Goal: Task Accomplishment & Management: Use online tool/utility

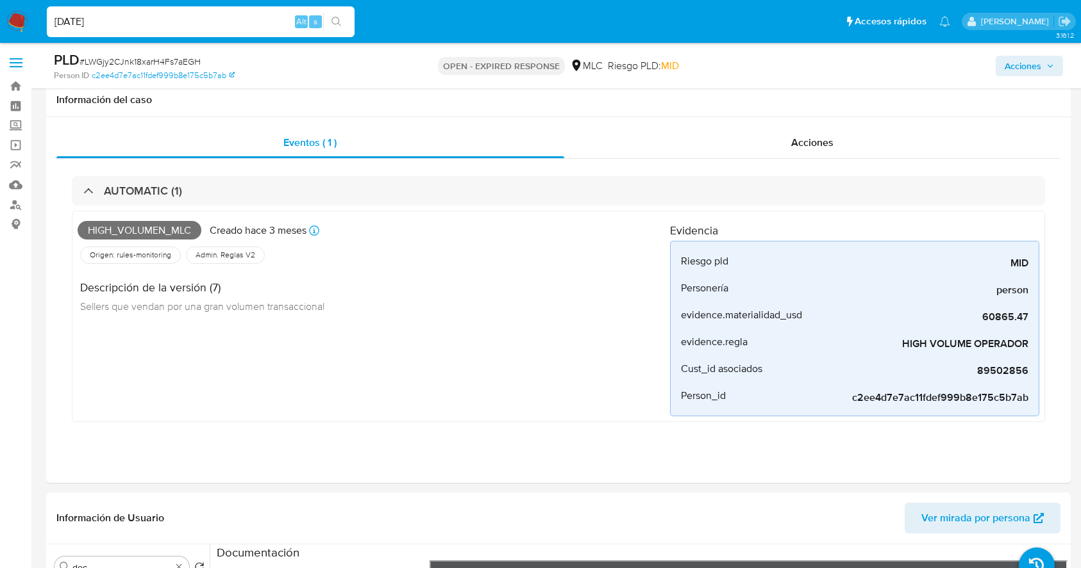
select select "10"
click at [244, 24] on input "02/10/2025" at bounding box center [201, 21] width 308 height 17
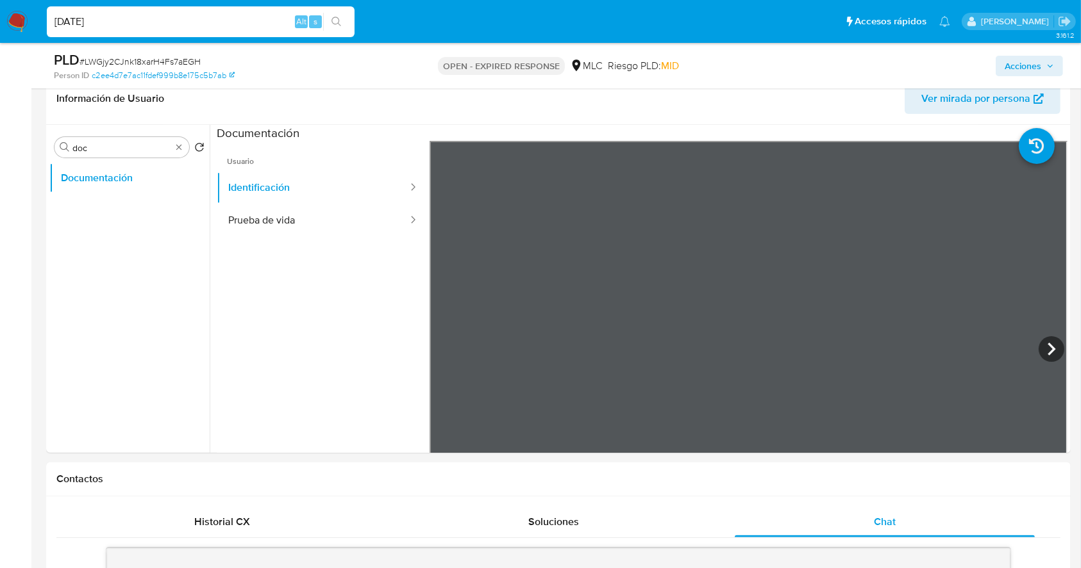
click at [244, 24] on input "02/10/2025" at bounding box center [201, 21] width 308 height 17
type input "1064134274"
click at [331, 23] on icon "search-icon" at bounding box center [336, 22] width 10 height 10
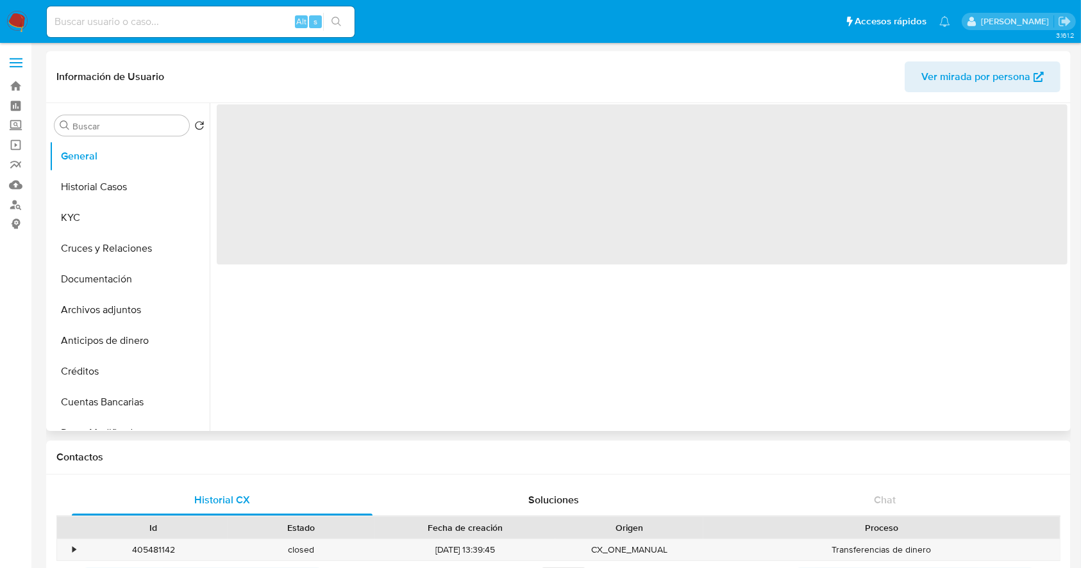
select select "10"
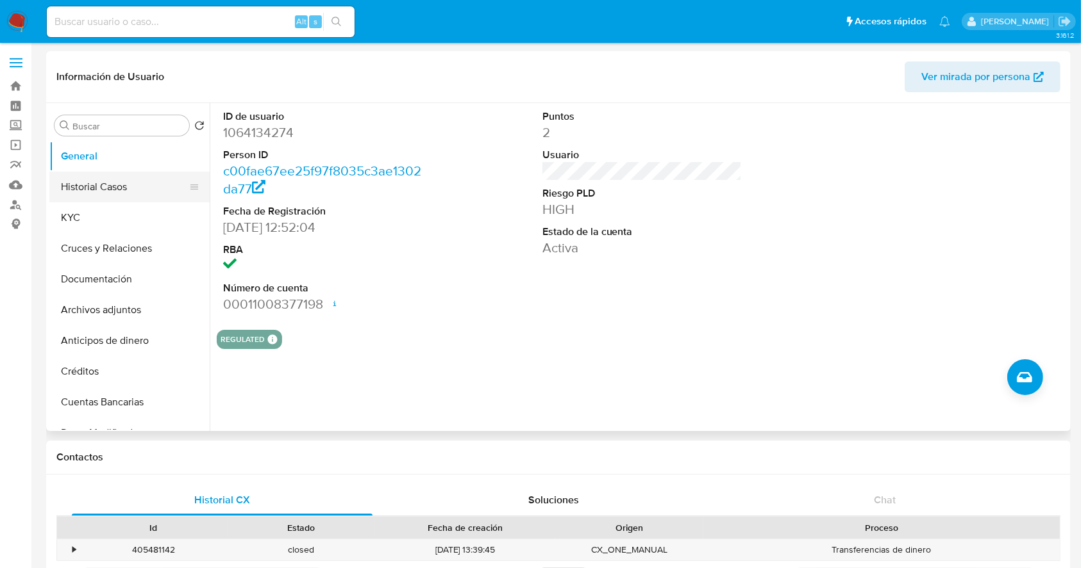
click at [103, 192] on button "Historial Casos" at bounding box center [124, 187] width 150 height 31
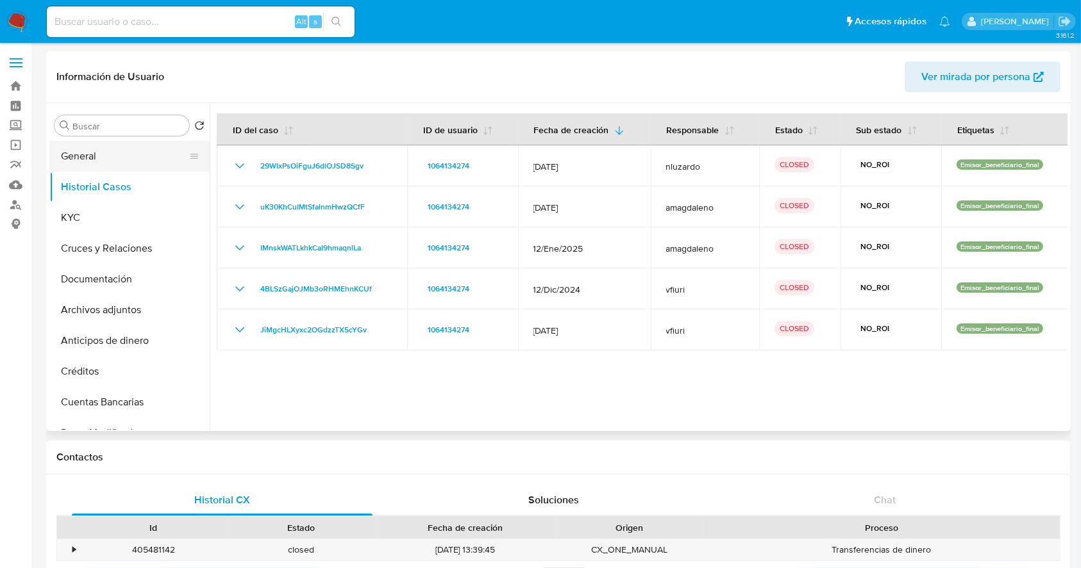
click at [89, 167] on button "General" at bounding box center [124, 156] width 150 height 31
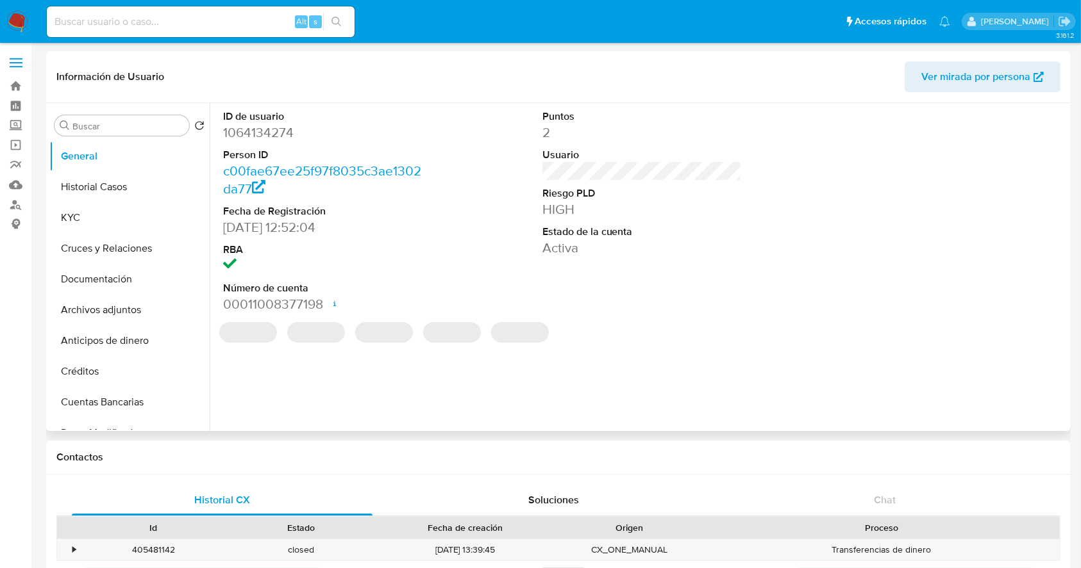
click at [258, 136] on dd "1064134274" at bounding box center [323, 133] width 200 height 18
copy dd "1064134274"
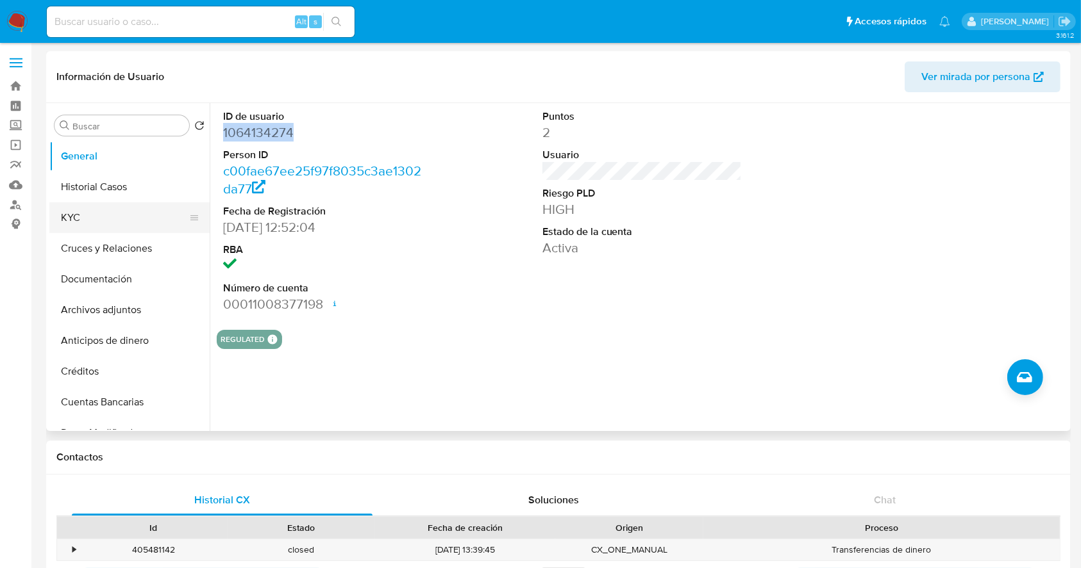
click at [54, 227] on button "KYC" at bounding box center [124, 218] width 150 height 31
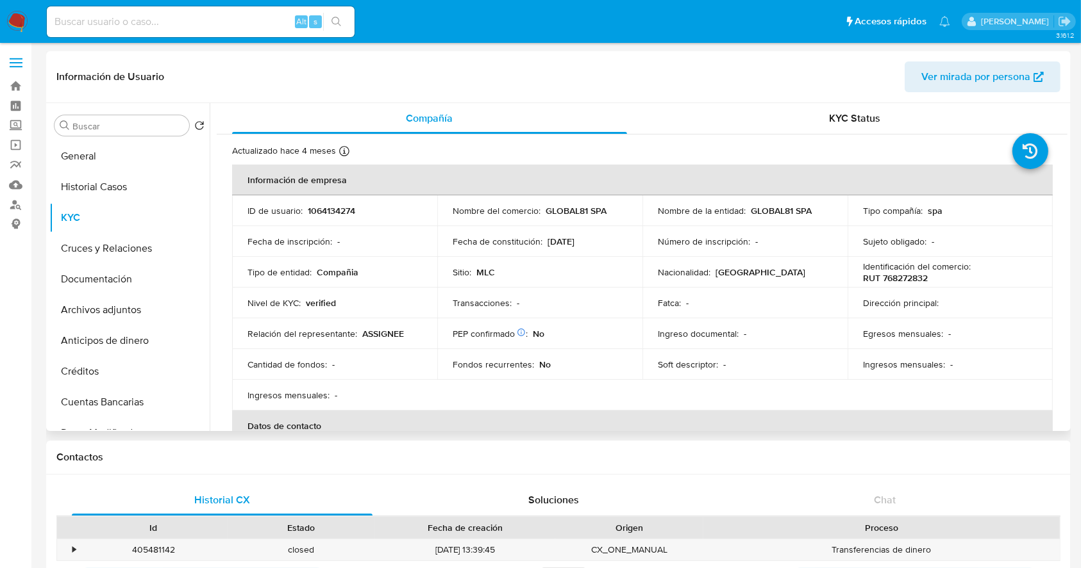
click at [759, 206] on p "GLOBAL81 SPA" at bounding box center [781, 211] width 61 height 12
click at [815, 215] on div "Nombre de la entidad : GLOBAL81 SPA" at bounding box center [745, 211] width 174 height 12
copy p "GLOBAL81 SPA"
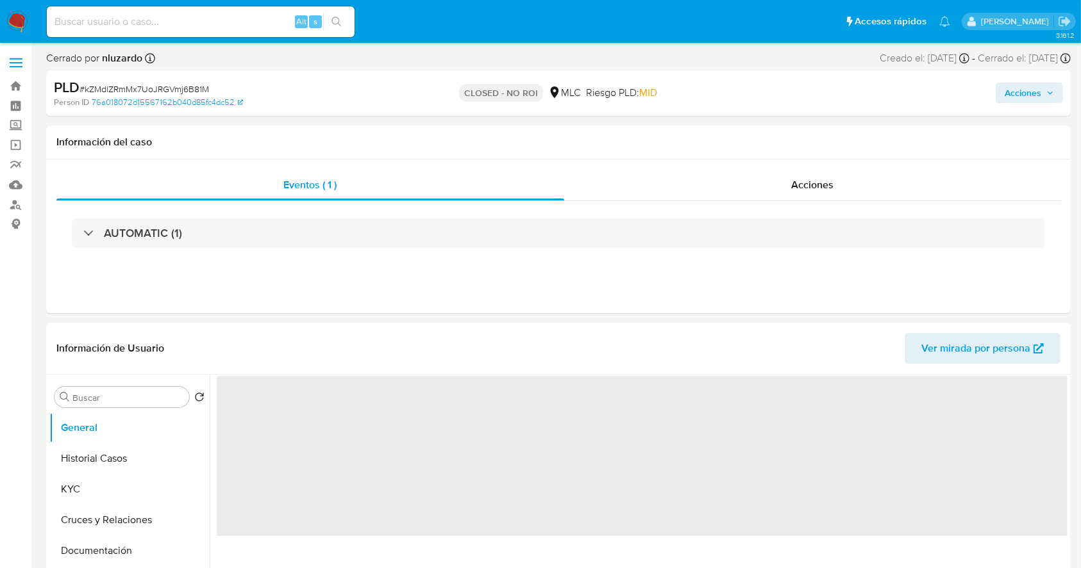
select select "10"
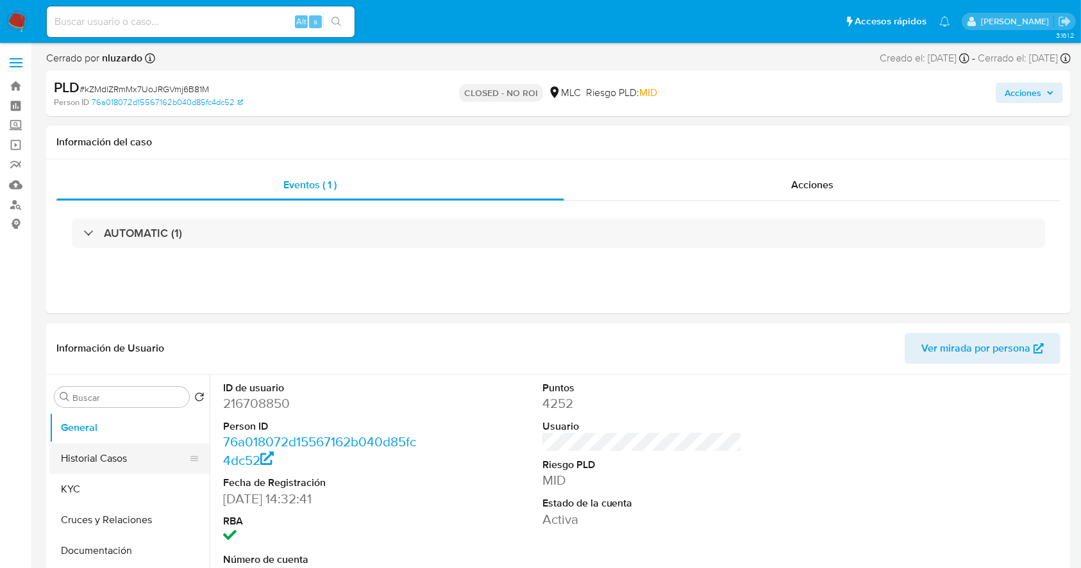
click at [117, 464] on button "Historial Casos" at bounding box center [124, 459] width 150 height 31
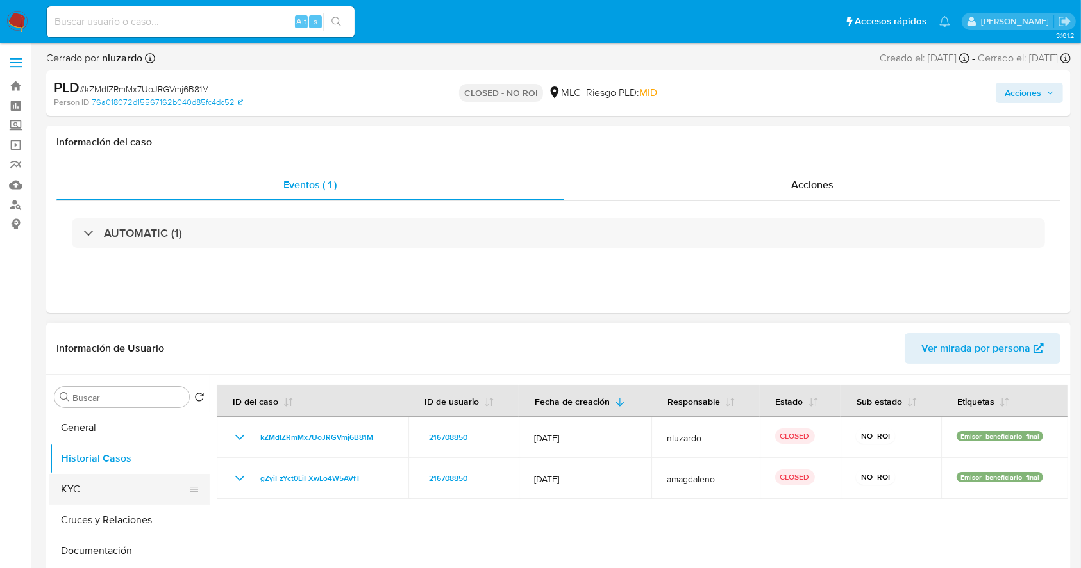
click at [113, 485] on button "KYC" at bounding box center [124, 489] width 150 height 31
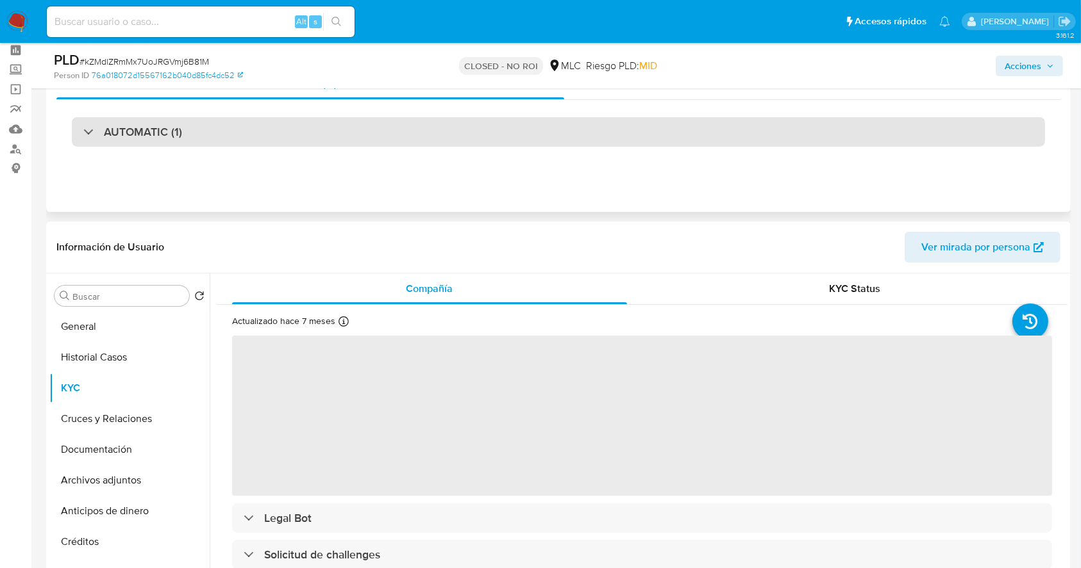
scroll to position [63, 0]
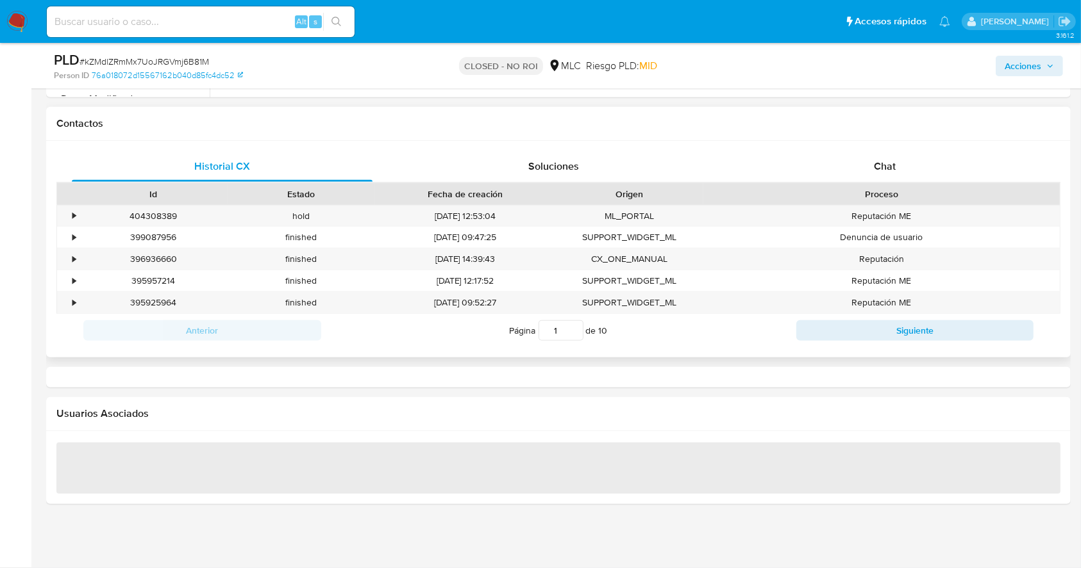
select select "10"
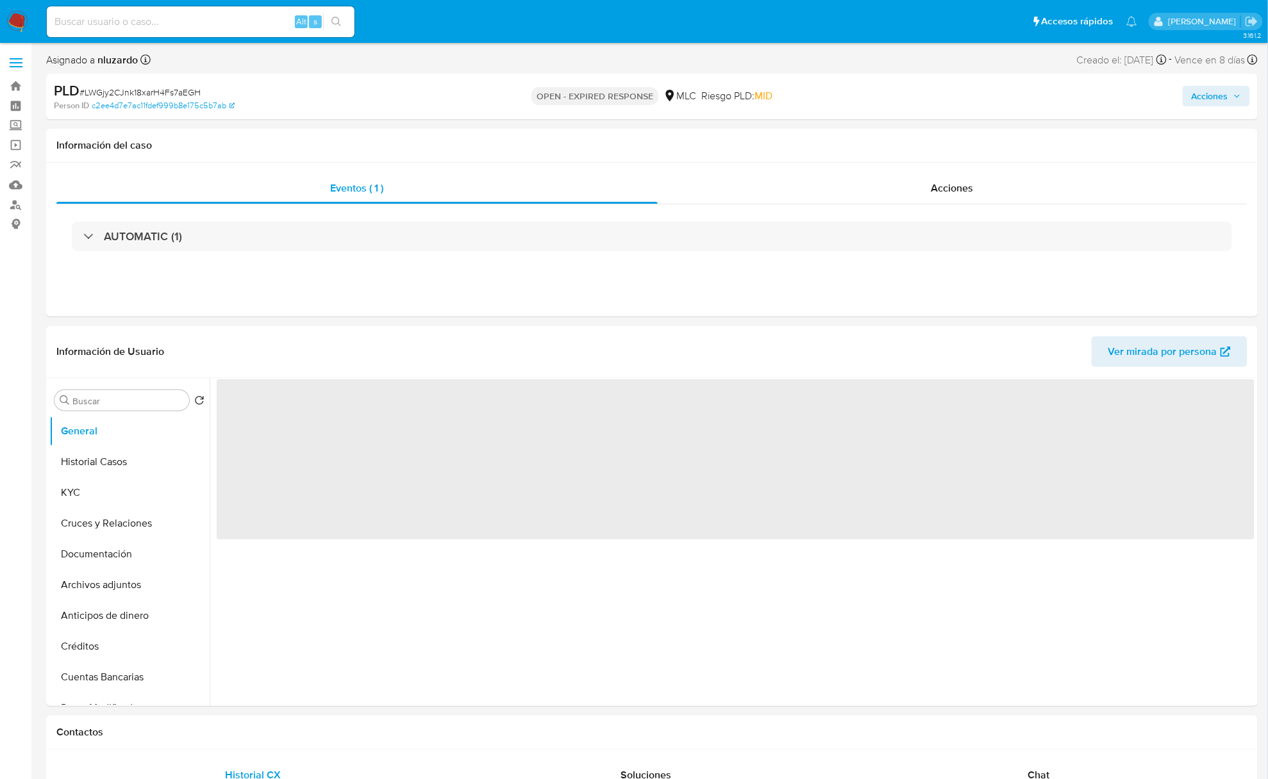
select select "10"
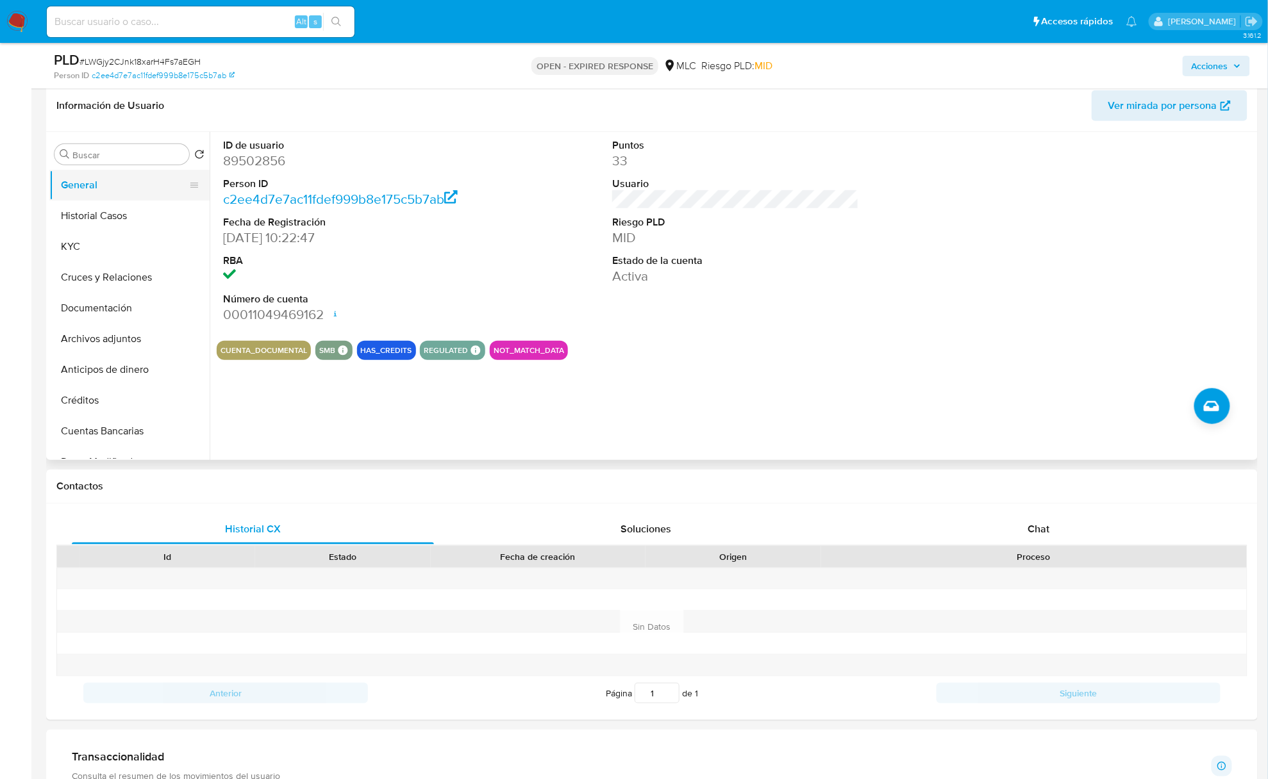
scroll to position [170, 0]
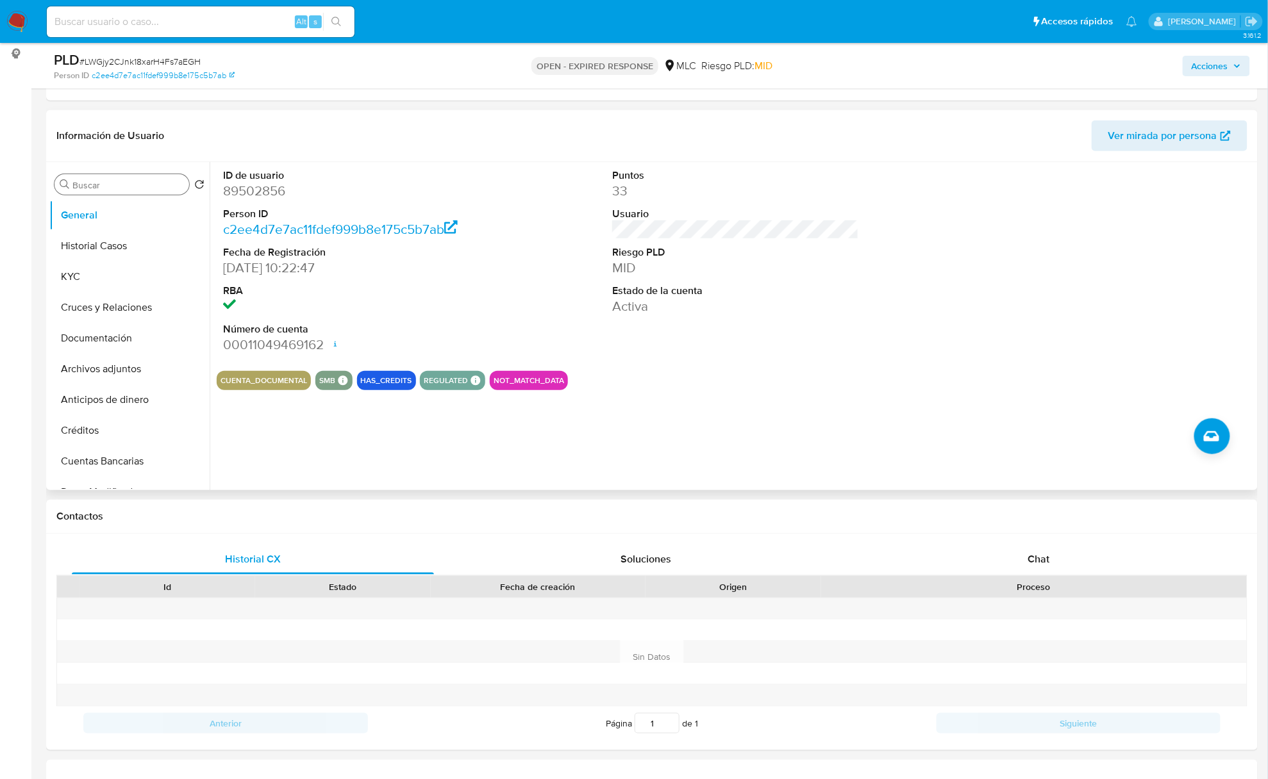
click at [87, 190] on input "Buscar" at bounding box center [128, 185] width 112 height 12
click at [88, 185] on input "Buscar" at bounding box center [128, 185] width 112 height 12
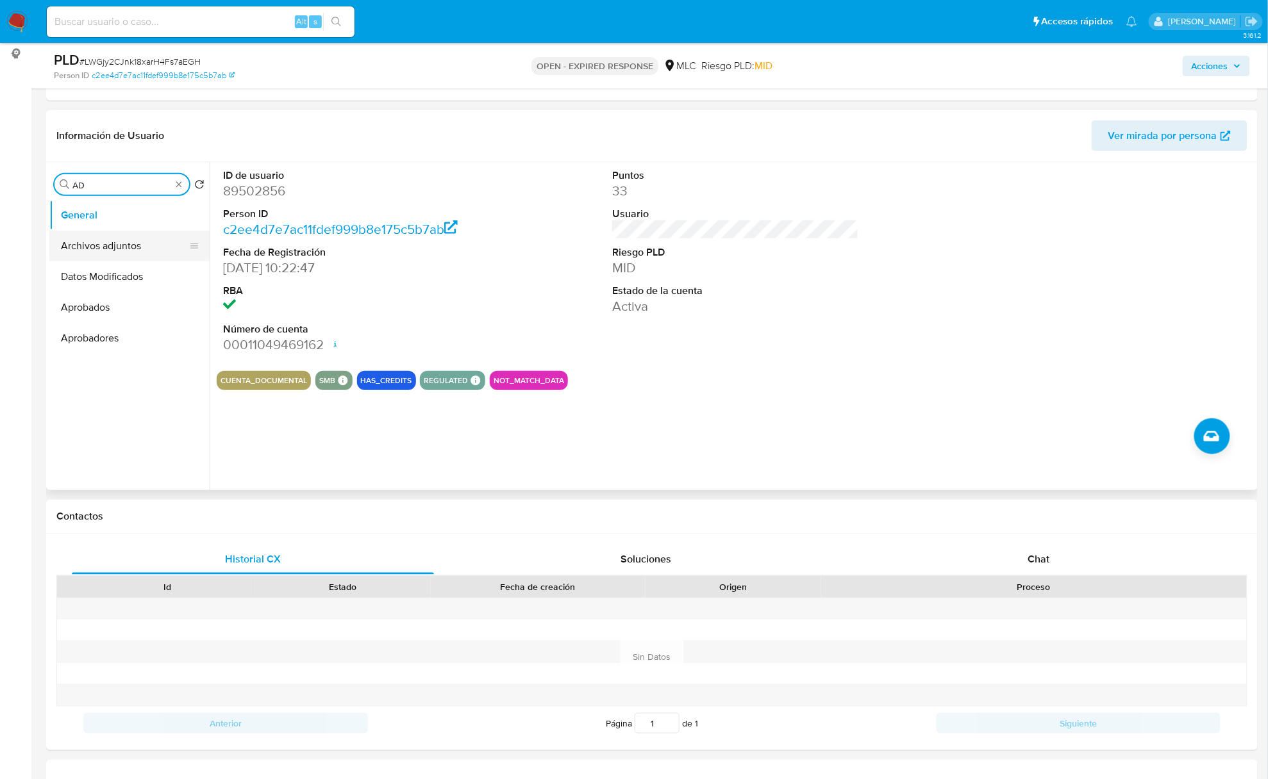
type input "AD"
click at [95, 235] on button "Archivos adjuntos" at bounding box center [124, 246] width 150 height 31
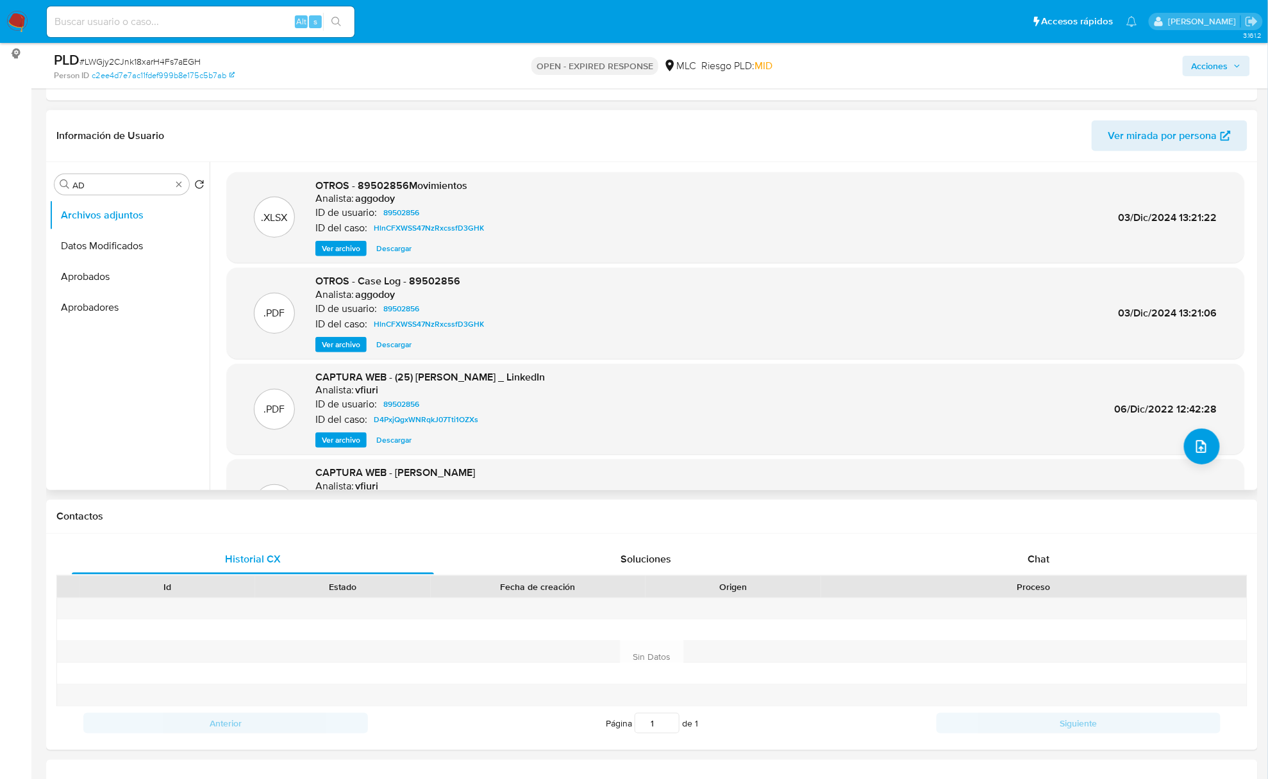
click at [139, 432] on ul "Archivos adjuntos Datos Modificados Aprobados Aprobadores" at bounding box center [129, 344] width 160 height 289
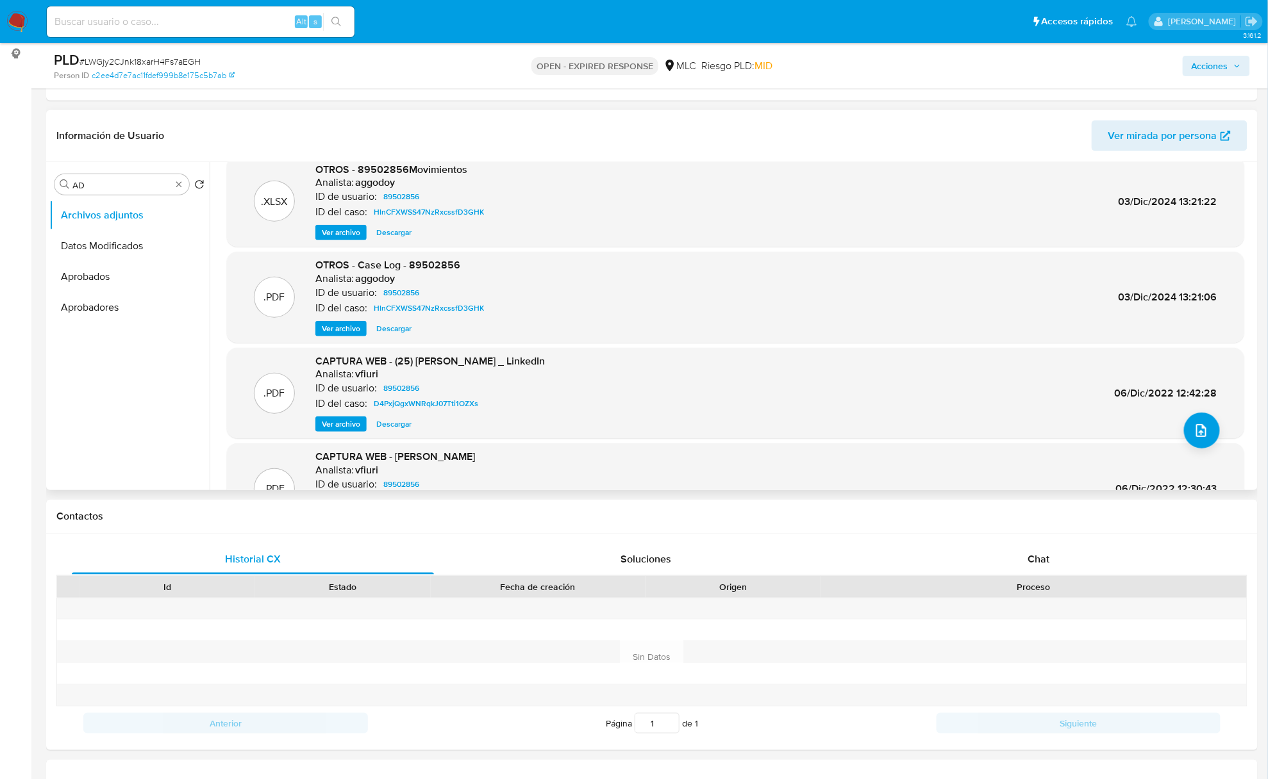
scroll to position [0, 0]
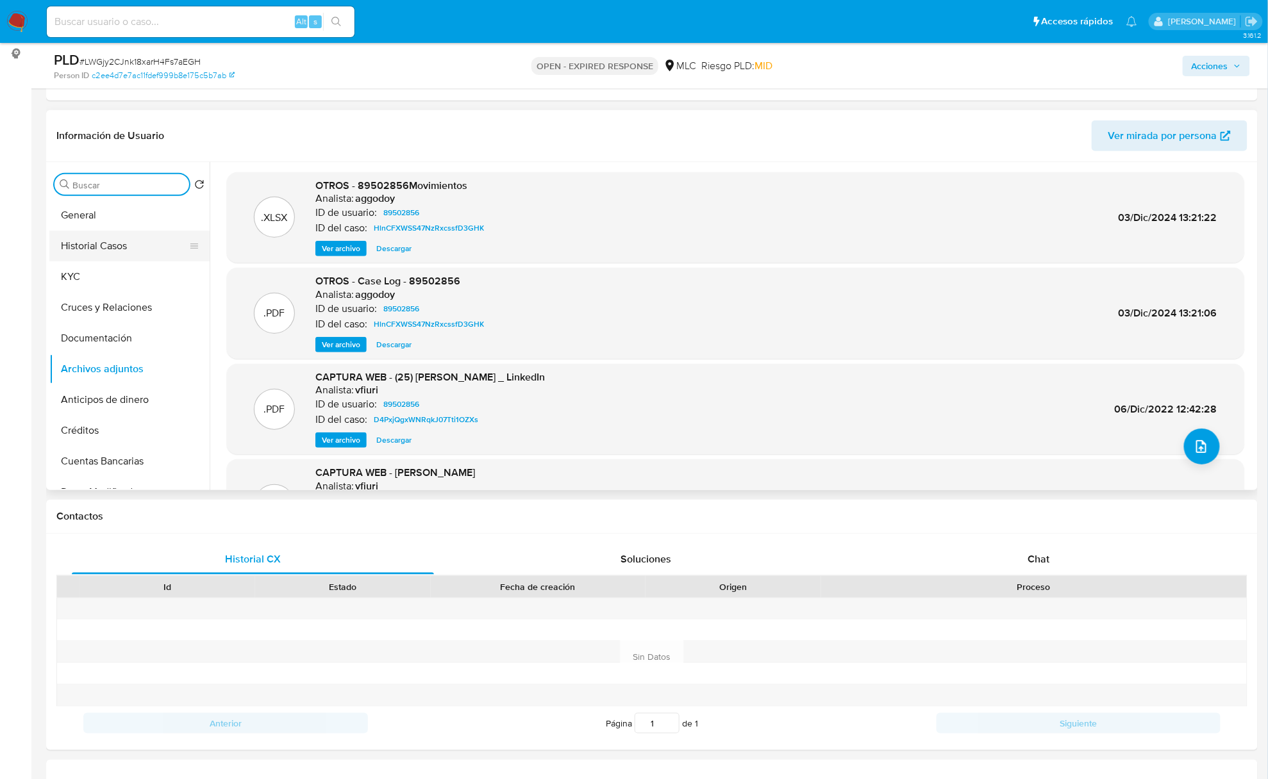
click at [135, 244] on button "Historial Casos" at bounding box center [124, 246] width 150 height 31
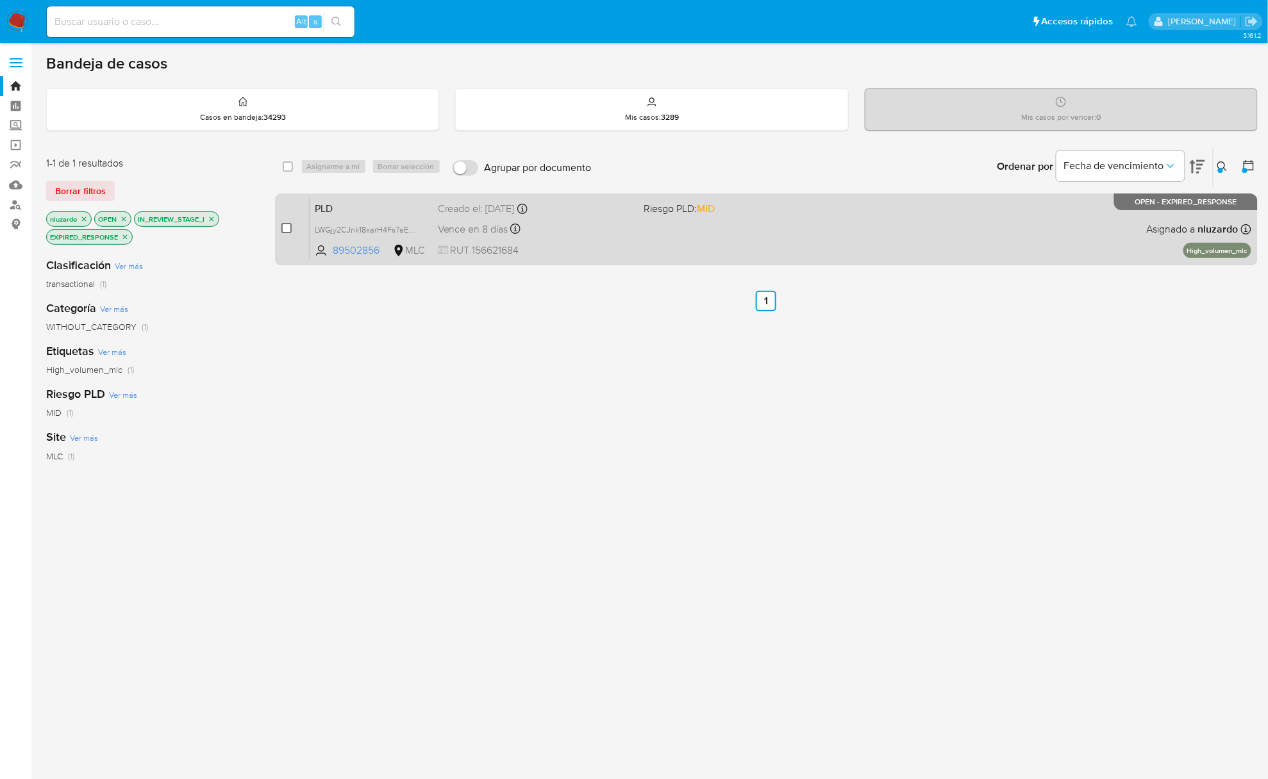
click at [288, 226] on input "checkbox" at bounding box center [286, 228] width 10 height 10
checkbox input "true"
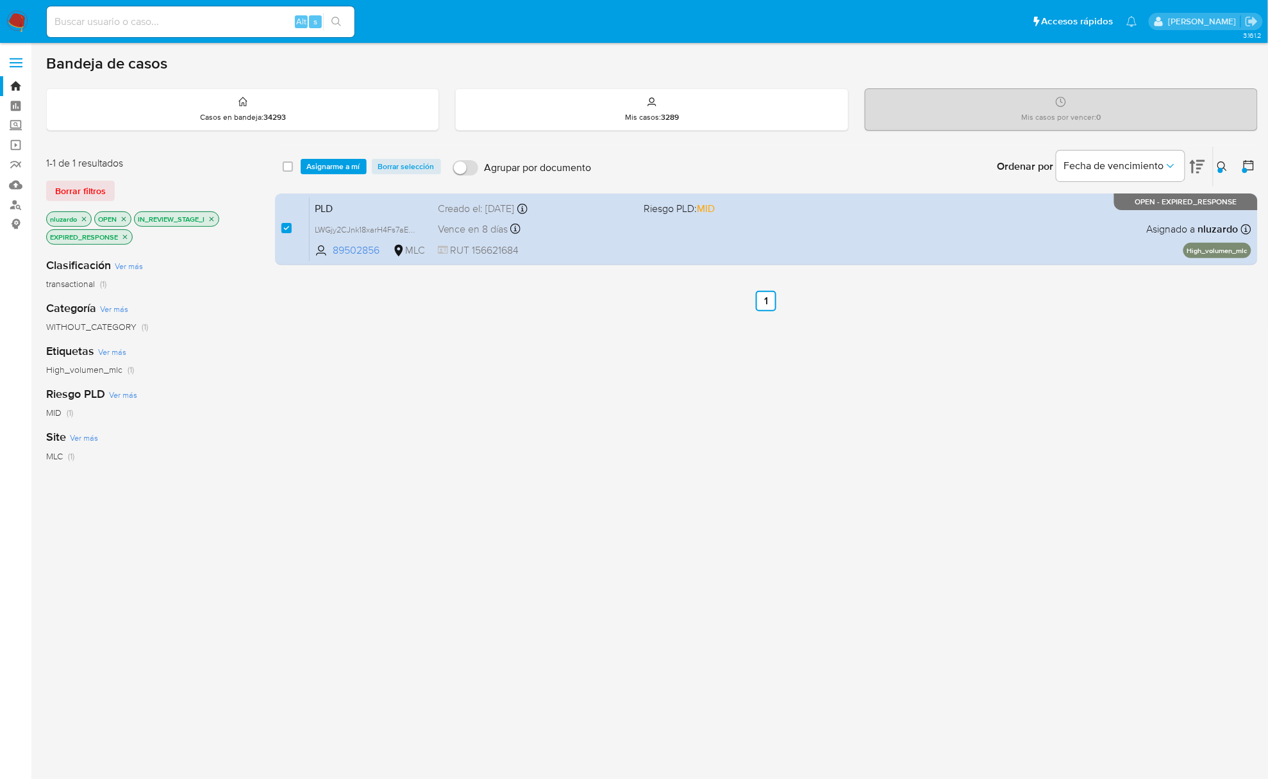
click at [323, 174] on div "select-all-cases-checkbox Asignarme a mí Borrar selección Agrupar por documento…" at bounding box center [766, 167] width 983 height 40
click at [324, 170] on span "Asignarme a mí" at bounding box center [333, 166] width 53 height 13
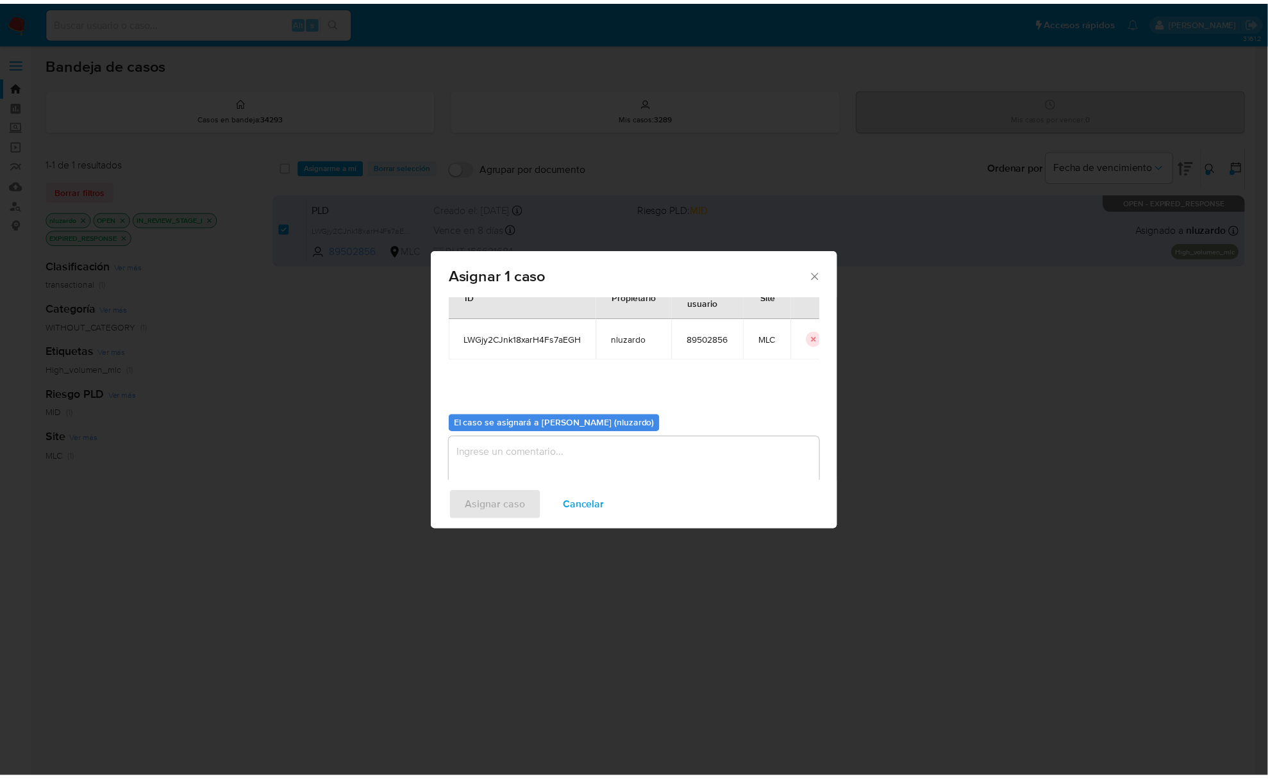
scroll to position [65, 0]
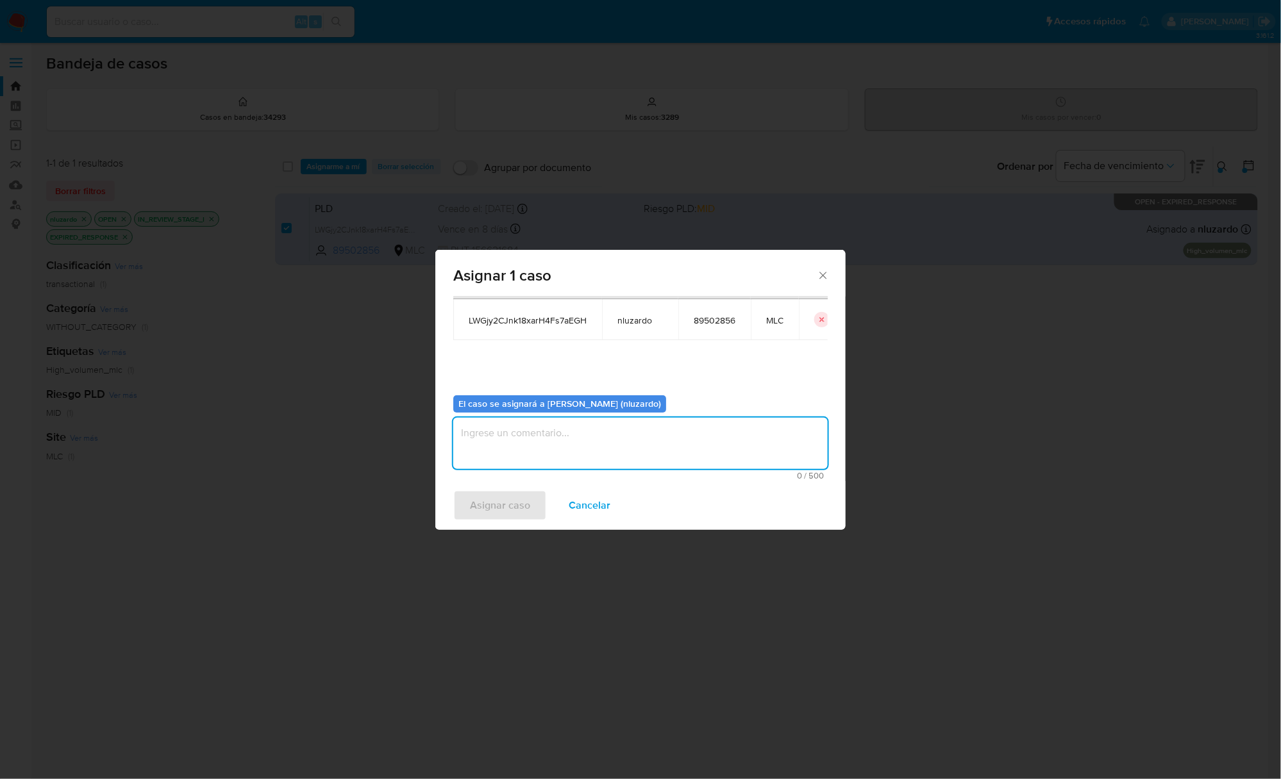
click at [554, 432] on textarea "assign-modal" at bounding box center [640, 443] width 374 height 51
type textarea "A"
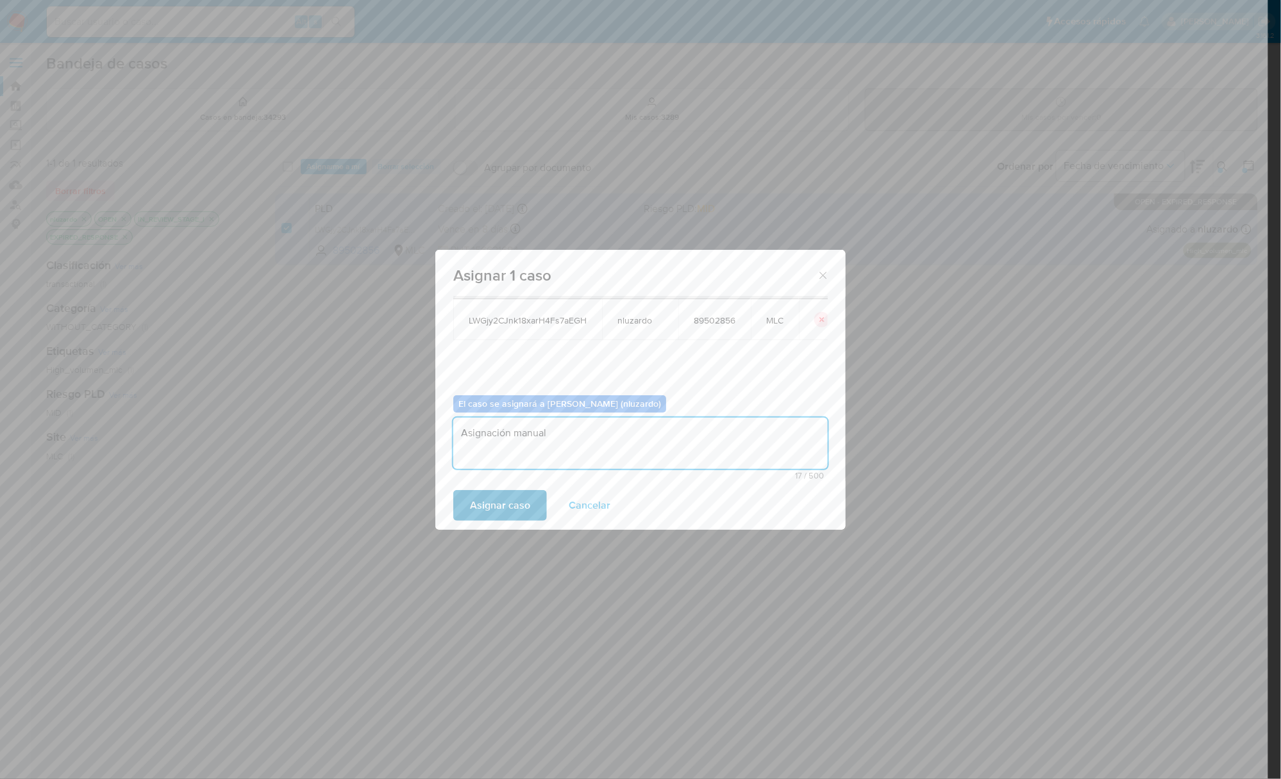
type textarea "Asignación manual"
click at [499, 496] on span "Asignar caso" at bounding box center [500, 506] width 60 height 28
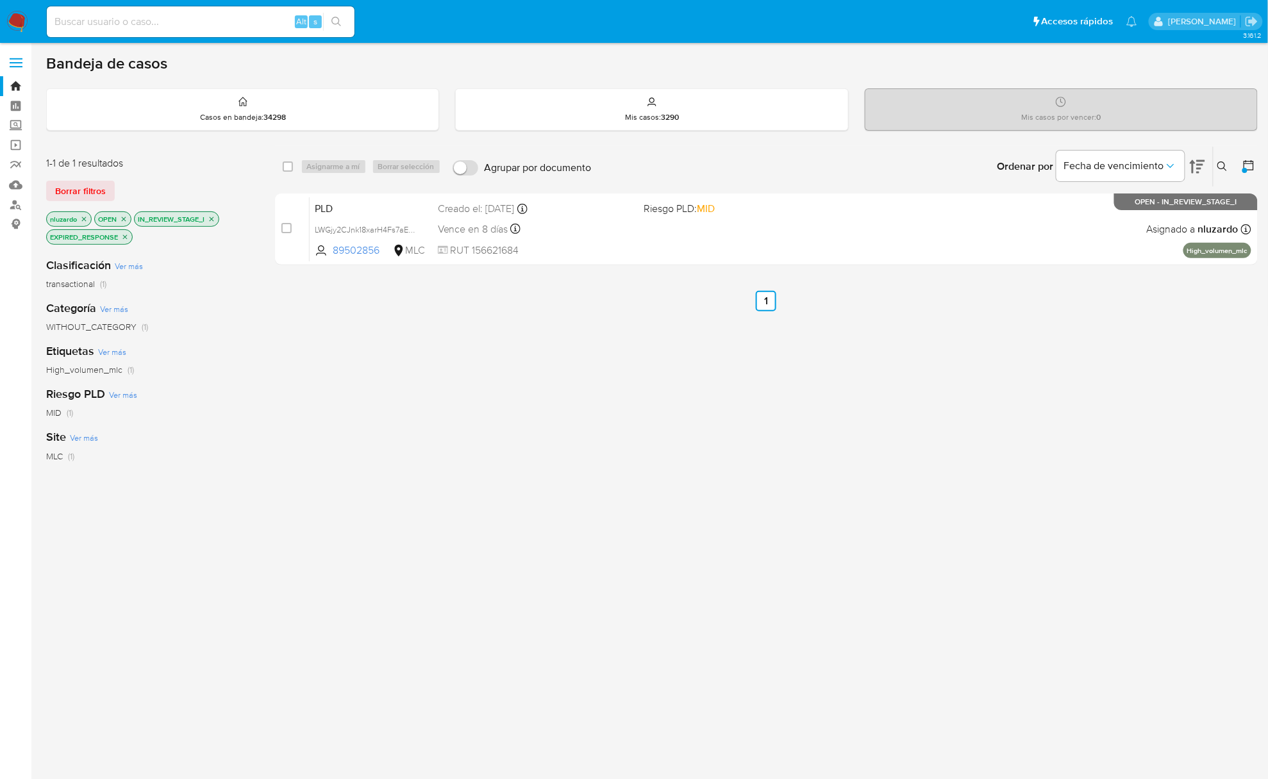
click at [759, 511] on div "select-all-cases-checkbox Asignarme a mí Borrar selección Agrupar por documento…" at bounding box center [766, 445] width 983 height 599
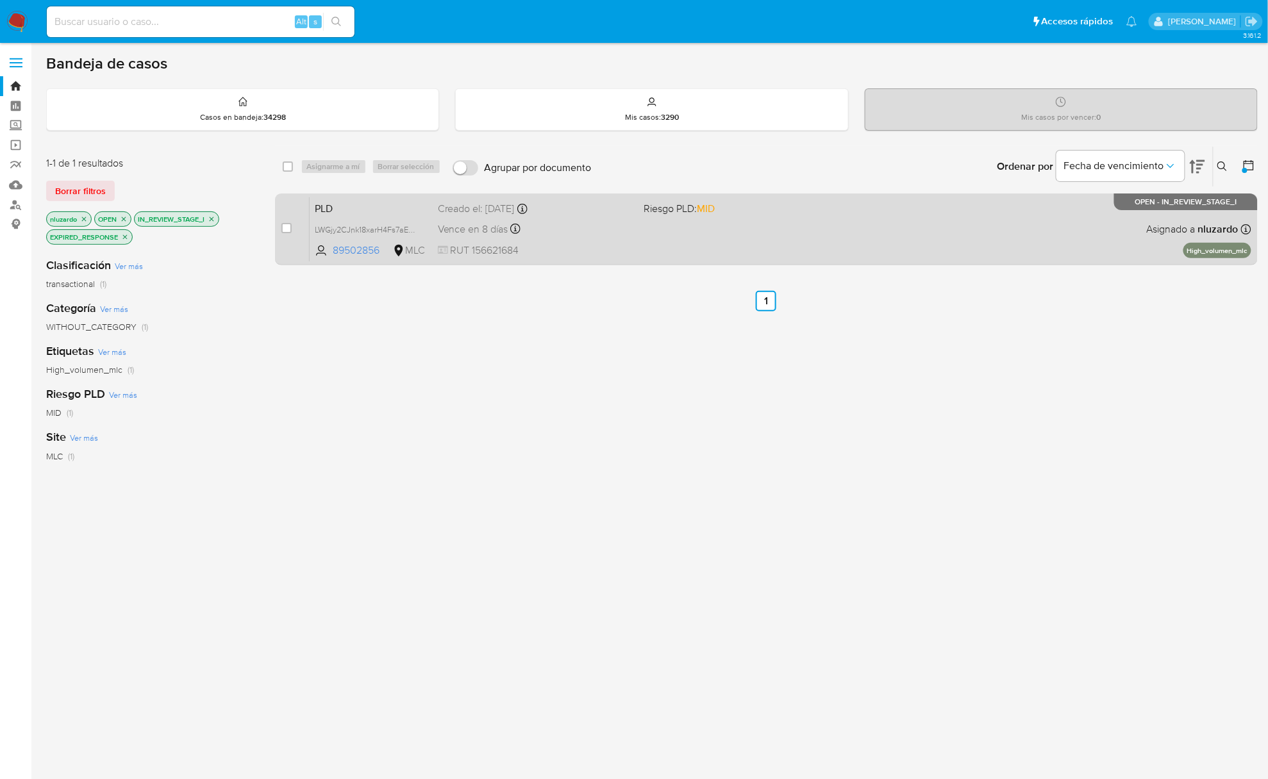
click at [814, 229] on span at bounding box center [740, 229] width 195 height 3
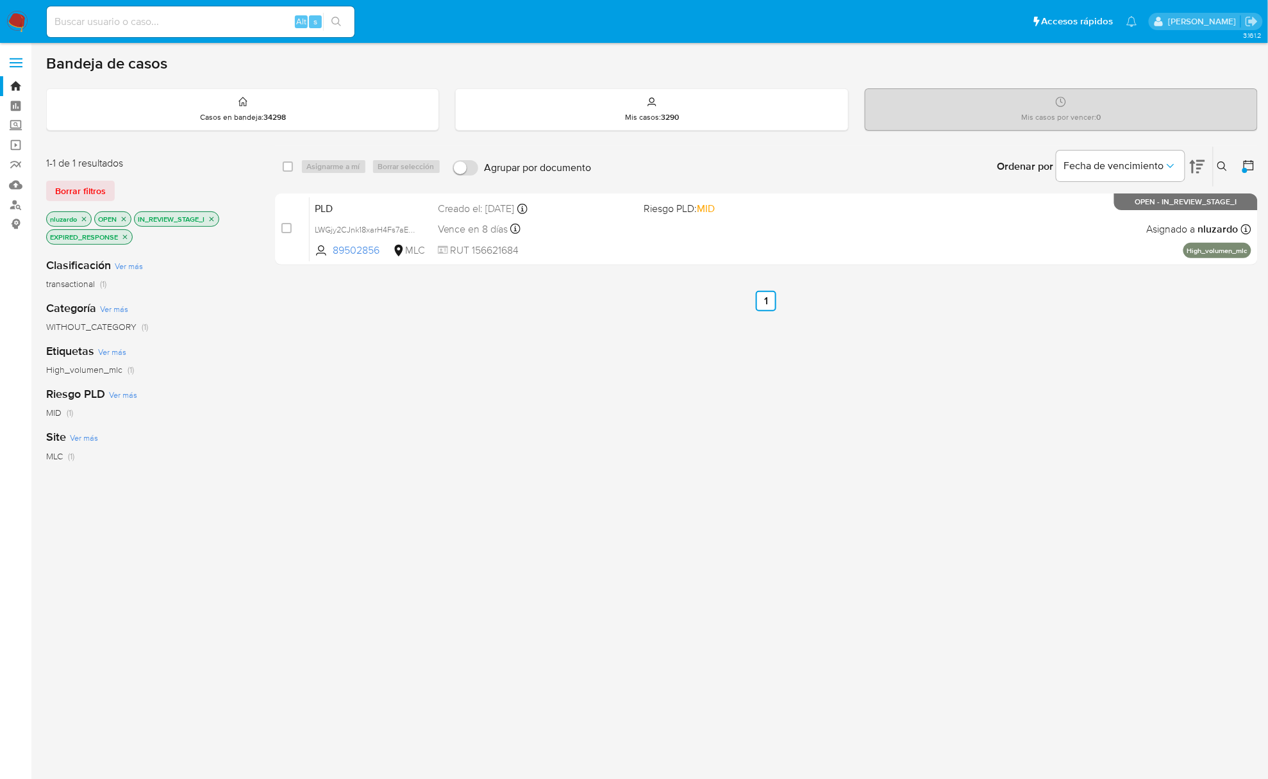
click at [1215, 167] on button at bounding box center [1223, 166] width 21 height 15
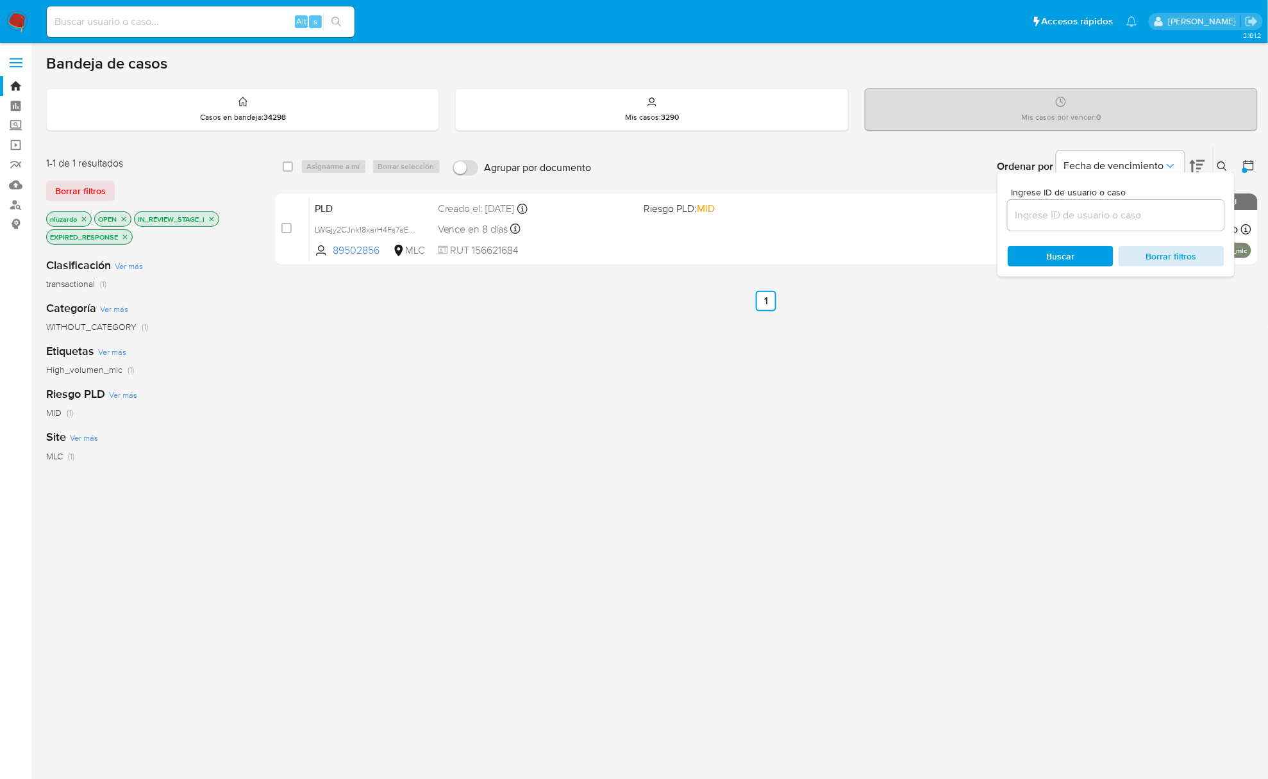
click at [1184, 251] on span "Borrar filtros" at bounding box center [1171, 256] width 88 height 18
click at [1081, 260] on span "Buscar" at bounding box center [1060, 256] width 88 height 18
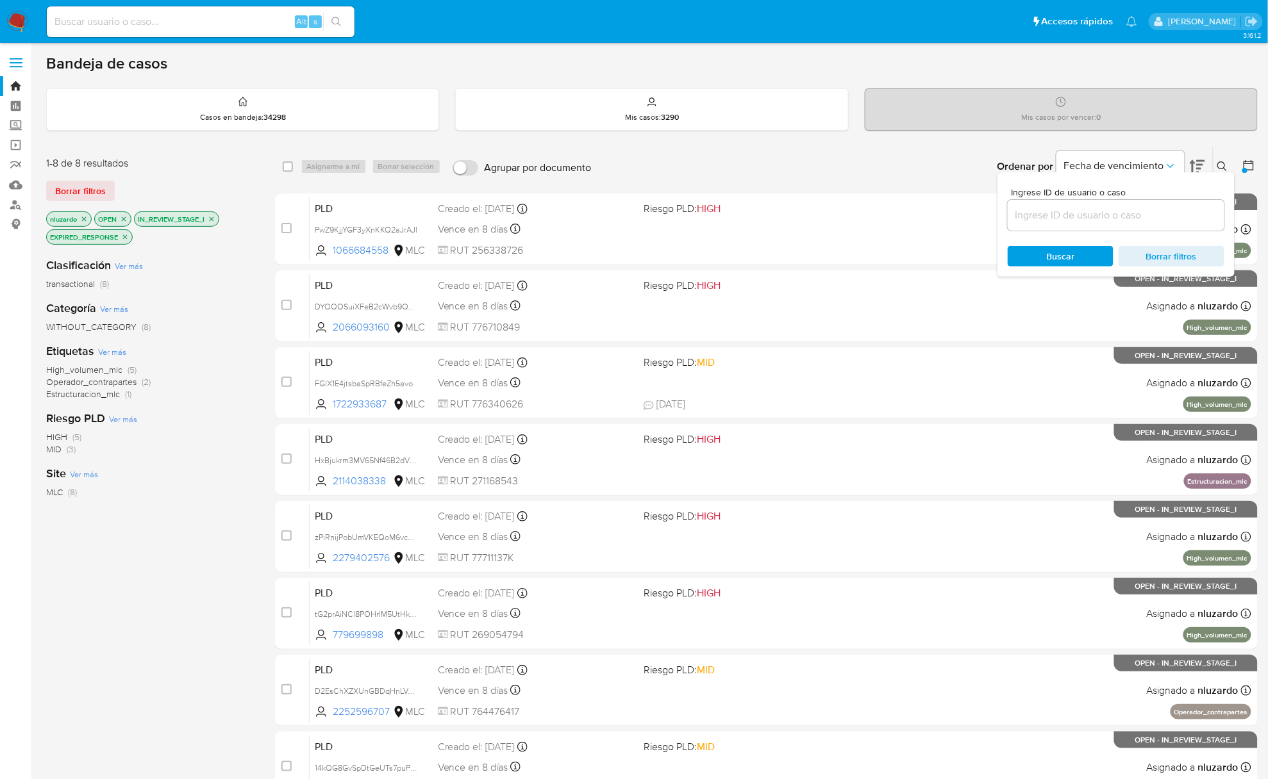
click at [1219, 163] on icon at bounding box center [1222, 167] width 10 height 10
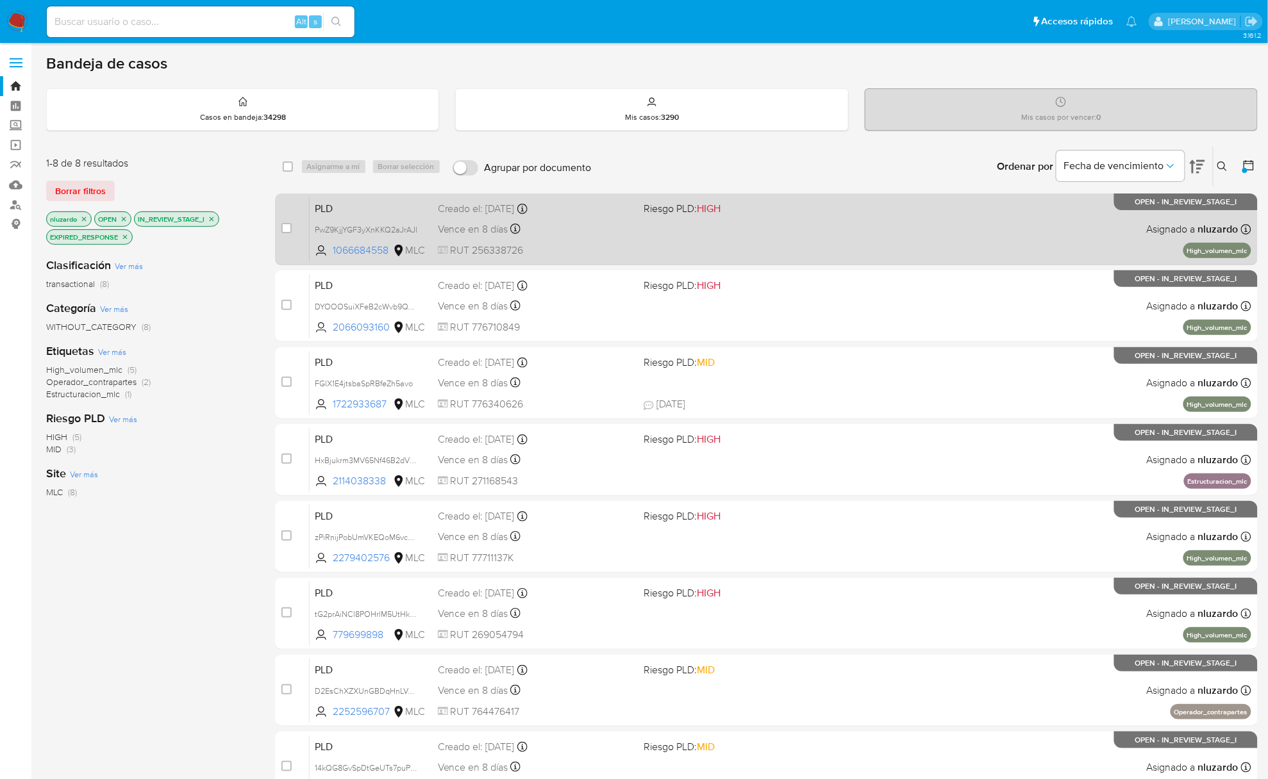
click at [649, 244] on div "PLD PwZ9KjjYGF3yXnKKQ2aJrAJl 1066684558 MLC Riesgo PLD: HIGH Creado el: 12/07/2…" at bounding box center [780, 229] width 941 height 65
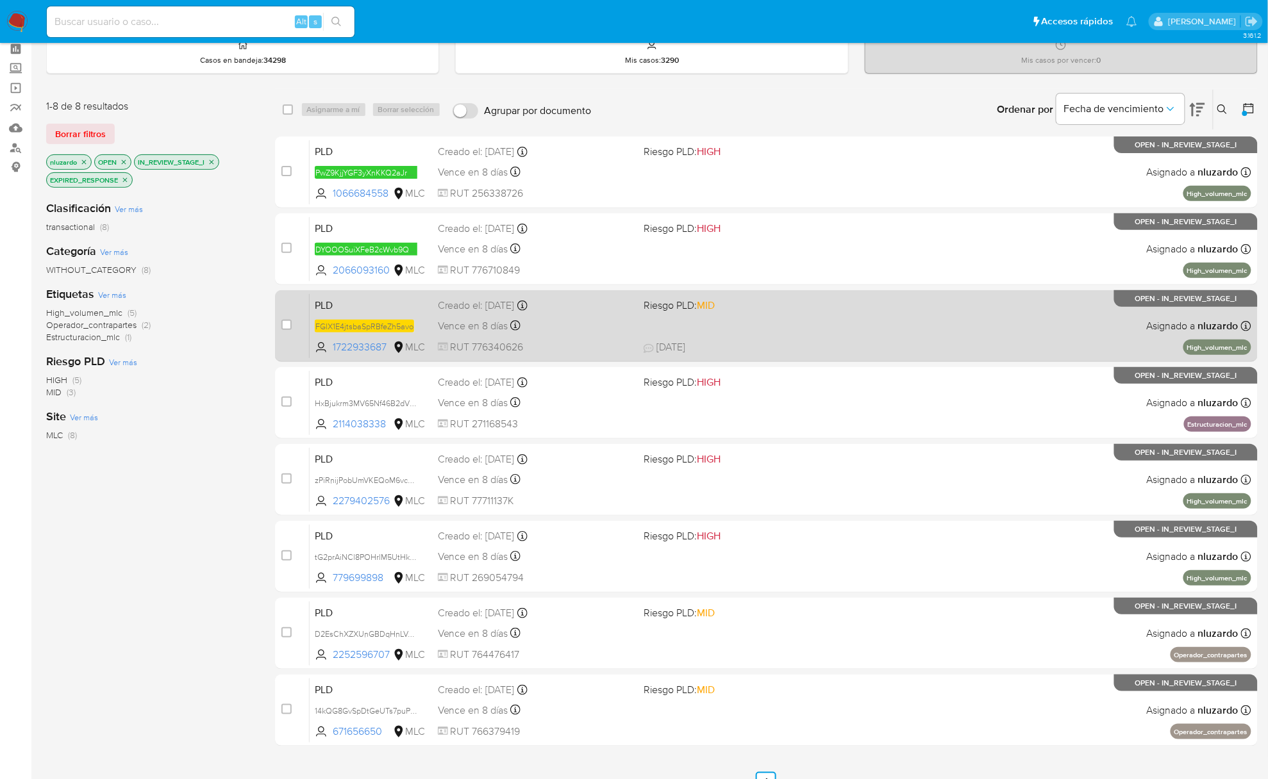
scroll to position [85, 0]
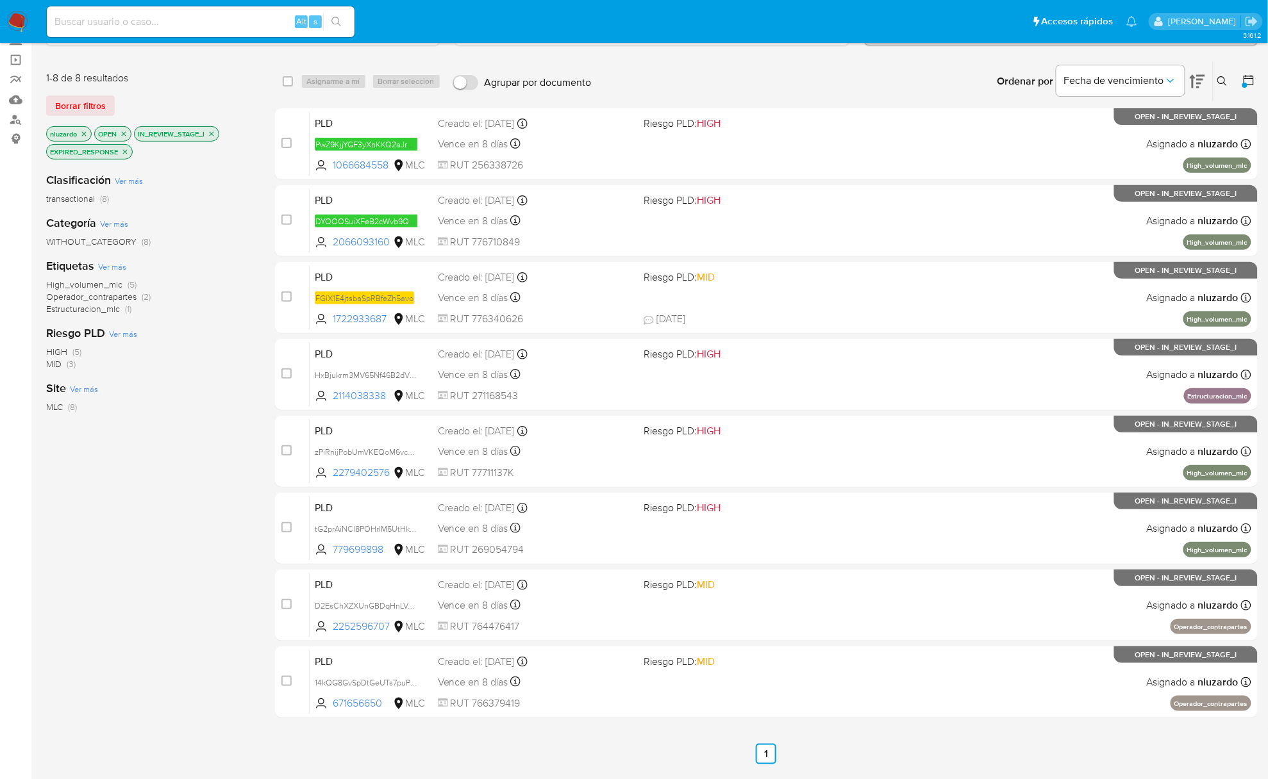
drag, startPoint x: 399, startPoint y: 480, endPoint x: 214, endPoint y: 519, distance: 188.7
click at [217, 519] on div "1-8 de 8 resultados Borrar filtros nluzardo OPEN IN_REVIEW_STAGE_I EXPIRED_RESP…" at bounding box center [651, 413] width 1211 height 704
click at [215, 516] on div "Clasificación Ver más transactional (8) Categoría Ver más WITHOUT_CATEGORY (8) …" at bounding box center [150, 380] width 208 height 436
click at [205, 467] on div "Clasificación Ver más transactional (8) Categoría Ver más WITHOUT_CATEGORY (8) …" at bounding box center [150, 380] width 208 height 436
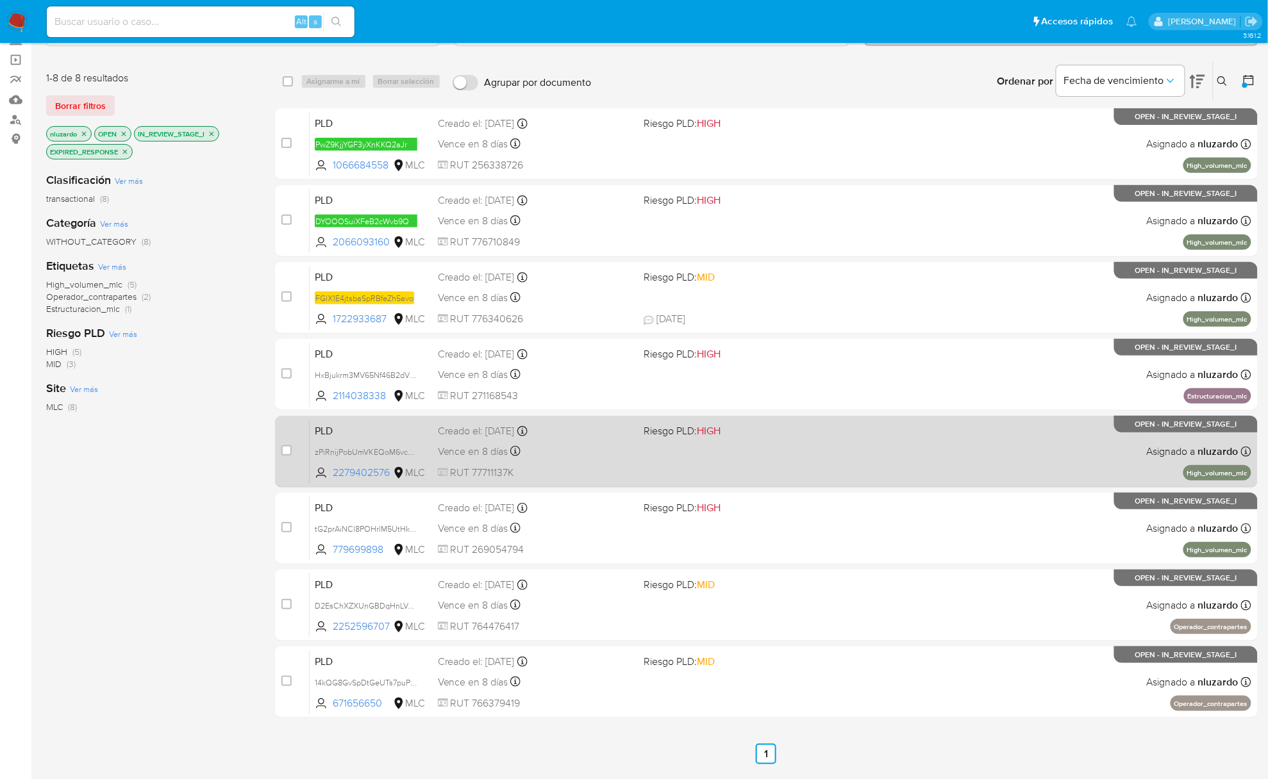
click at [713, 472] on div "PLD zPiRnijPobUmVKEQoM6vczGu 2279402576 MLC Riesgo PLD: HIGH Creado el: 12/07/2…" at bounding box center [780, 451] width 941 height 65
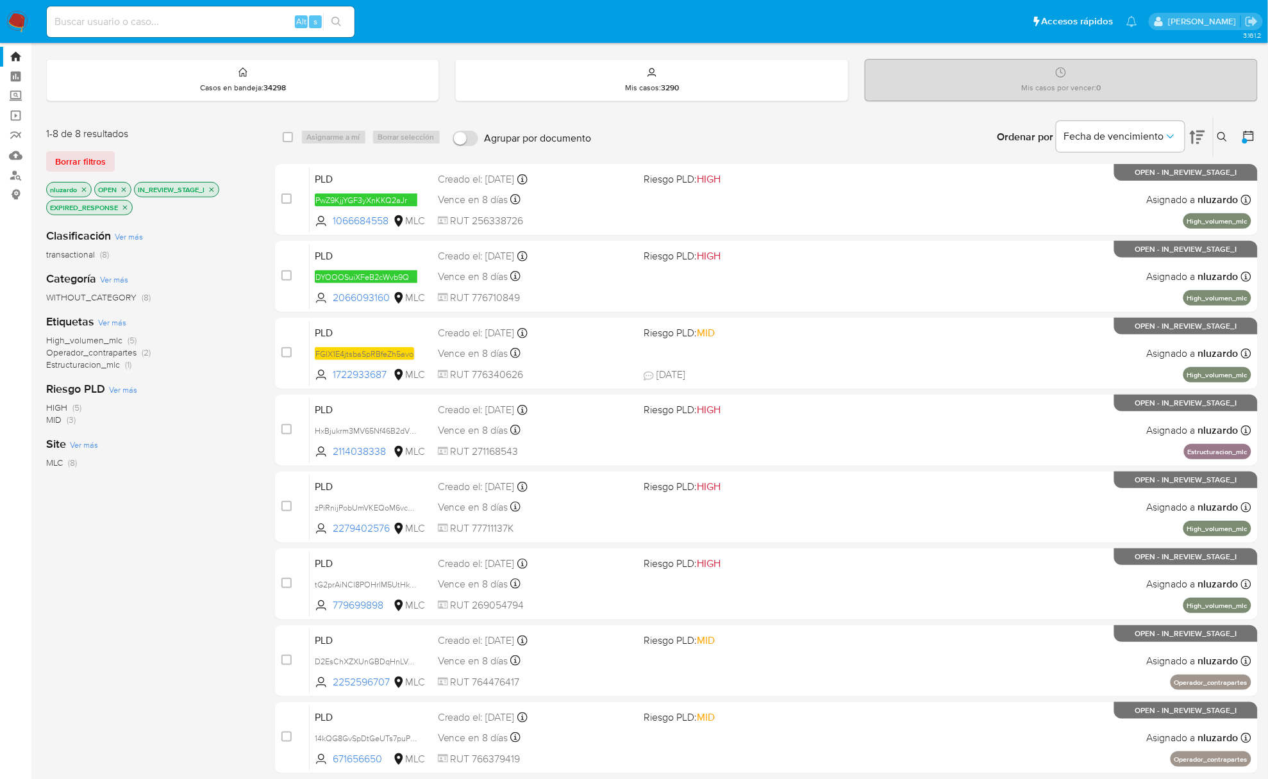
scroll to position [0, 0]
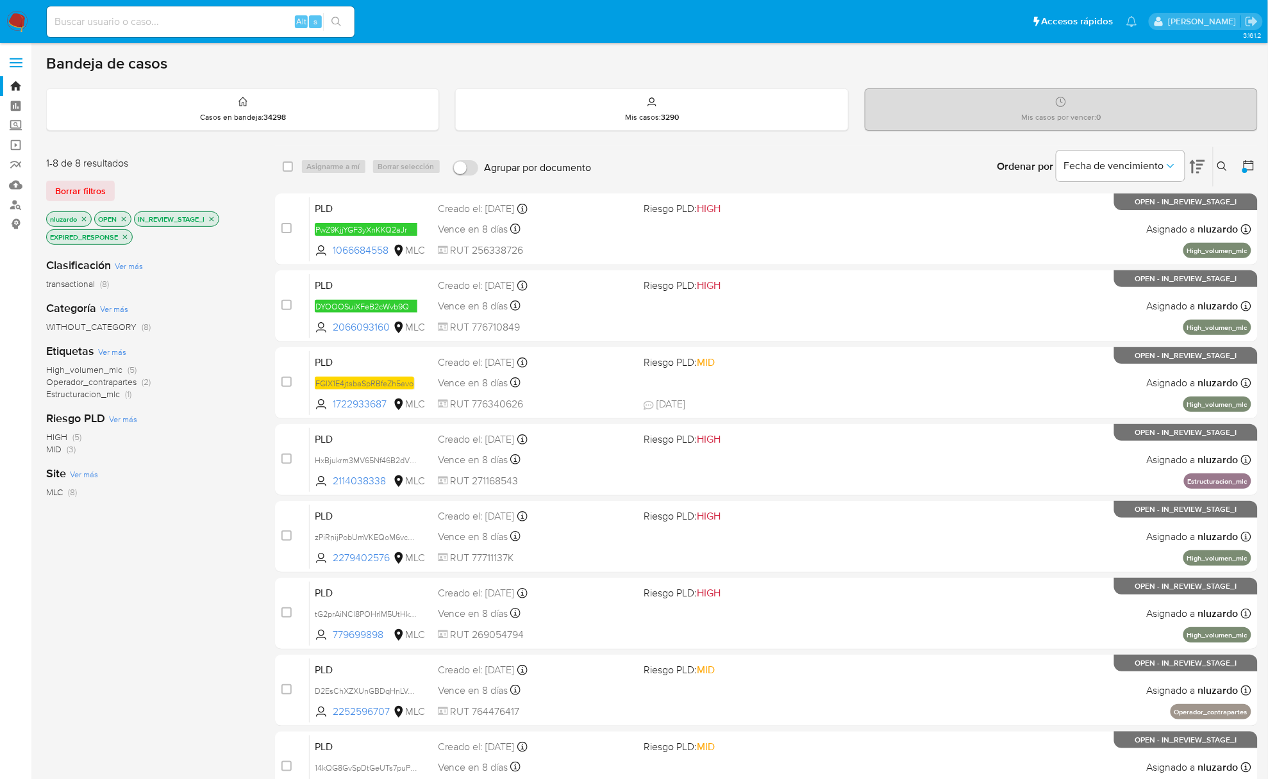
click at [249, 298] on div "Clasificación Ver más transactional (8) Categoría Ver más WITHOUT_CATEGORY (8) …" at bounding box center [150, 465] width 208 height 436
drag, startPoint x: 223, startPoint y: 526, endPoint x: 244, endPoint y: 561, distance: 41.7
click at [267, 567] on div "1-8 de 8 resultados Borrar filtros nluzardo OPEN IN_REVIEW_STAGE_I EXPIRED_RESP…" at bounding box center [651, 498] width 1211 height 704
click at [231, 558] on div "Clasificación Ver más transactional (8) Categoría Ver más WITHOUT_CATEGORY (8) …" at bounding box center [150, 465] width 208 height 436
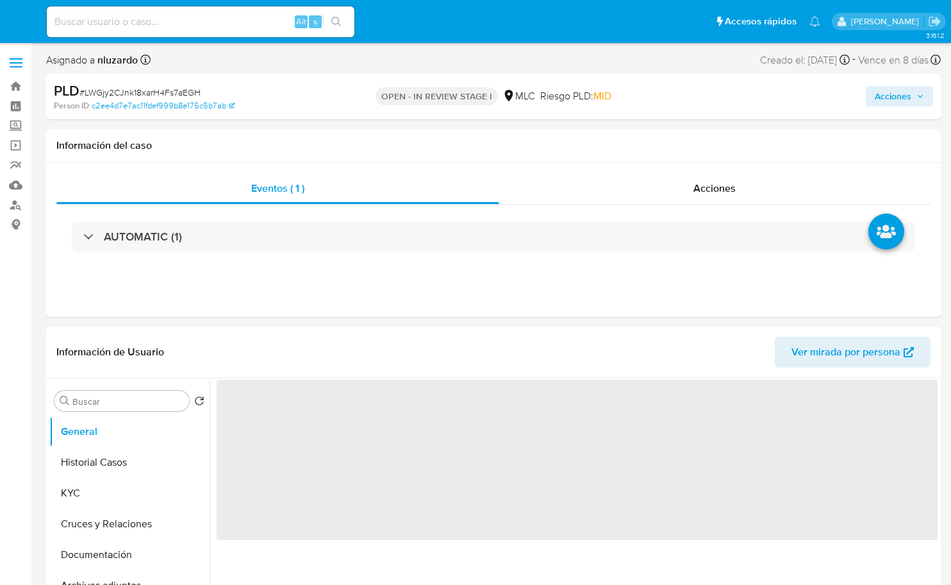
select select "10"
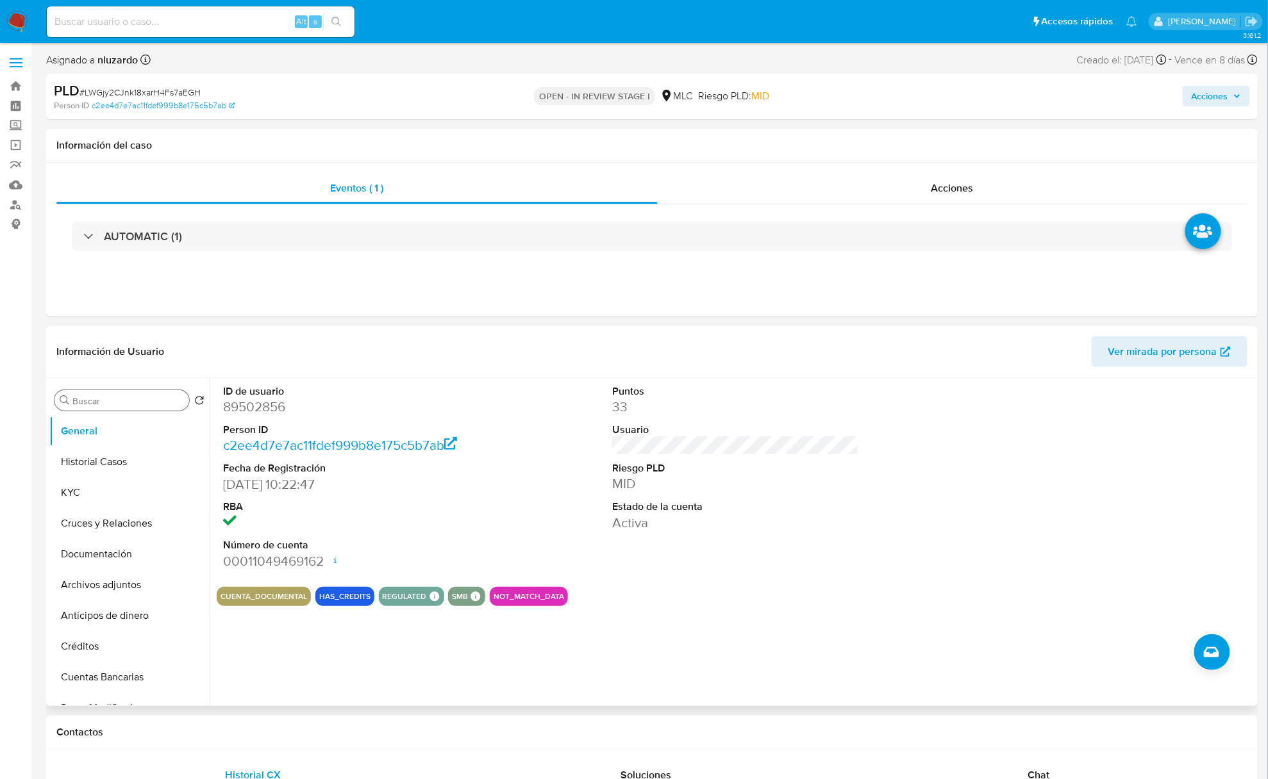
click at [128, 400] on input "Buscar" at bounding box center [128, 401] width 112 height 12
type input "AD"
click at [119, 450] on button "Archivos adjuntos" at bounding box center [124, 462] width 150 height 31
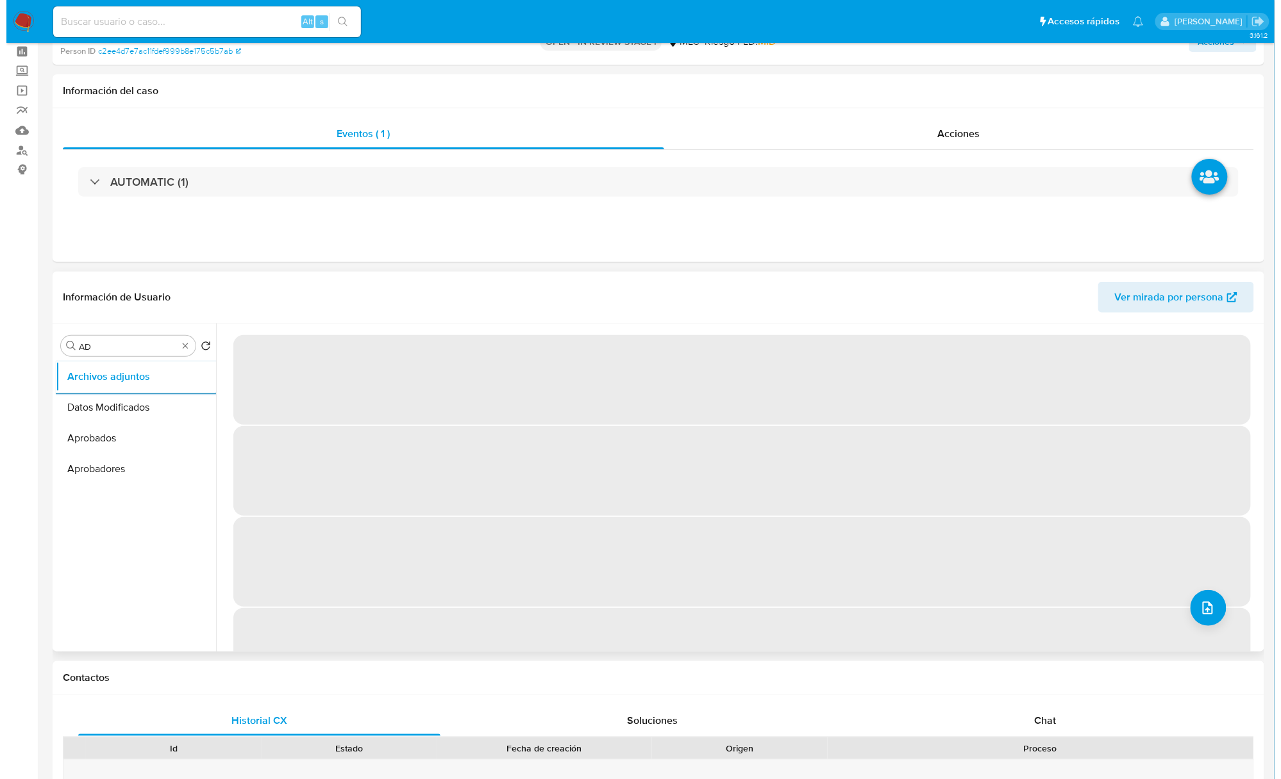
scroll to position [85, 0]
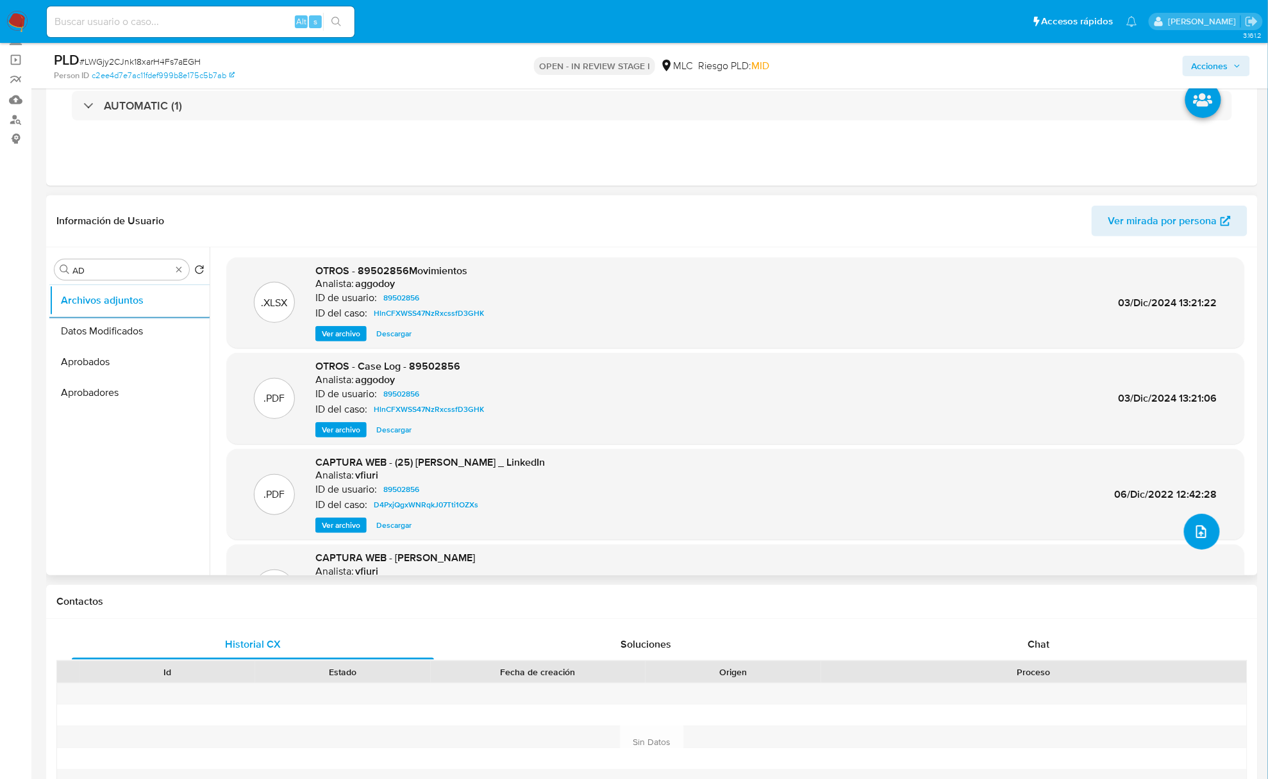
click at [950, 540] on button "upload-file" at bounding box center [1202, 532] width 36 height 36
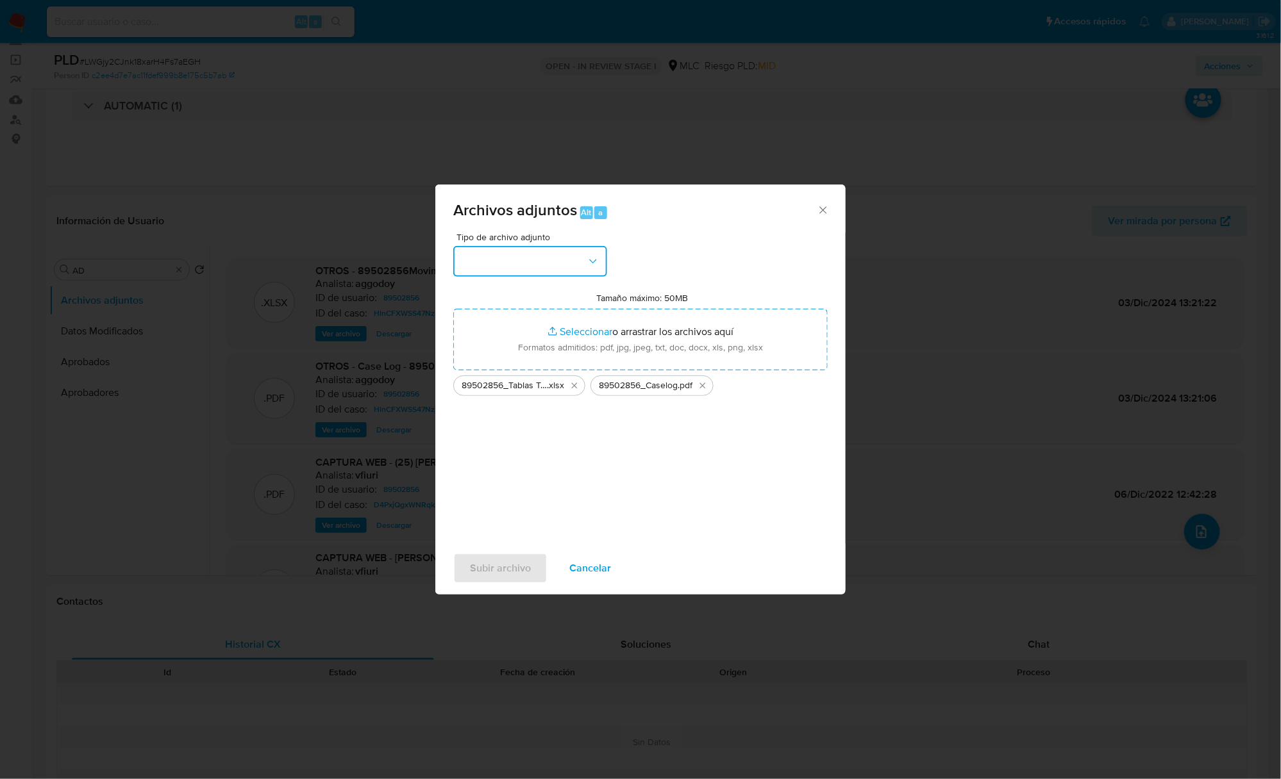
click at [555, 264] on button "button" at bounding box center [530, 261] width 154 height 31
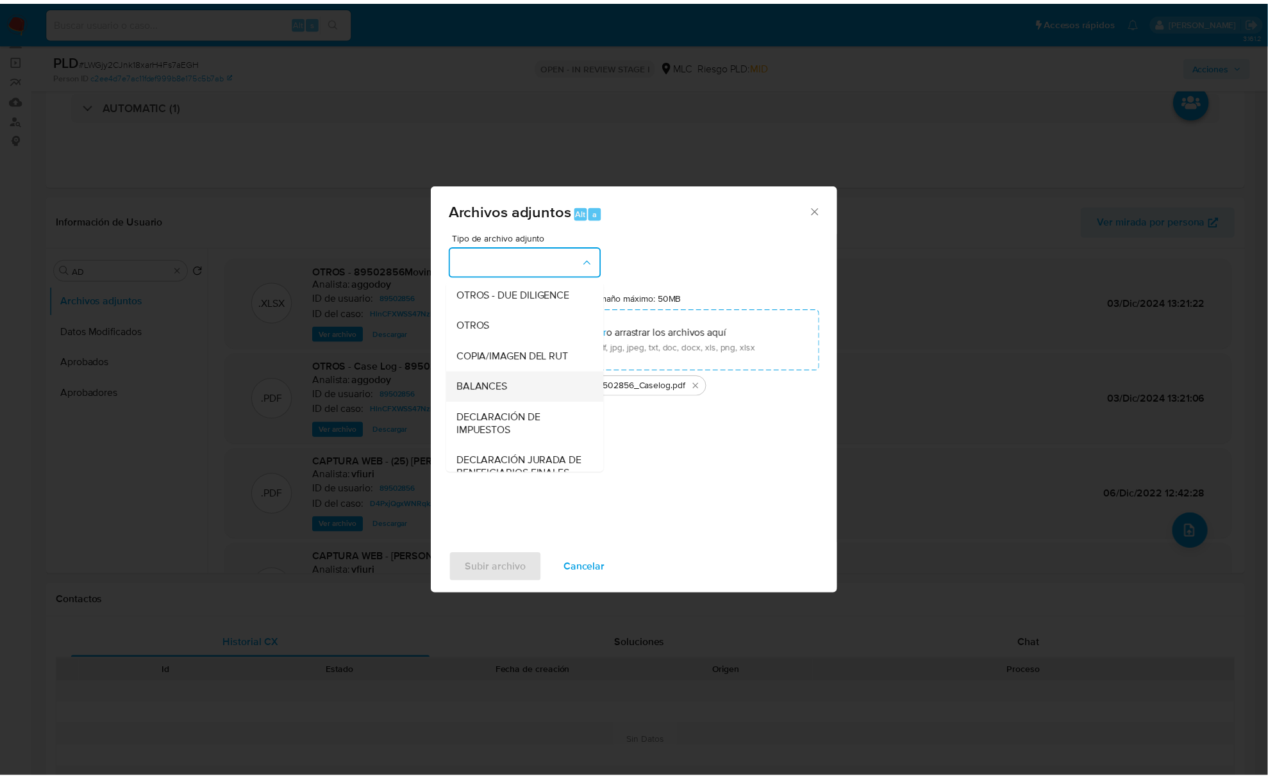
scroll to position [191, 0]
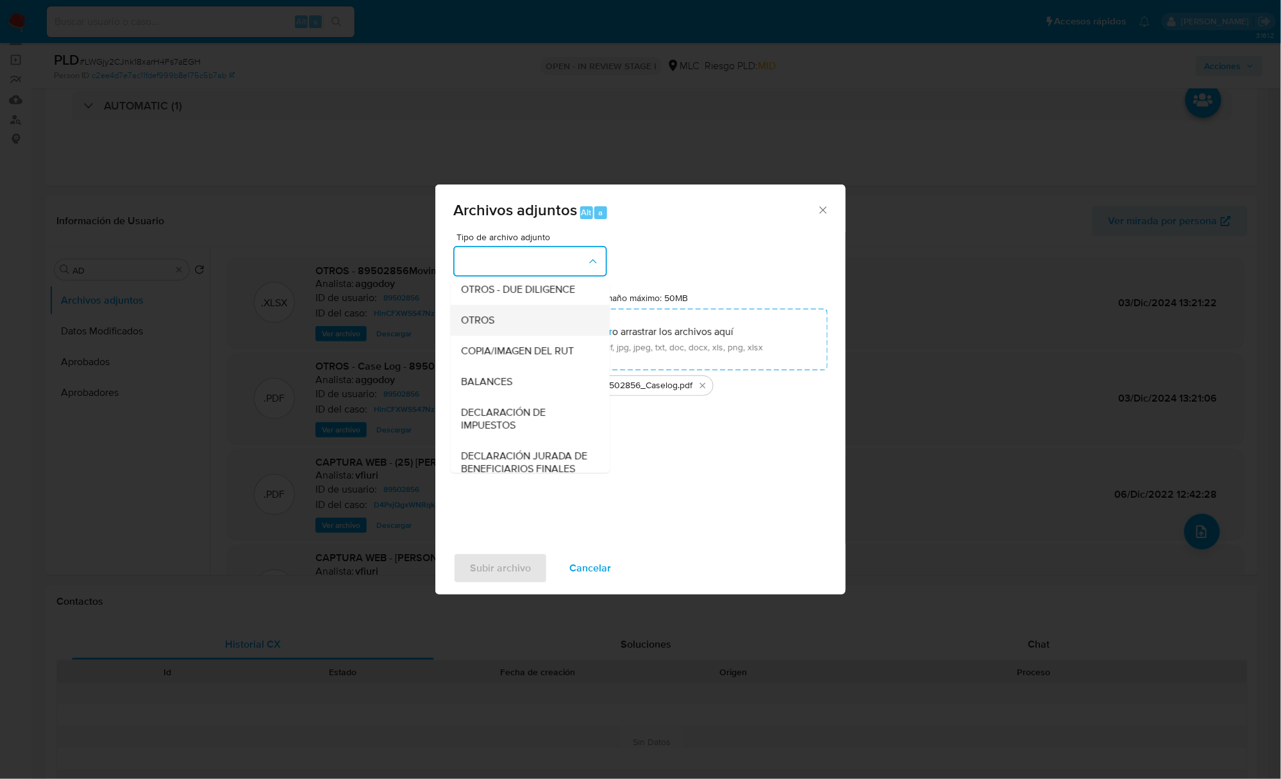
click at [510, 326] on div "OTROS" at bounding box center [526, 320] width 131 height 31
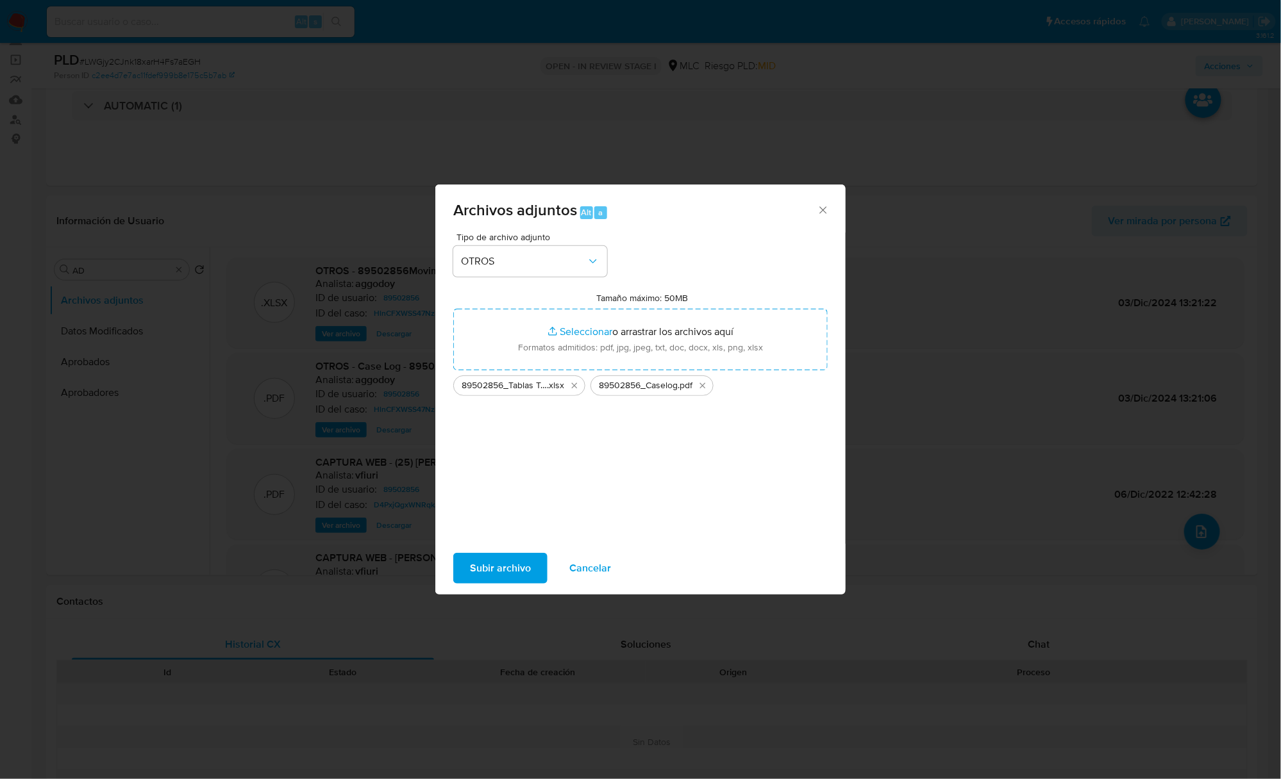
click at [524, 567] on span "Subir archivo" at bounding box center [500, 568] width 61 height 28
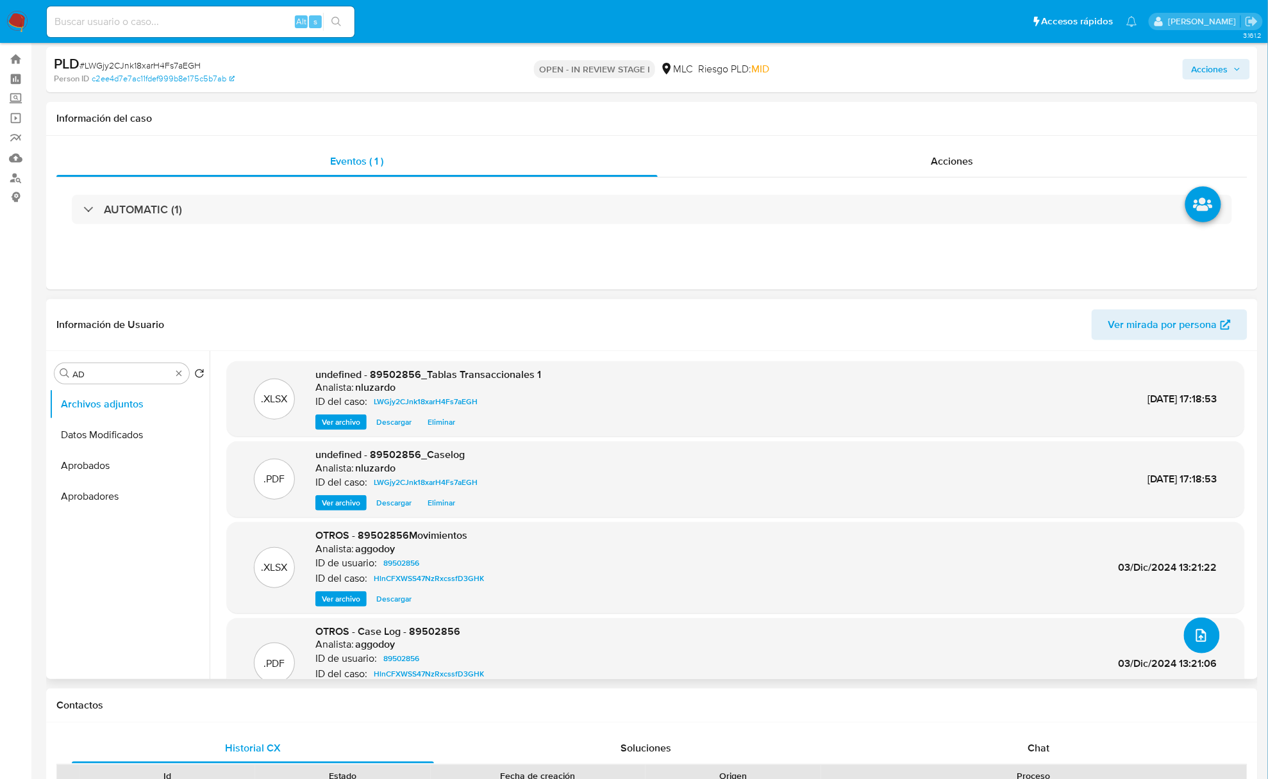
scroll to position [0, 0]
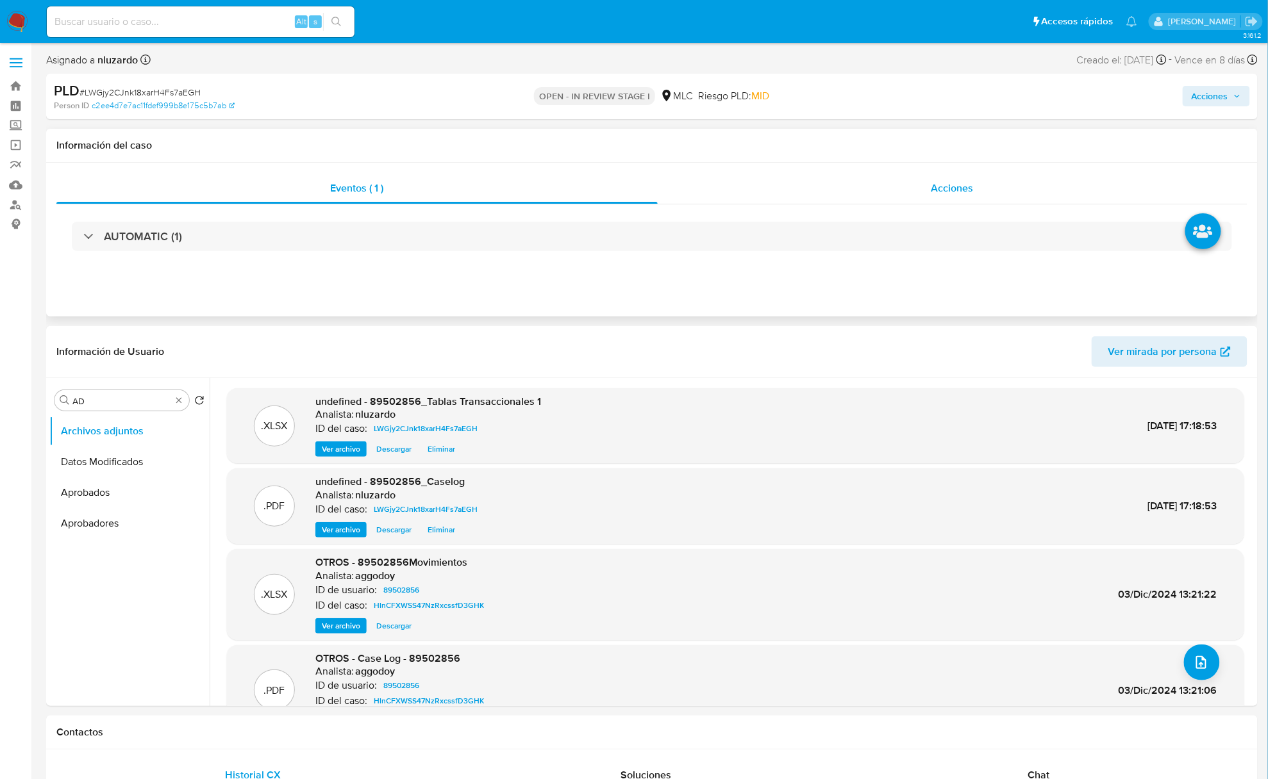
click at [947, 197] on div "Acciones" at bounding box center [953, 188] width 590 height 31
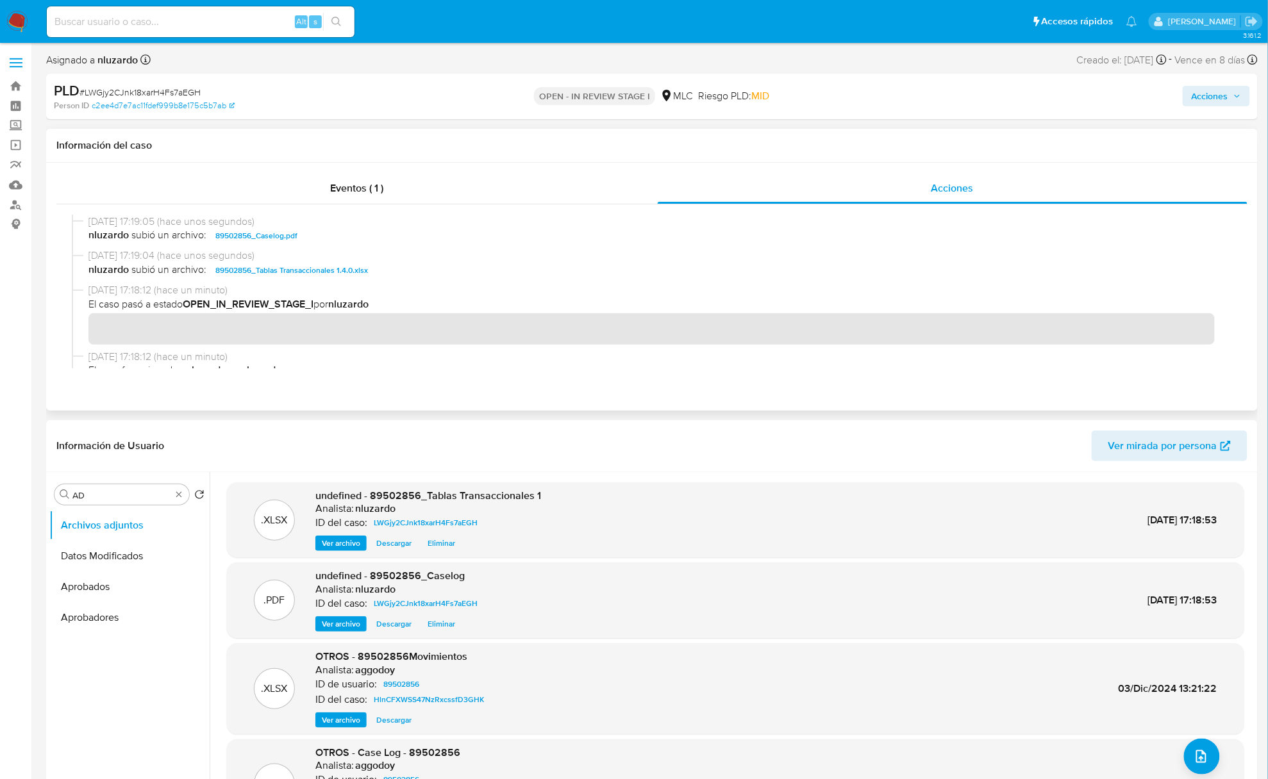
click at [388, 236] on span "nluzardo subió un archivo: 89502856_Caselog.pdf" at bounding box center [657, 235] width 1138 height 15
click at [950, 92] on span "Acciones" at bounding box center [1215, 96] width 49 height 18
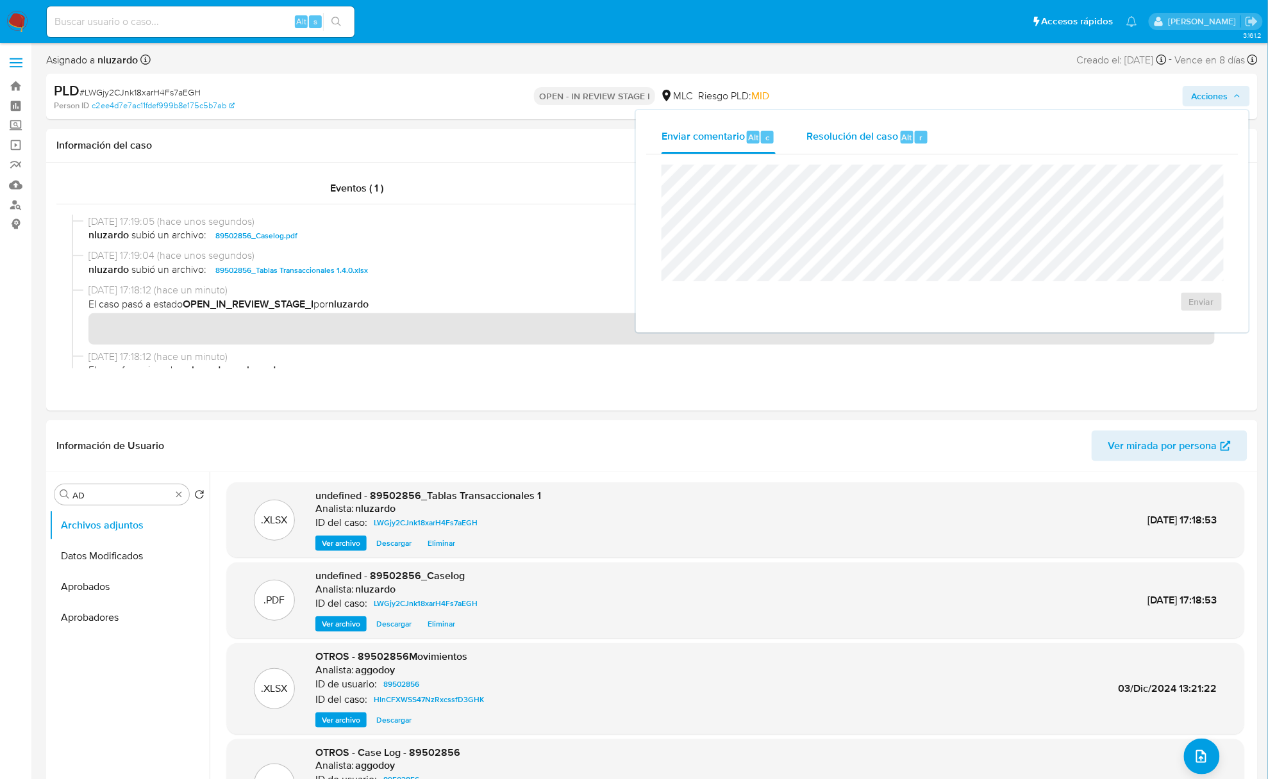
click at [918, 149] on div "Resolución del caso Alt r" at bounding box center [867, 136] width 122 height 33
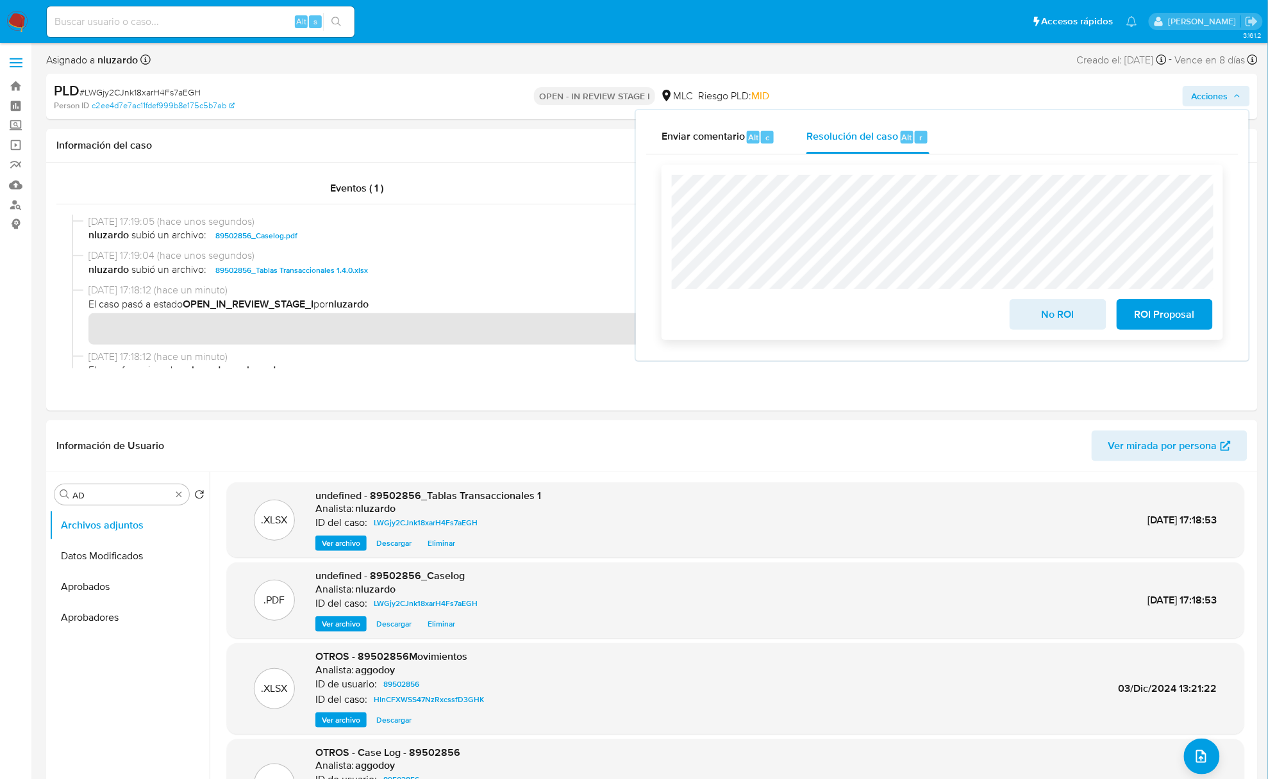
click at [950, 316] on span "No ROI" at bounding box center [1057, 315] width 63 height 28
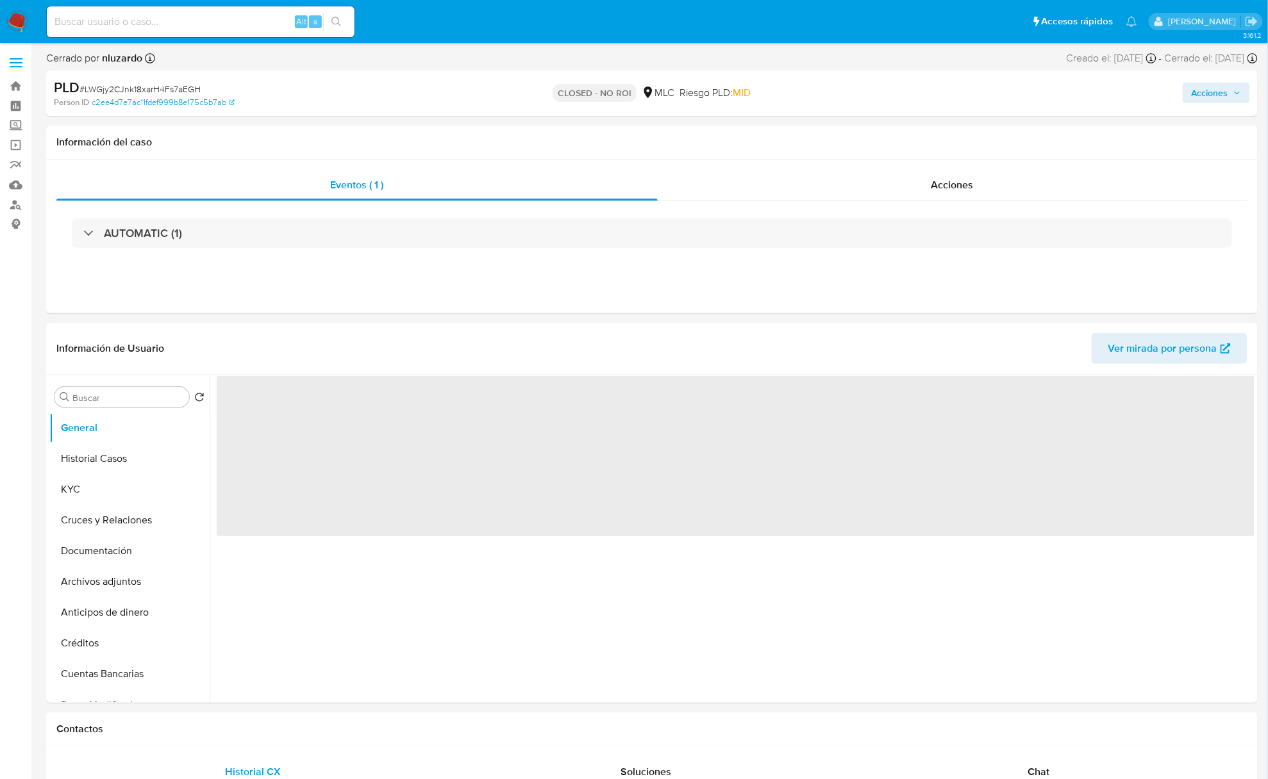
select select "10"
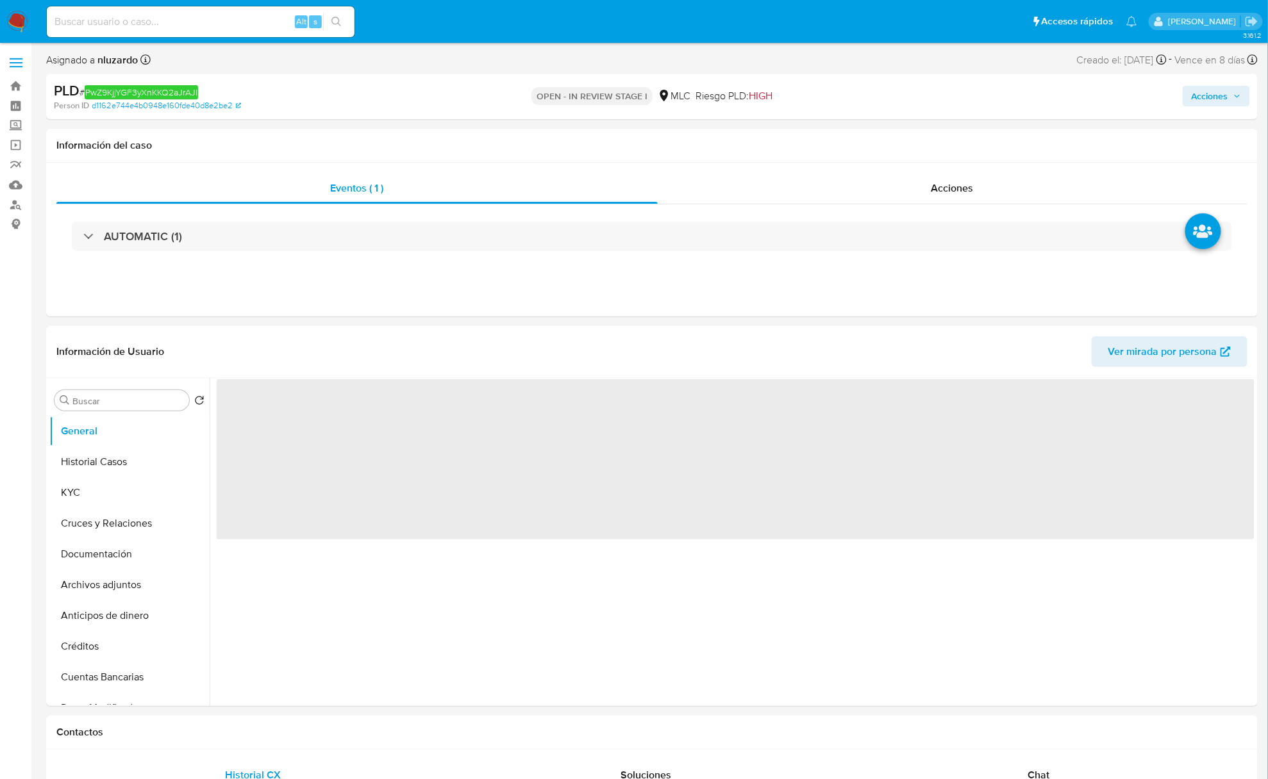
select select "10"
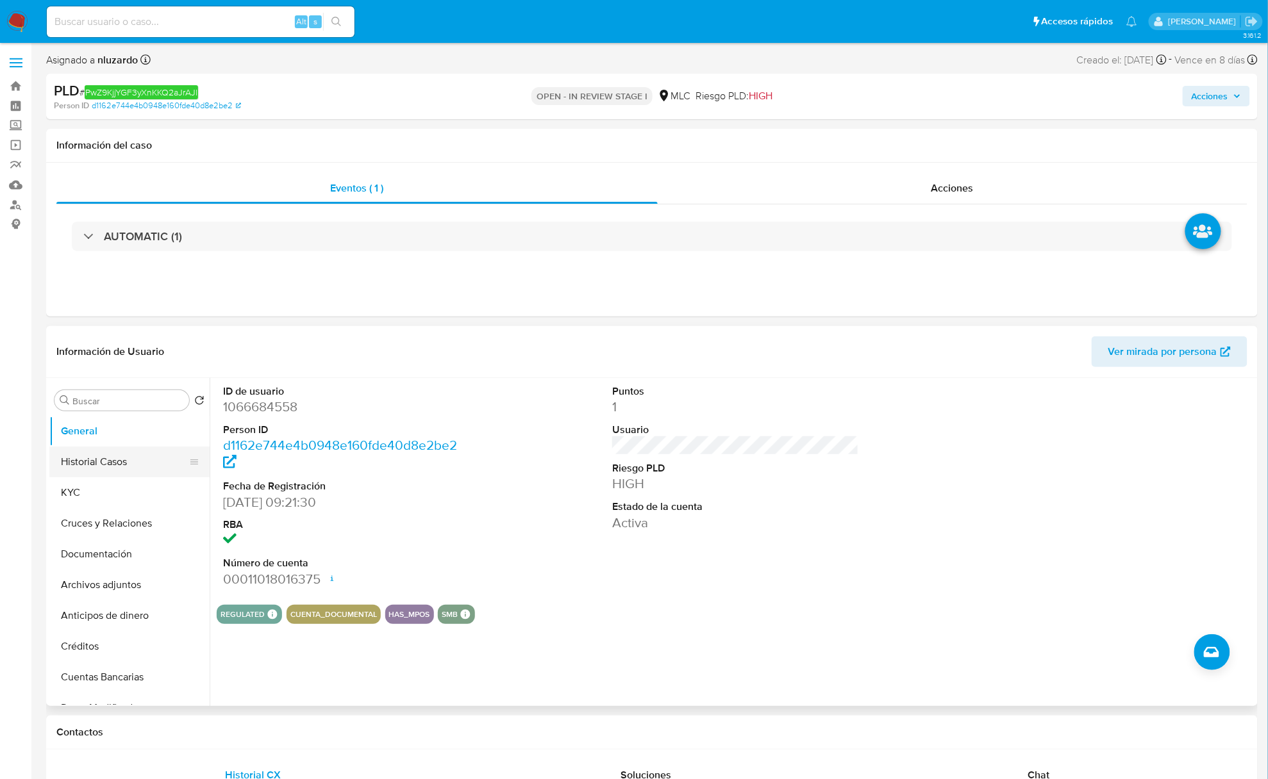
click at [129, 470] on button "Historial Casos" at bounding box center [124, 462] width 150 height 31
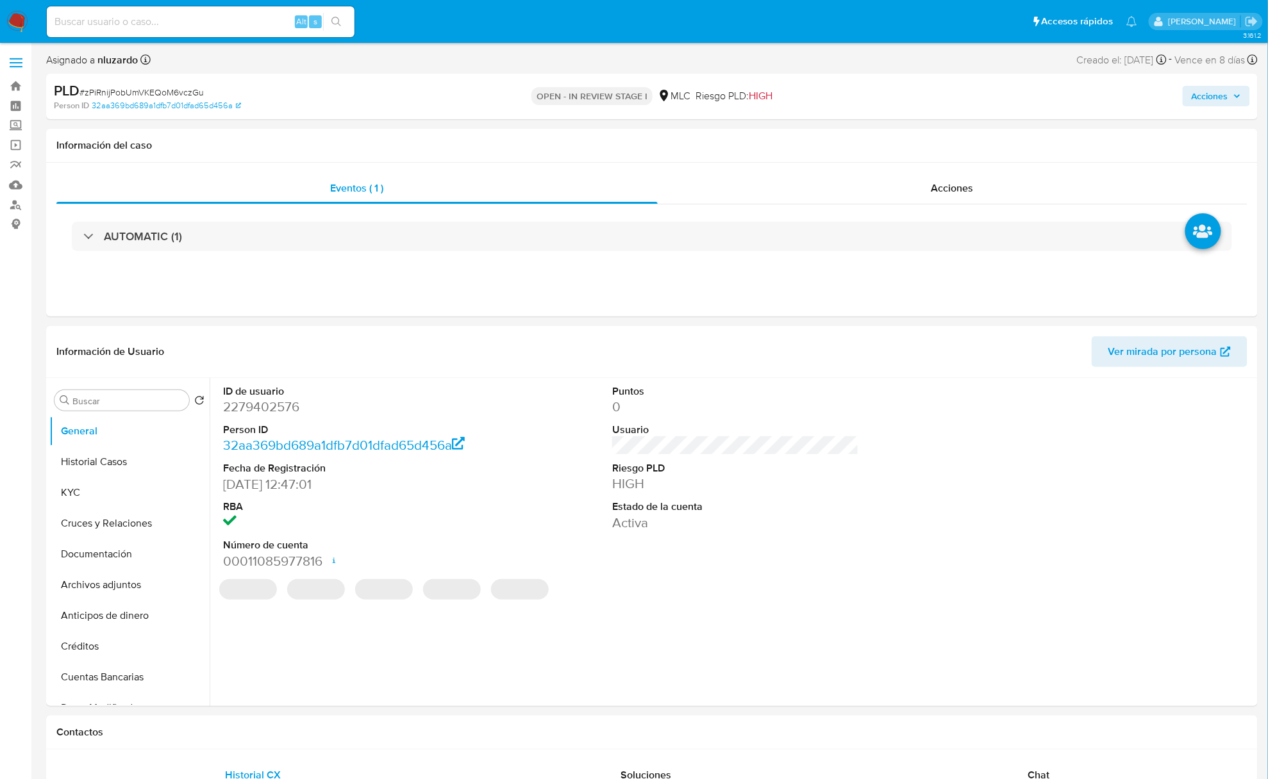
select select "10"
click at [249, 416] on dd "2279402576" at bounding box center [346, 407] width 247 height 18
copy dd "2279402576"
click at [270, 401] on dd "2279402576" at bounding box center [346, 407] width 247 height 18
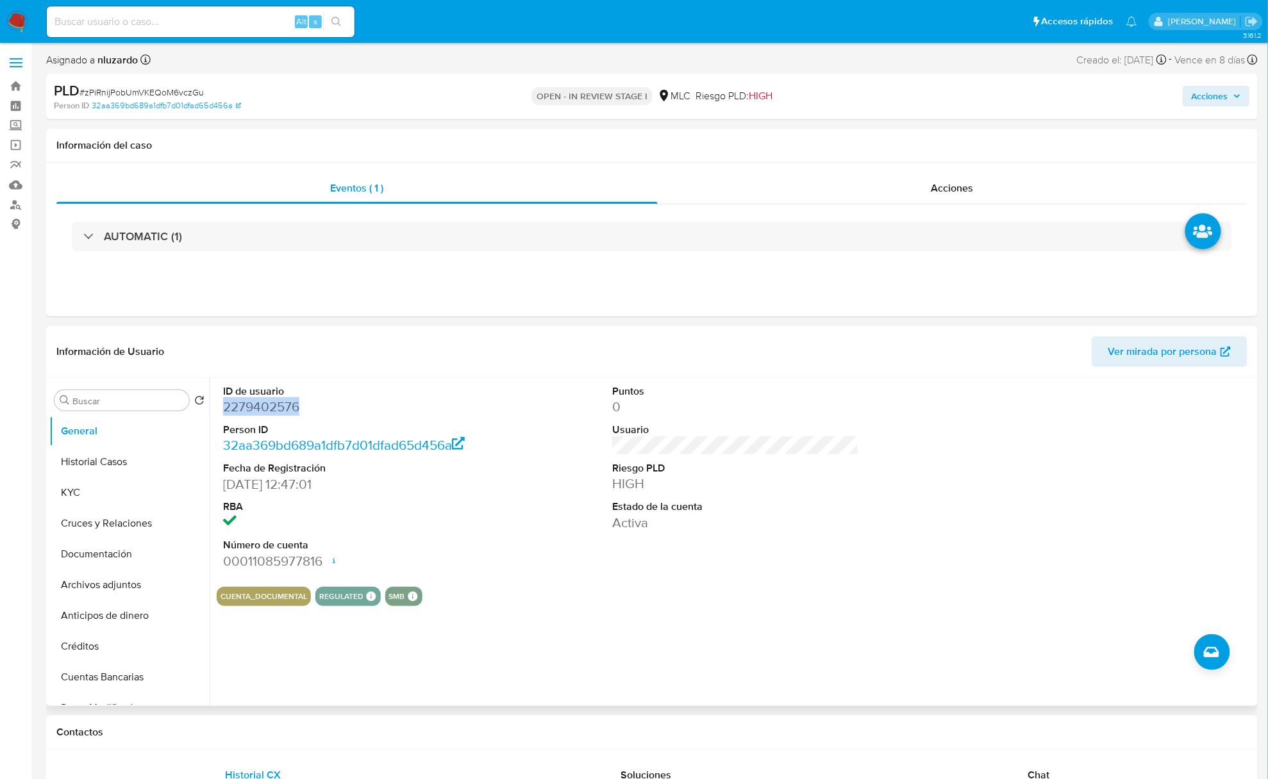
click at [270, 401] on dd "2279402576" at bounding box center [346, 407] width 247 height 18
click at [272, 402] on dd "2279402576" at bounding box center [346, 407] width 247 height 18
click at [101, 17] on input at bounding box center [201, 21] width 308 height 17
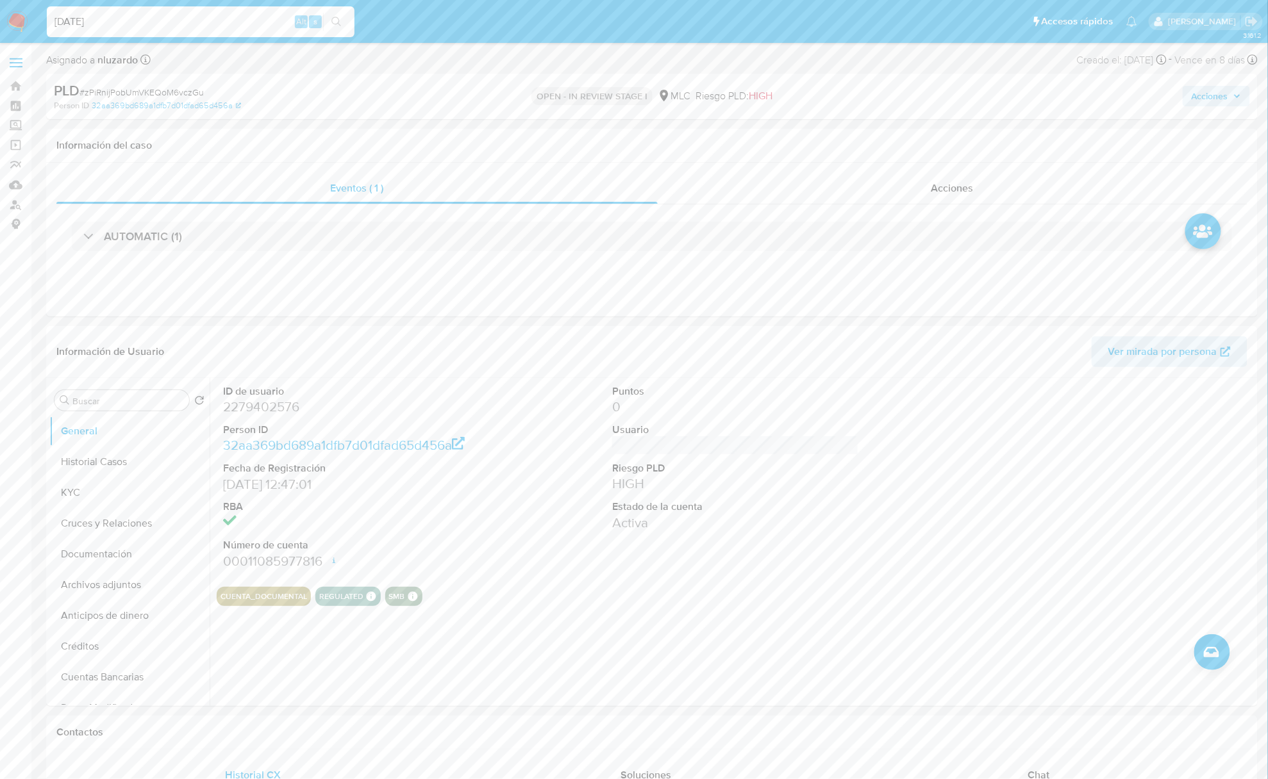
type input "02/10/2025"
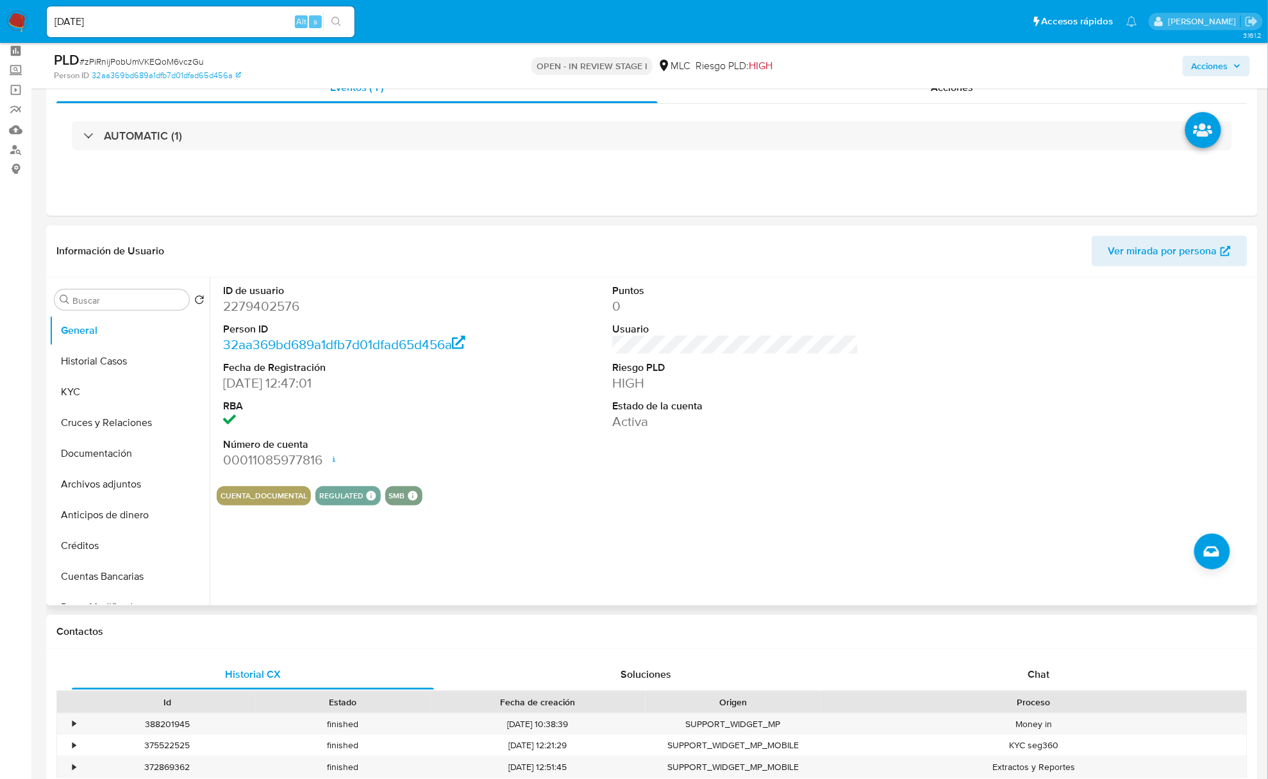
scroll to position [85, 0]
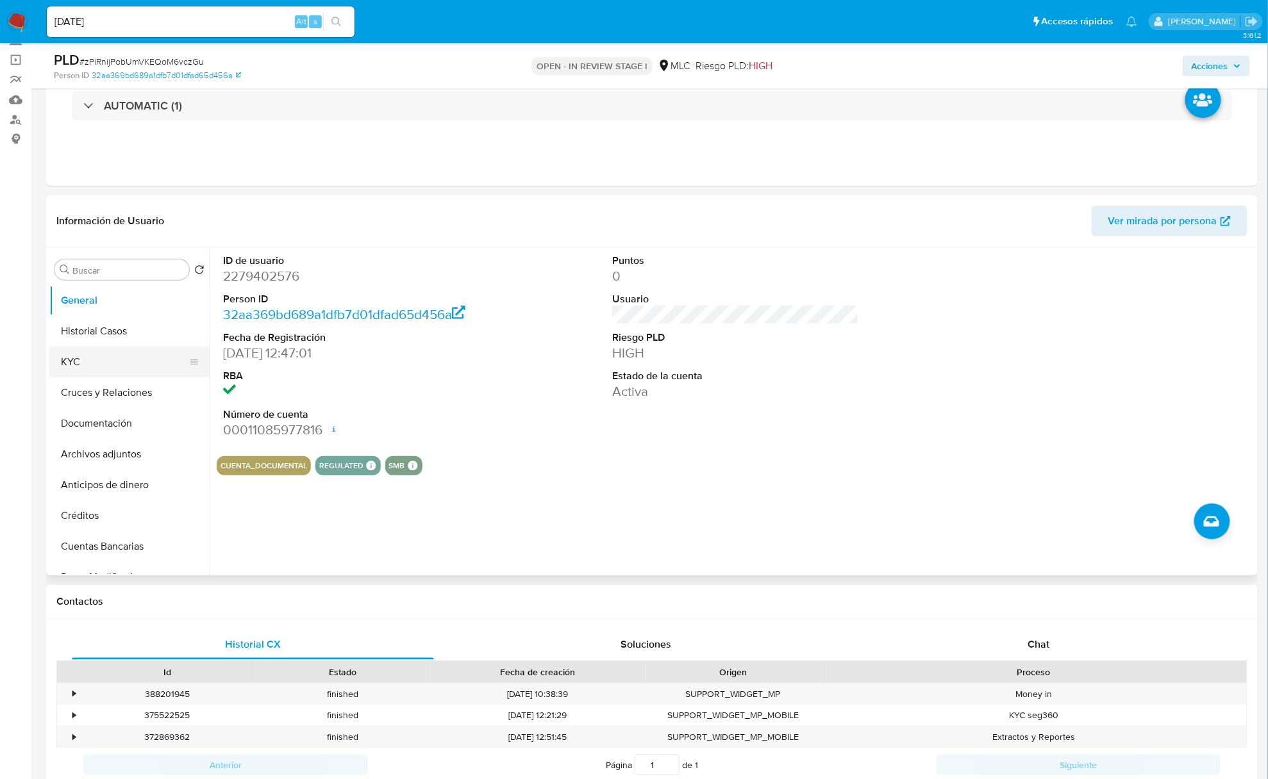
click at [62, 354] on button "KYC" at bounding box center [124, 362] width 150 height 31
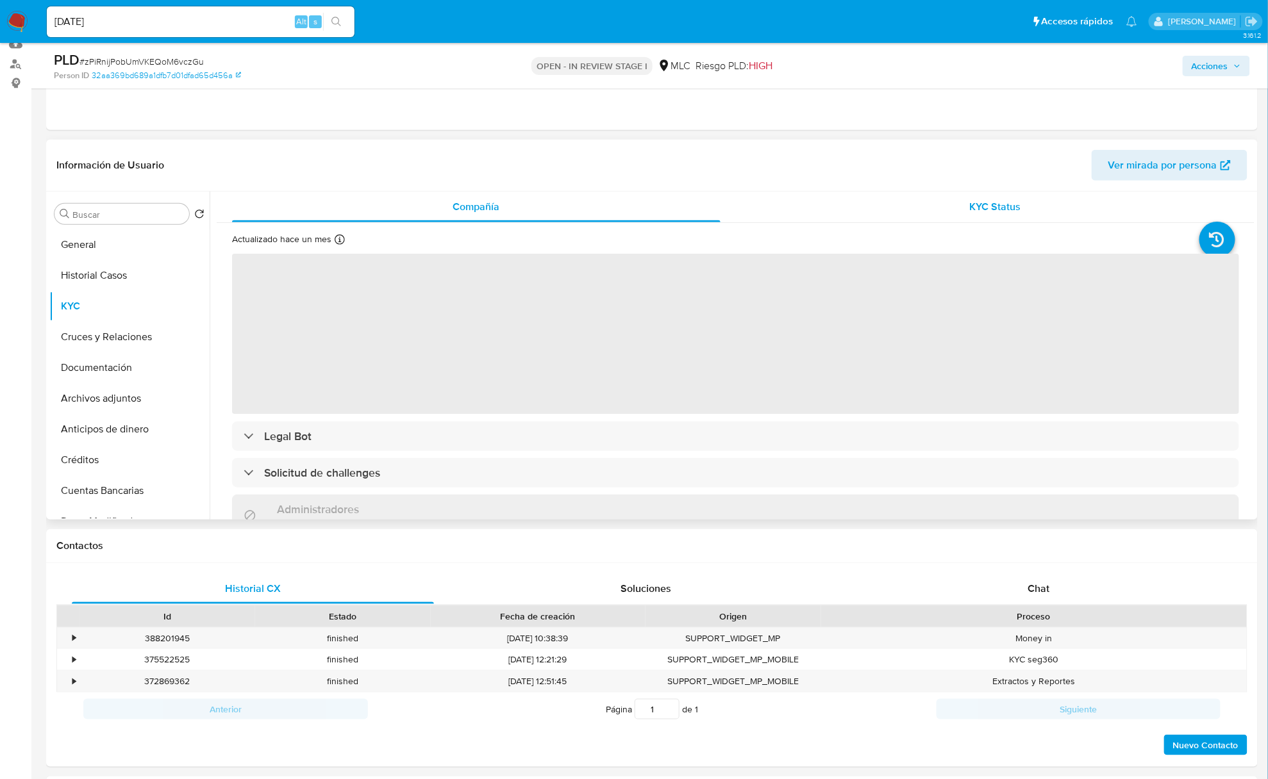
scroll to position [170, 0]
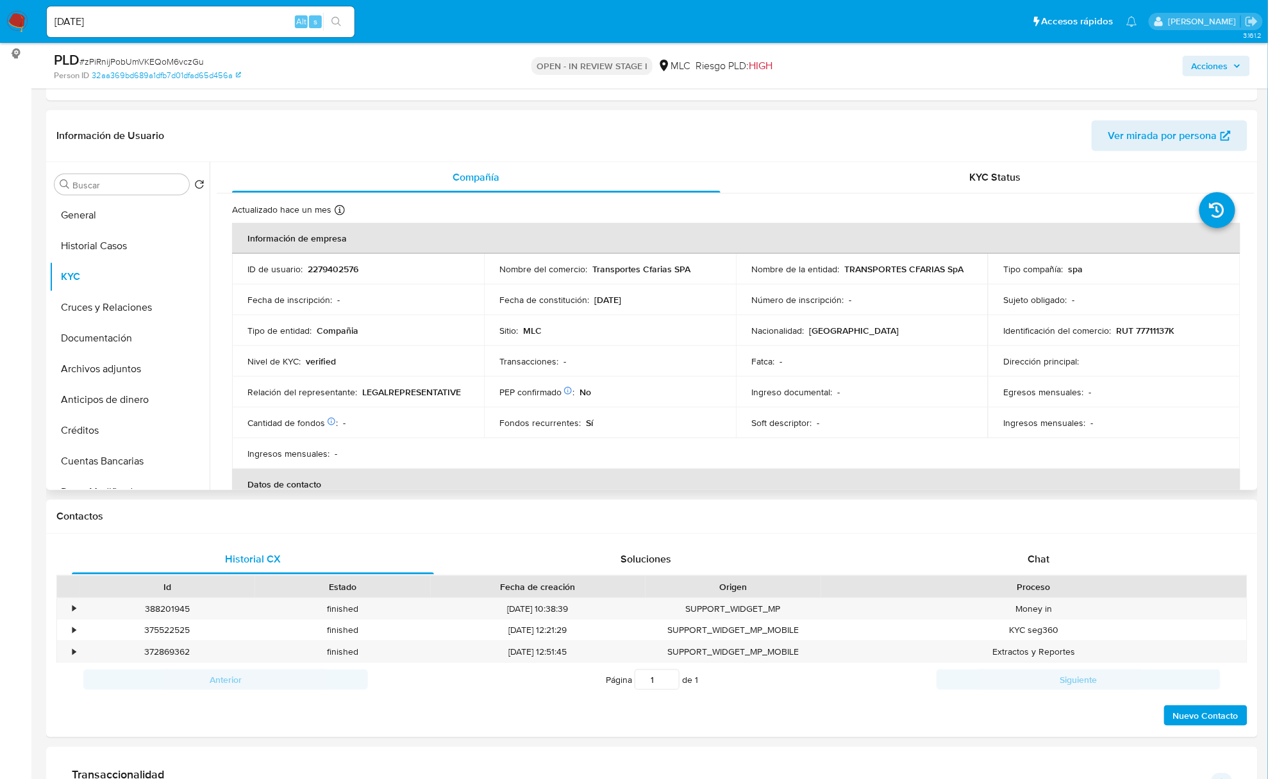
click at [849, 274] on p "TRANSPORTES CFARIAS SpA" at bounding box center [903, 269] width 119 height 12
drag, startPoint x: 931, startPoint y: 272, endPoint x: 960, endPoint y: 268, distance: 29.8
click at [960, 268] on p "TRANSPORTES CFARIAS SpA" at bounding box center [903, 269] width 119 height 12
click at [857, 264] on p "TRANSPORTES CFARIAS SpA" at bounding box center [903, 269] width 119 height 12
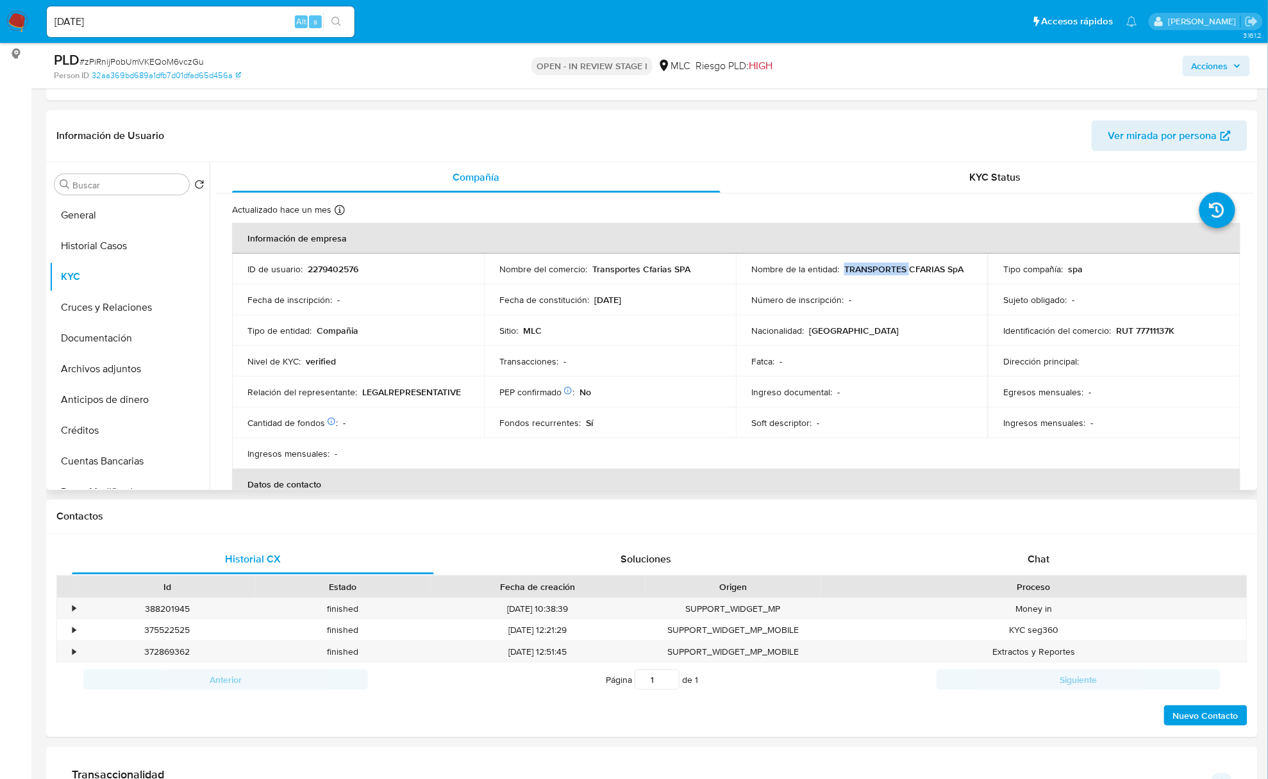
click at [857, 264] on p "TRANSPORTES CFARIAS SpA" at bounding box center [903, 269] width 119 height 12
drag, startPoint x: 924, startPoint y: 276, endPoint x: 959, endPoint y: 277, distance: 35.9
click at [959, 277] on td "Nombre de la entidad : TRANSPORTES CFARIAS SpA" at bounding box center [862, 269] width 252 height 31
click at [447, 362] on div "Nivel de KYC : verified" at bounding box center [357, 362] width 221 height 12
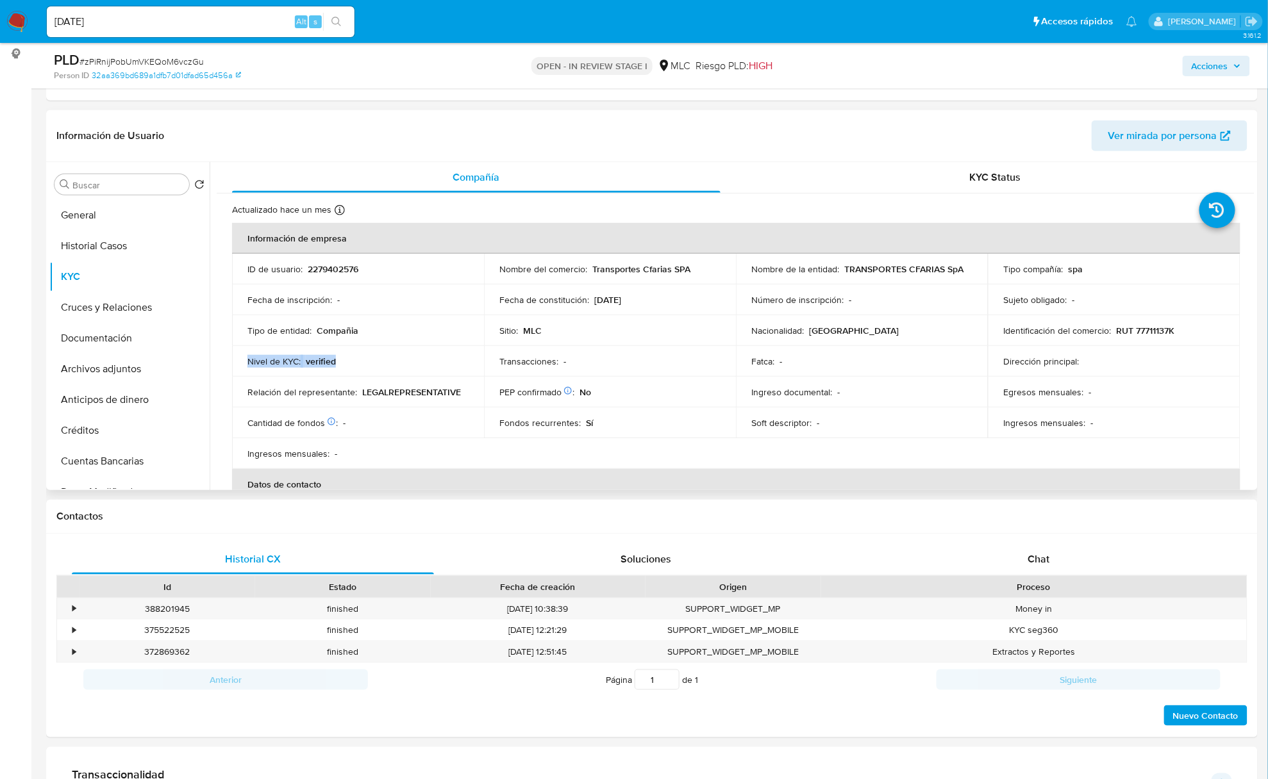
click at [447, 362] on div "Nivel de KYC : verified" at bounding box center [357, 362] width 221 height 12
click at [1129, 331] on p "RUT 77711137K" at bounding box center [1145, 331] width 58 height 12
click at [1127, 329] on p "RUT 77711137K" at bounding box center [1145, 331] width 58 height 12
click at [1155, 329] on p "RUT 77711137K" at bounding box center [1145, 331] width 58 height 12
drag, startPoint x: 1155, startPoint y: 329, endPoint x: 1273, endPoint y: 306, distance: 120.3
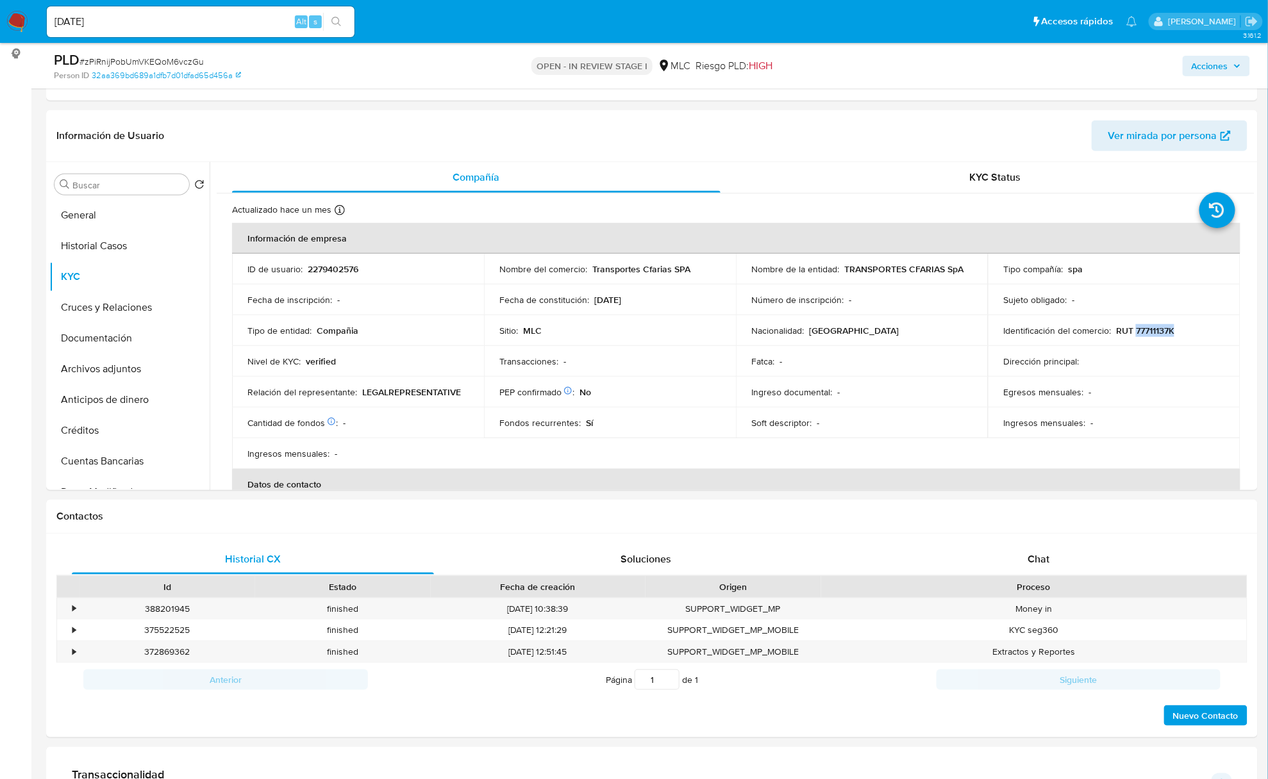
click at [1154, 331] on p "RUT 77711137K" at bounding box center [1145, 331] width 58 height 12
copy p "77711137K"
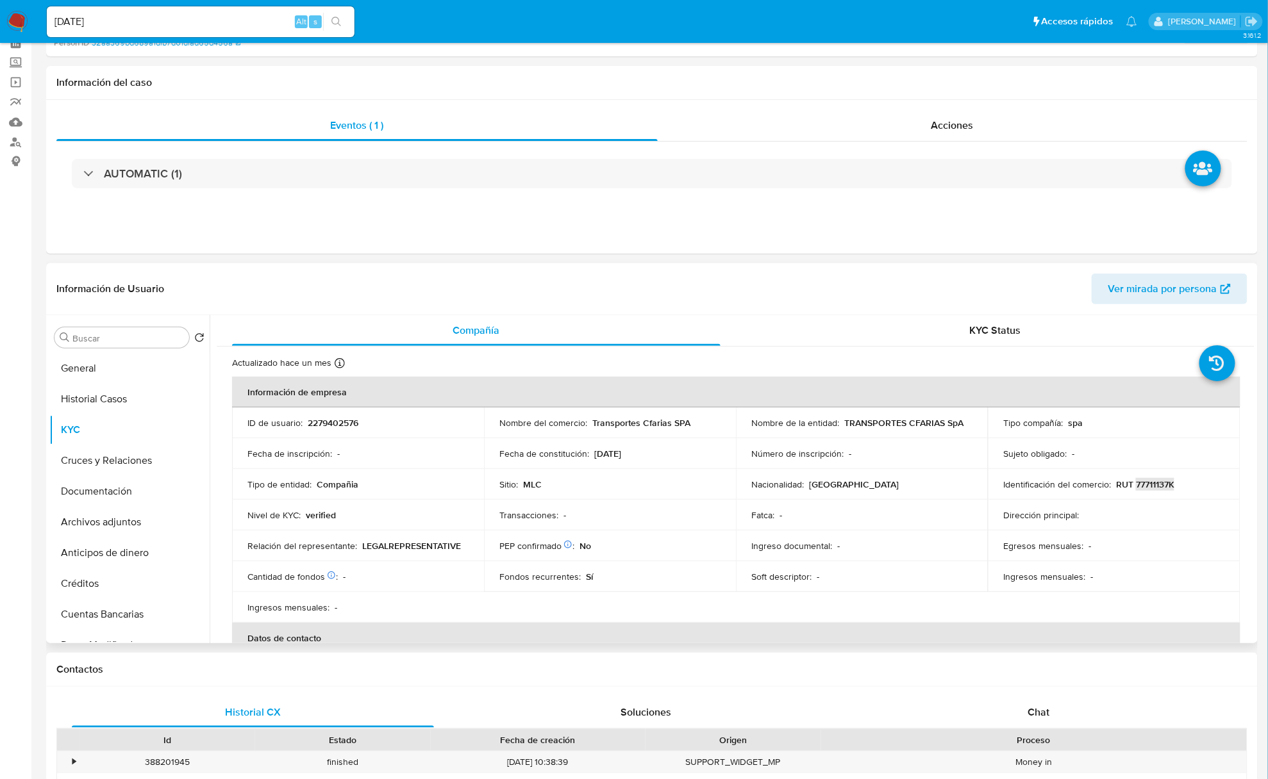
scroll to position [0, 0]
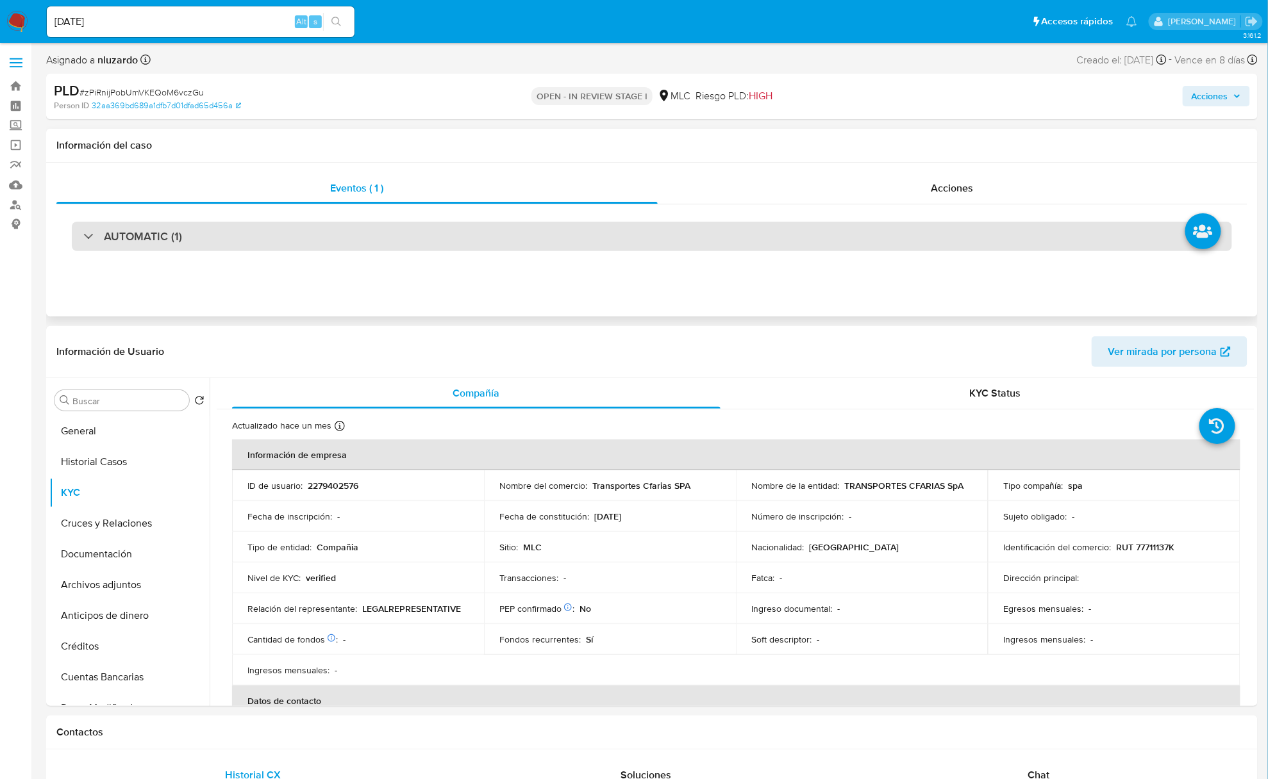
click at [220, 246] on div "AUTOMATIC (1)" at bounding box center [652, 236] width 1160 height 29
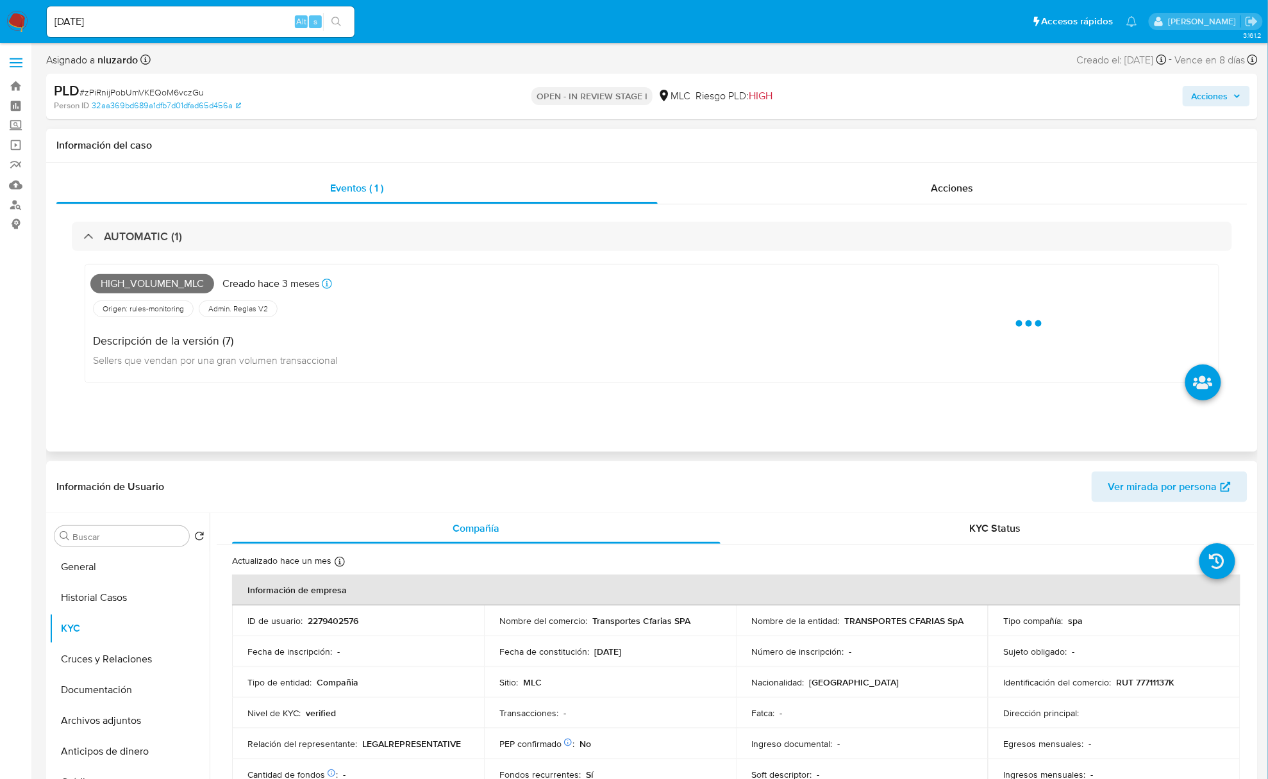
click at [165, 281] on span "High_volumen_mlc" at bounding box center [152, 283] width 124 height 19
click at [165, 280] on span "High_volumen_mlc" at bounding box center [152, 283] width 124 height 19
copy span "High_volumen_mlc"
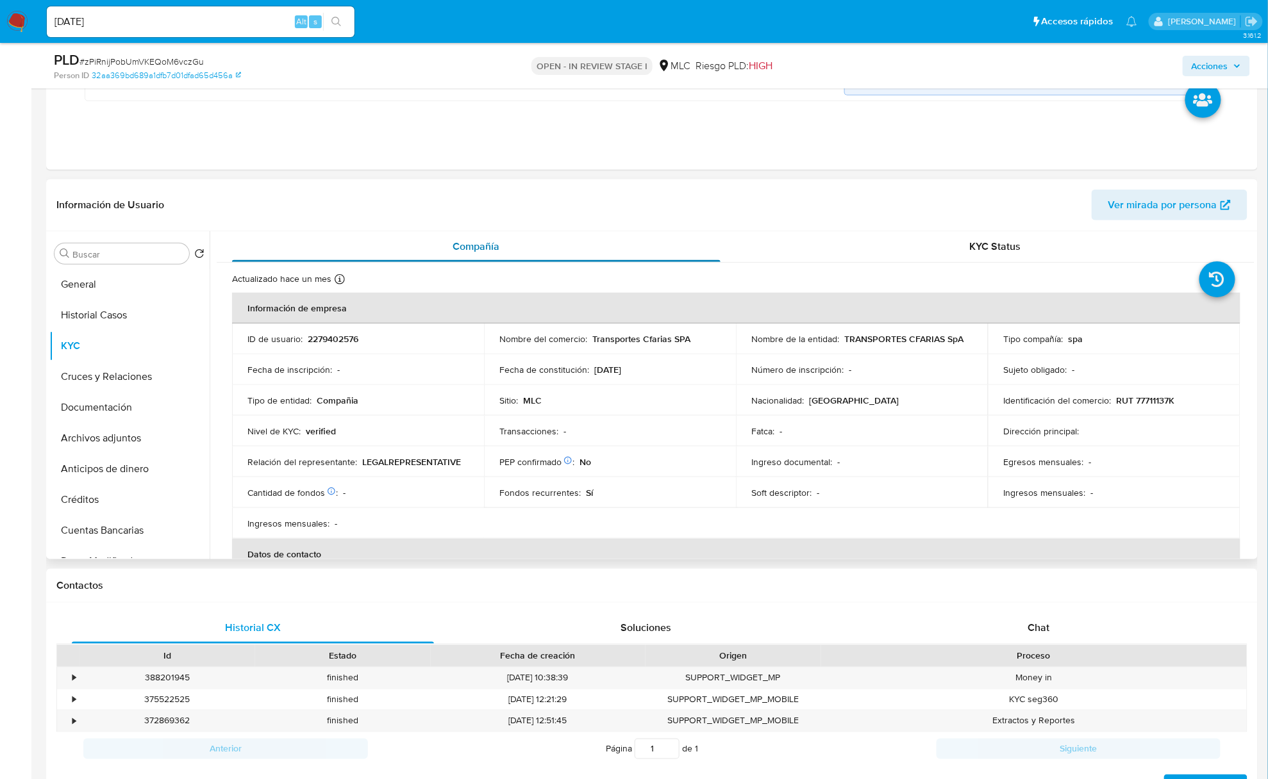
scroll to position [342, 0]
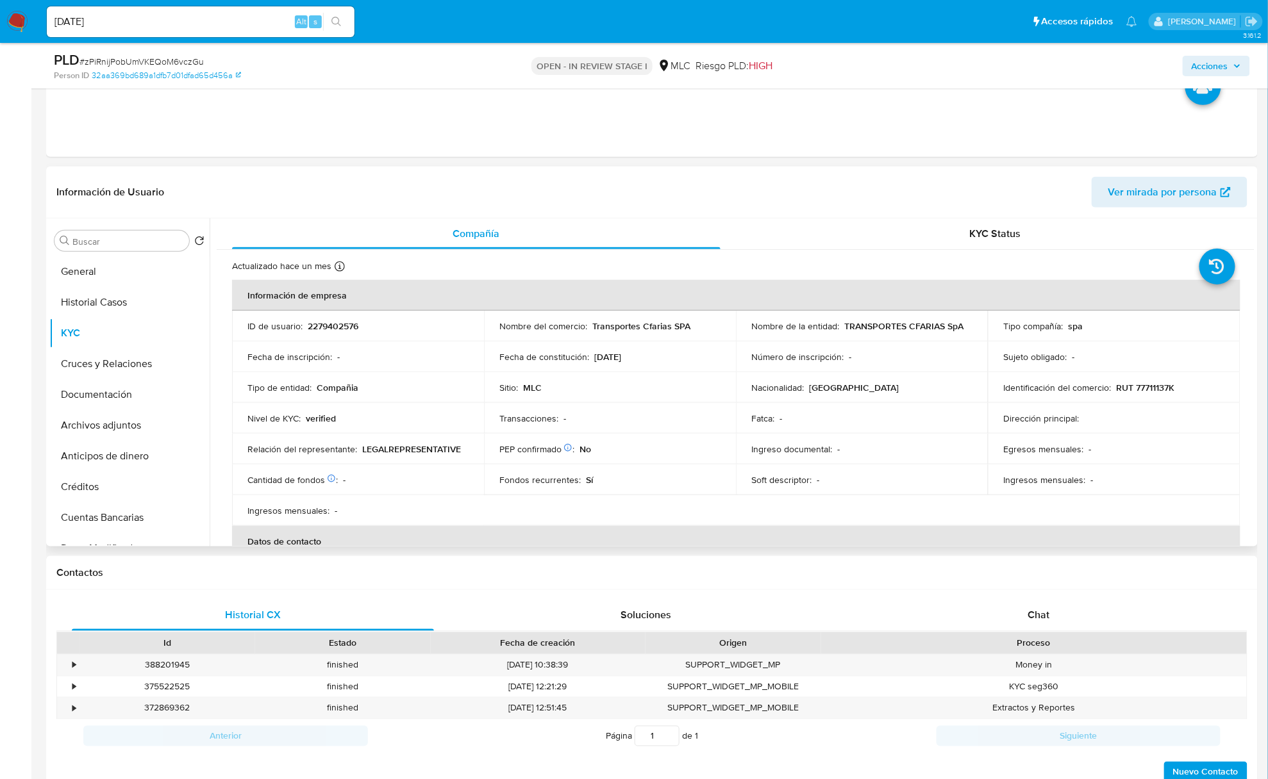
click at [675, 449] on div "PEP confirmado Obtenido de listas internas : No" at bounding box center [609, 450] width 221 height 12
drag, startPoint x: 1247, startPoint y: 283, endPoint x: 1252, endPoint y: 292, distance: 10.0
click at [1252, 292] on div "Compañía KYC Status Actualizado hace un mes Creado: 19/02/2025 13:48:21 Actuali…" at bounding box center [732, 383] width 1045 height 328
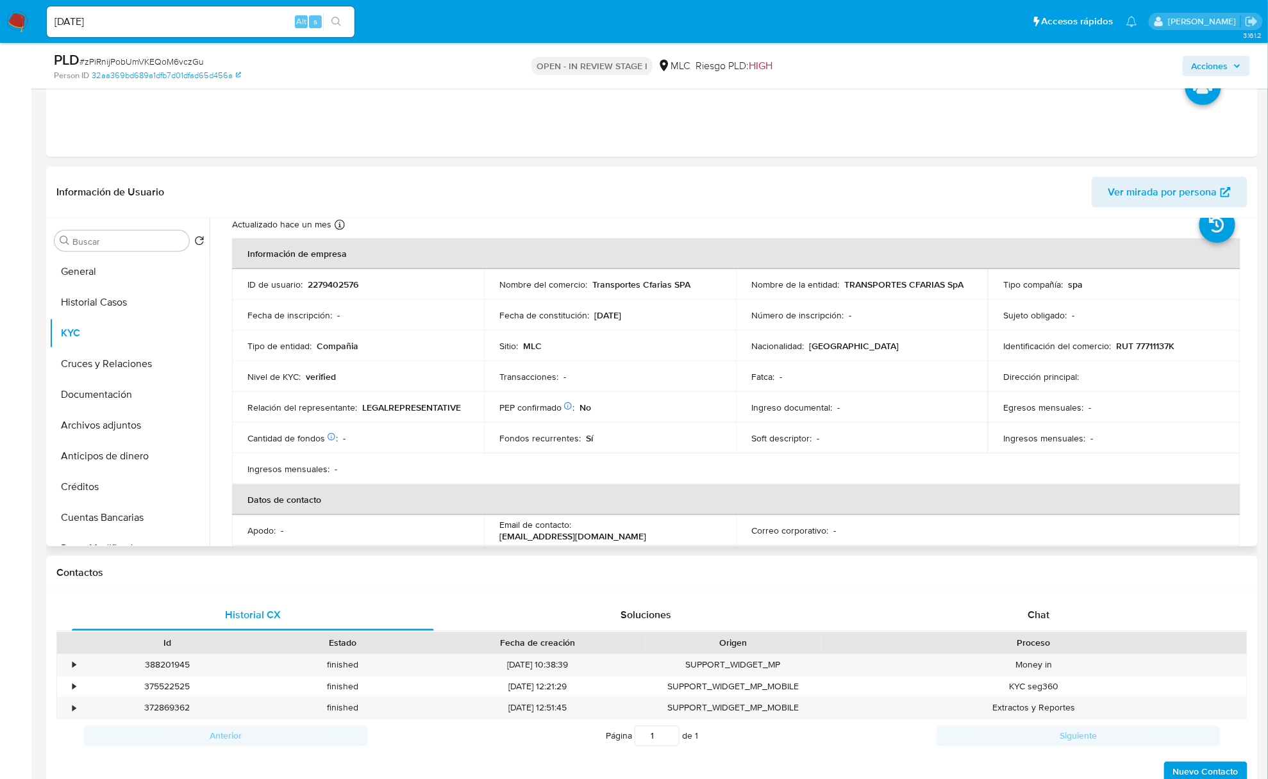
scroll to position [32, 0]
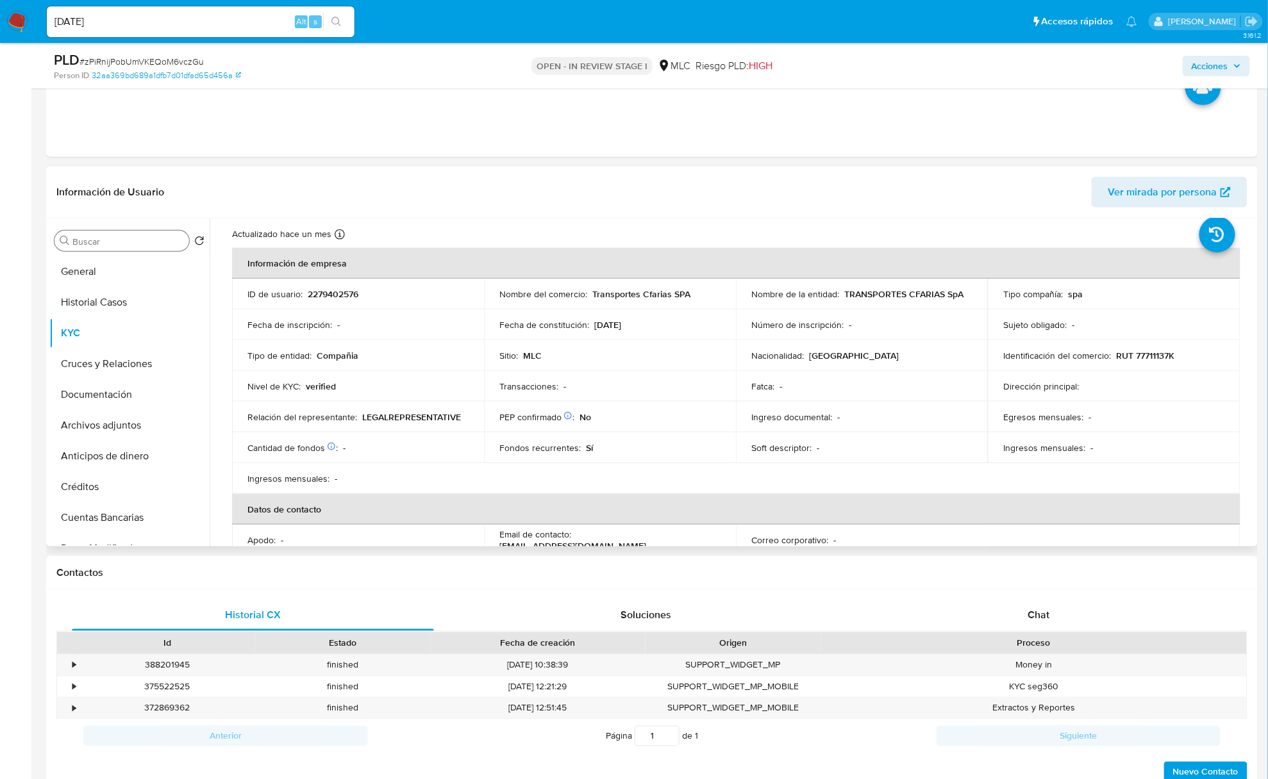
click at [100, 249] on div "Buscar" at bounding box center [121, 241] width 135 height 21
click at [98, 247] on input "Buscar" at bounding box center [128, 242] width 112 height 12
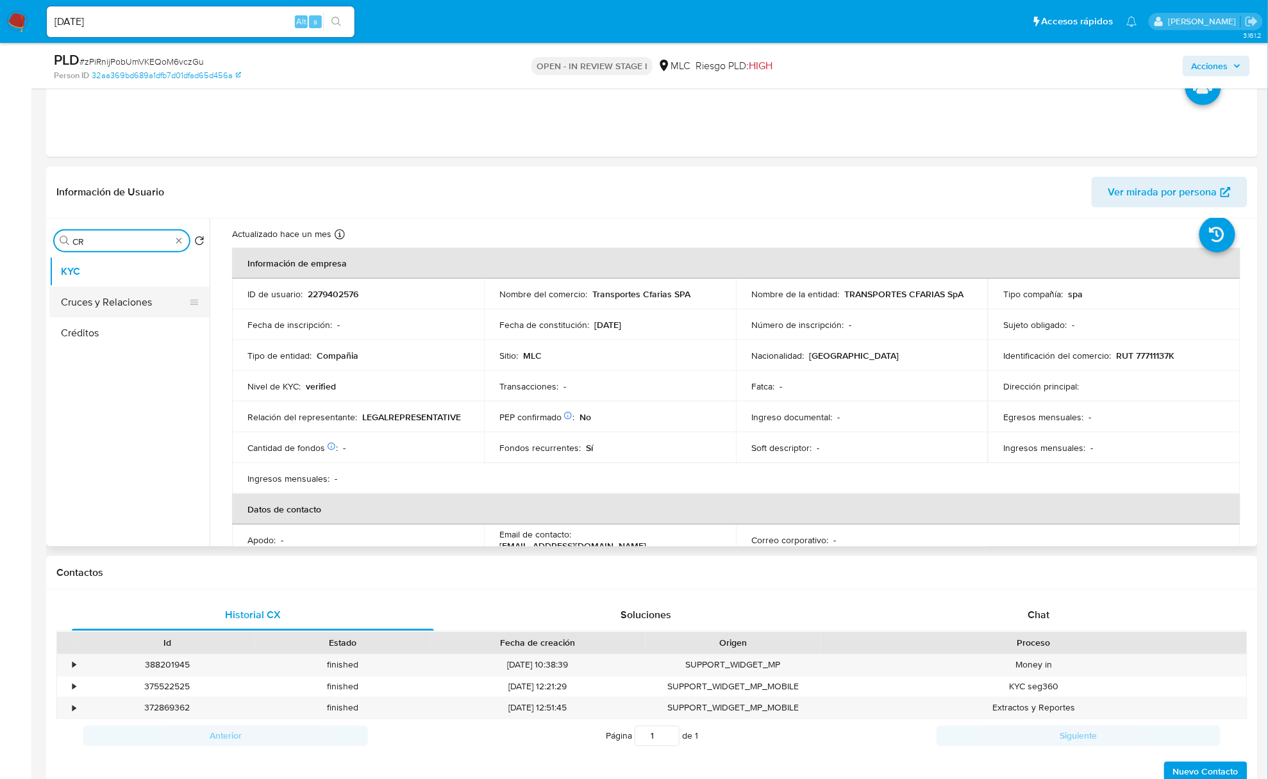
click at [120, 310] on button "Cruces y Relaciones" at bounding box center [124, 302] width 150 height 31
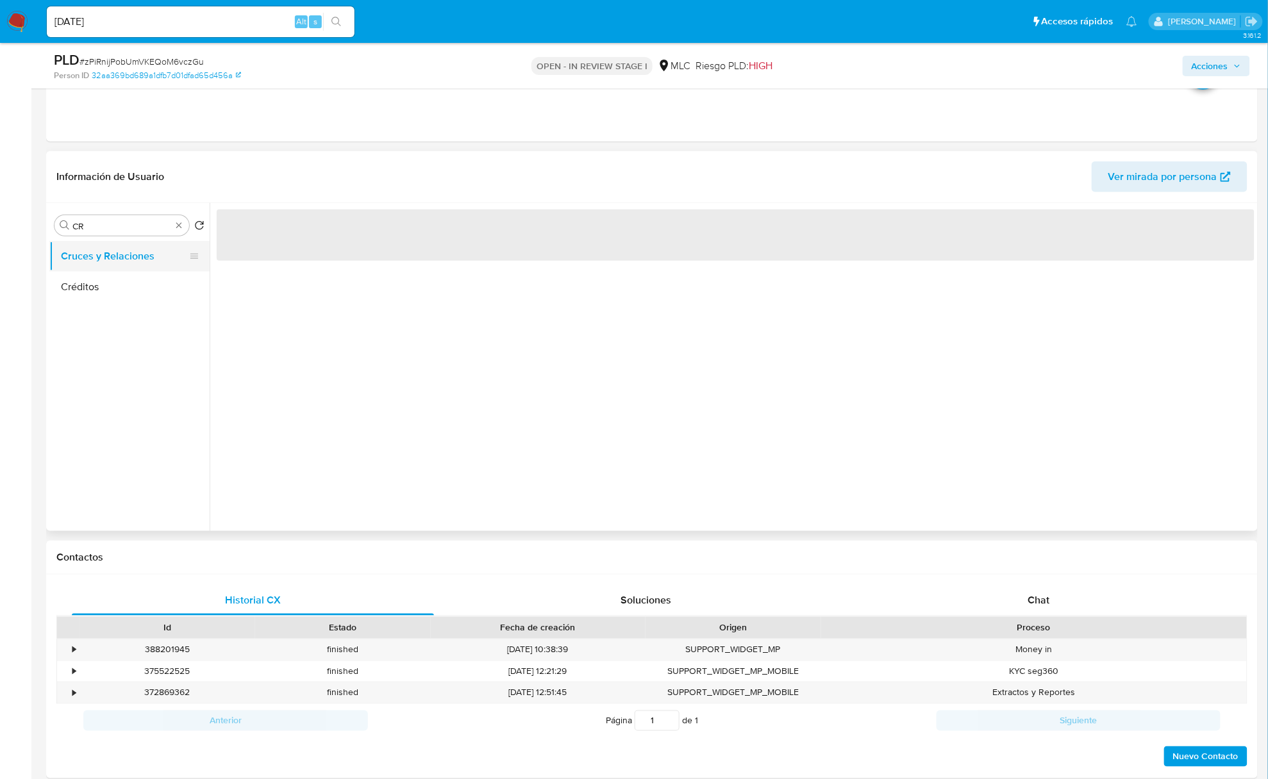
scroll to position [0, 0]
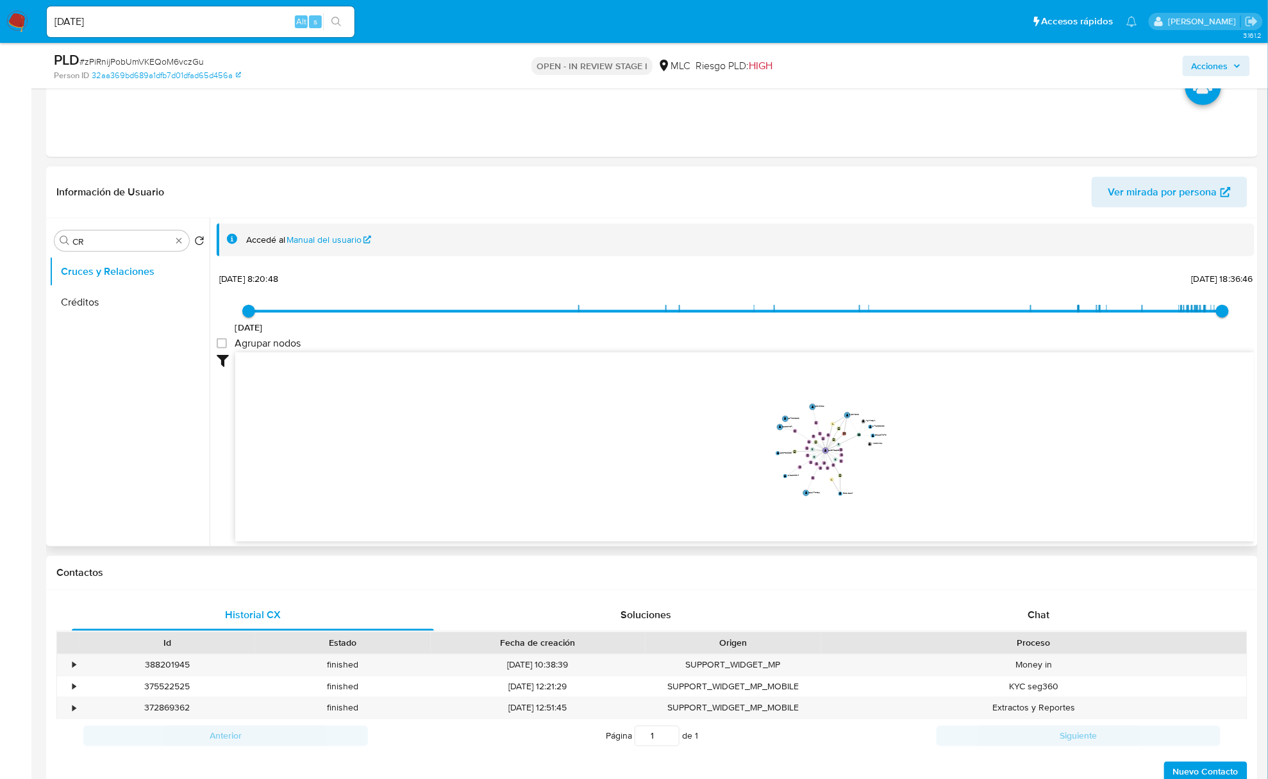
drag, startPoint x: 867, startPoint y: 436, endPoint x: 800, endPoint y: 429, distance: 67.0
click at [800, 429] on icon "device-654c328dca86442a02e36691  user-703610267  703610267 user-2279402576  …" at bounding box center [744, 446] width 1019 height 186
drag, startPoint x: 804, startPoint y: 442, endPoint x: 803, endPoint y: 432, distance: 10.3
click at [803, 432] on icon "device-654c328dca86442a02e36691  user-703610267  703610267 user-2279402576  …" at bounding box center [744, 446] width 1019 height 186
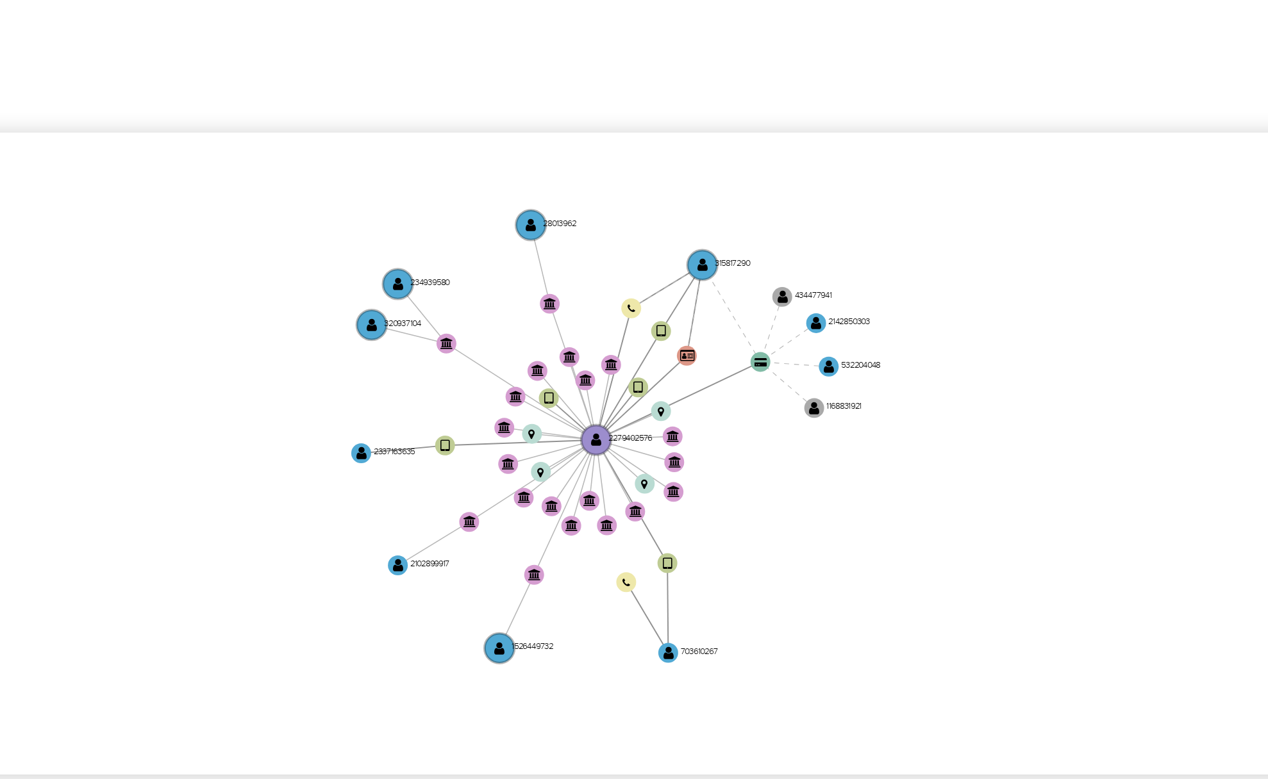
scroll to position [342, 0]
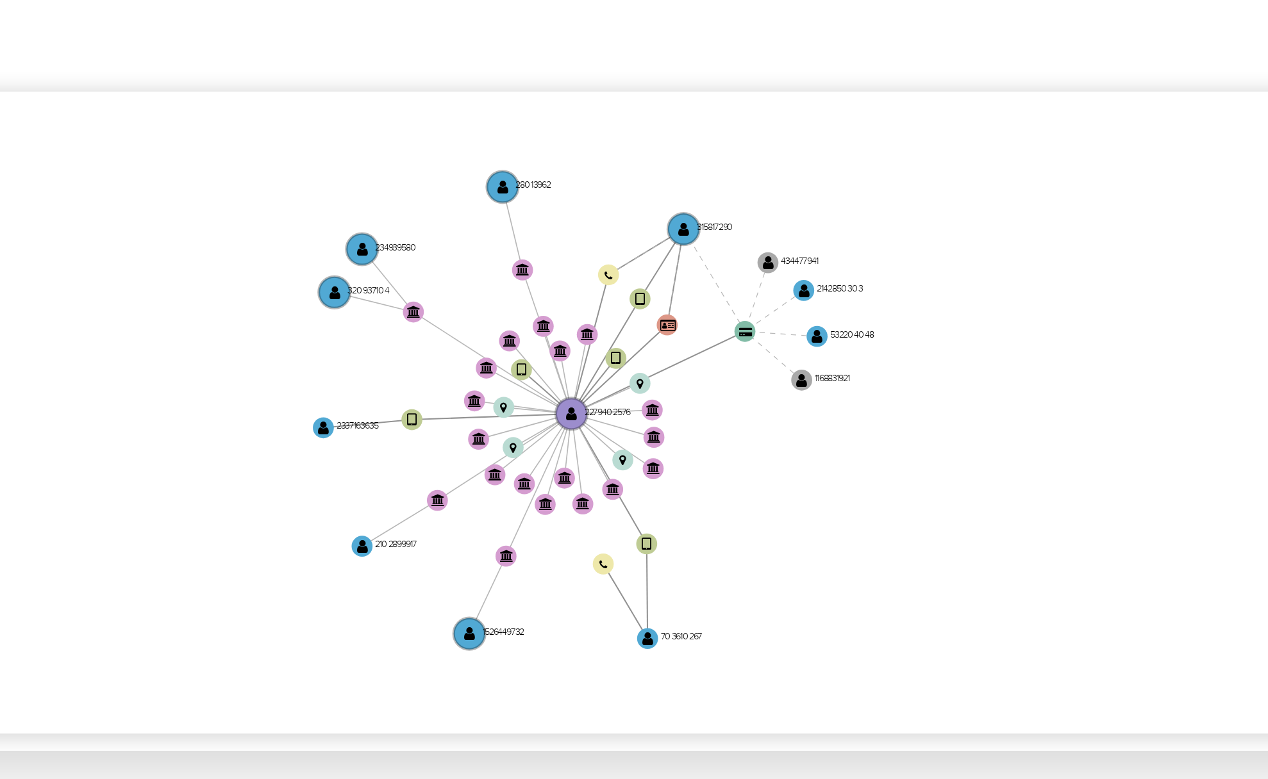
click at [858, 403] on icon "device-654c328dca86442a02e36691  user-703610267  703610267 user-2279402576  …" at bounding box center [744, 446] width 1019 height 186
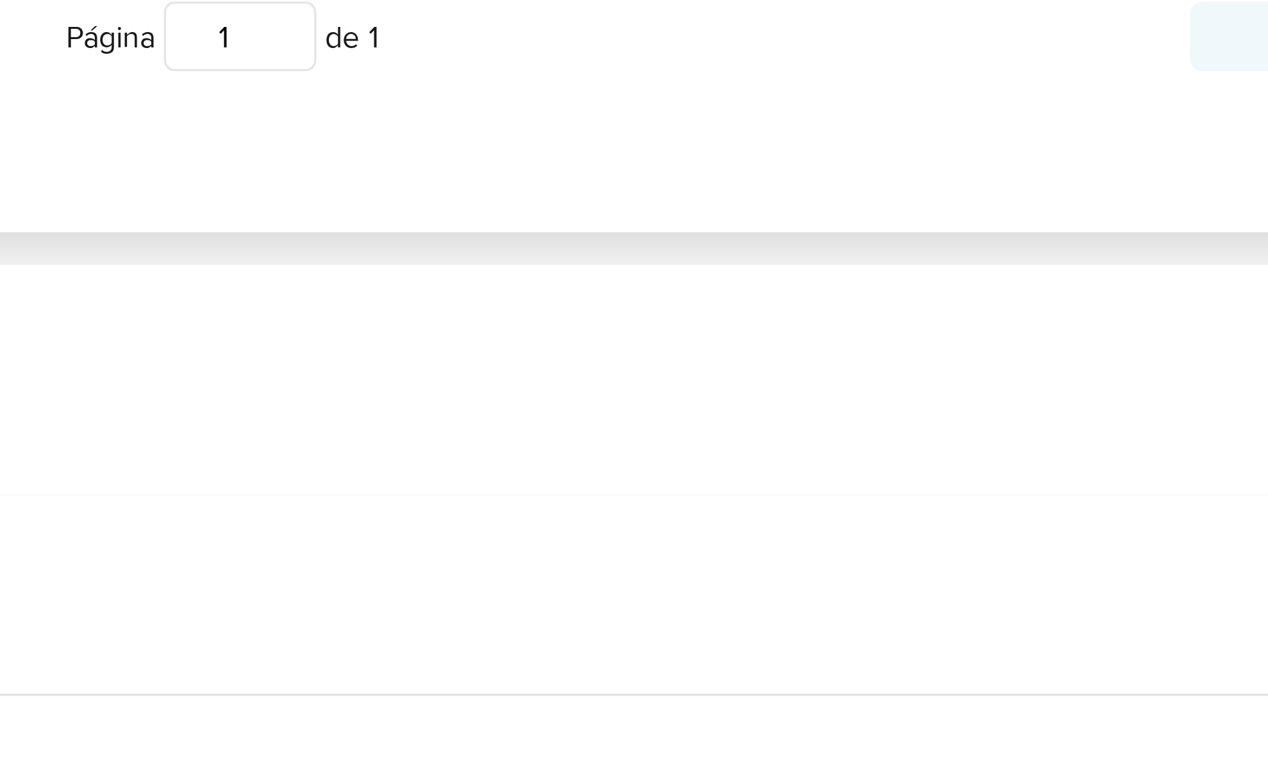
scroll to position [518, 0]
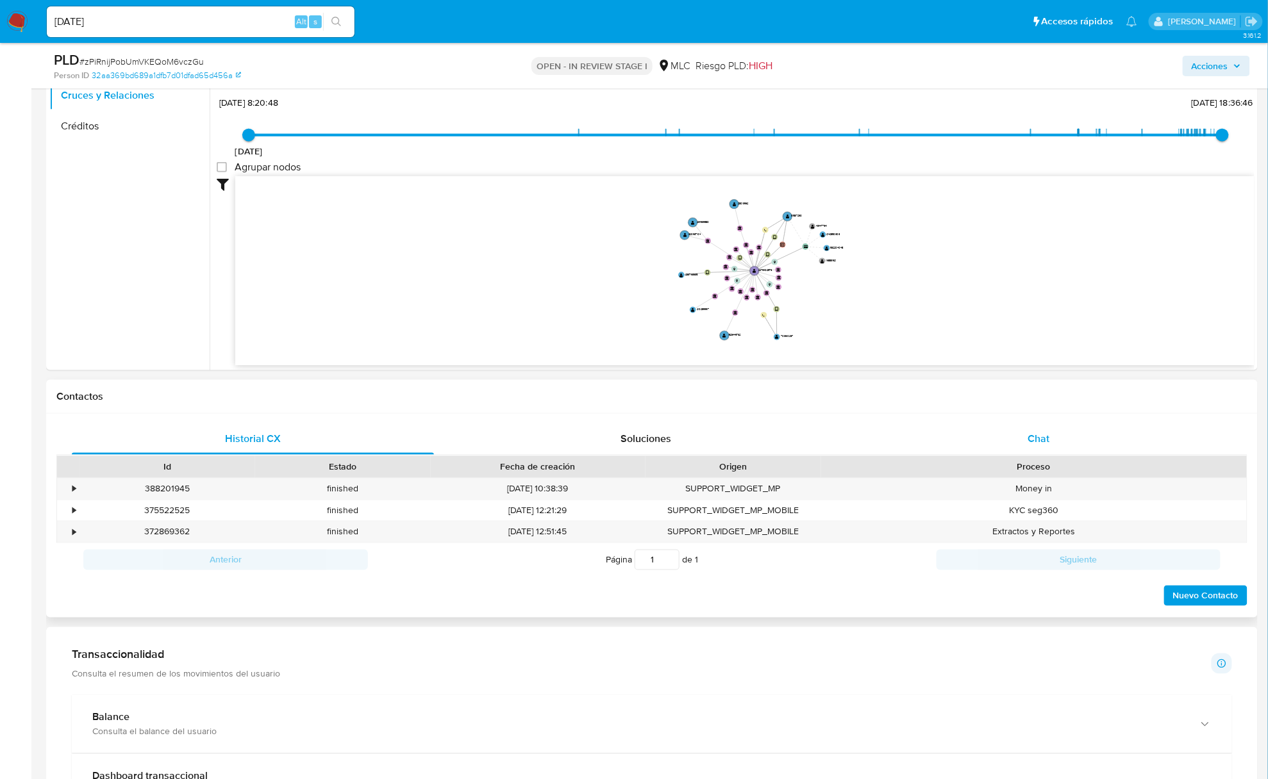
click at [1015, 440] on div "Chat" at bounding box center [1039, 439] width 362 height 31
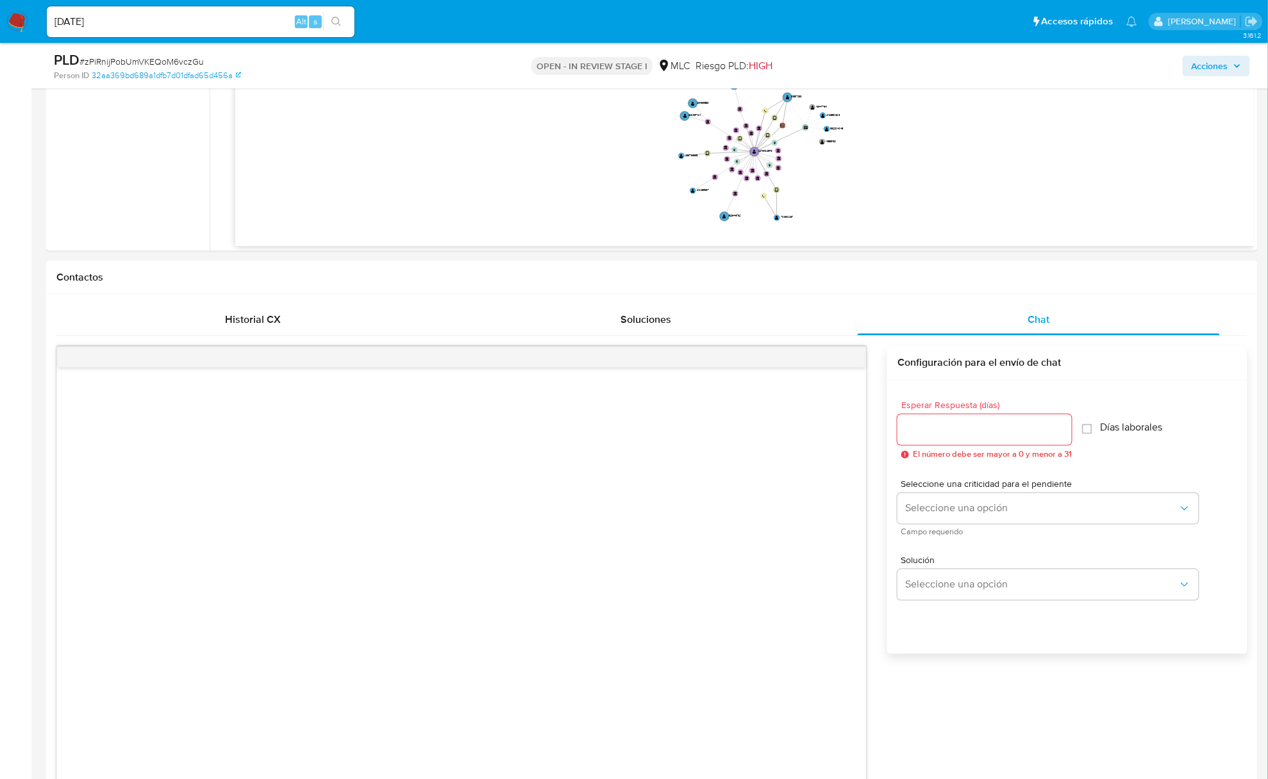
scroll to position [347, 0]
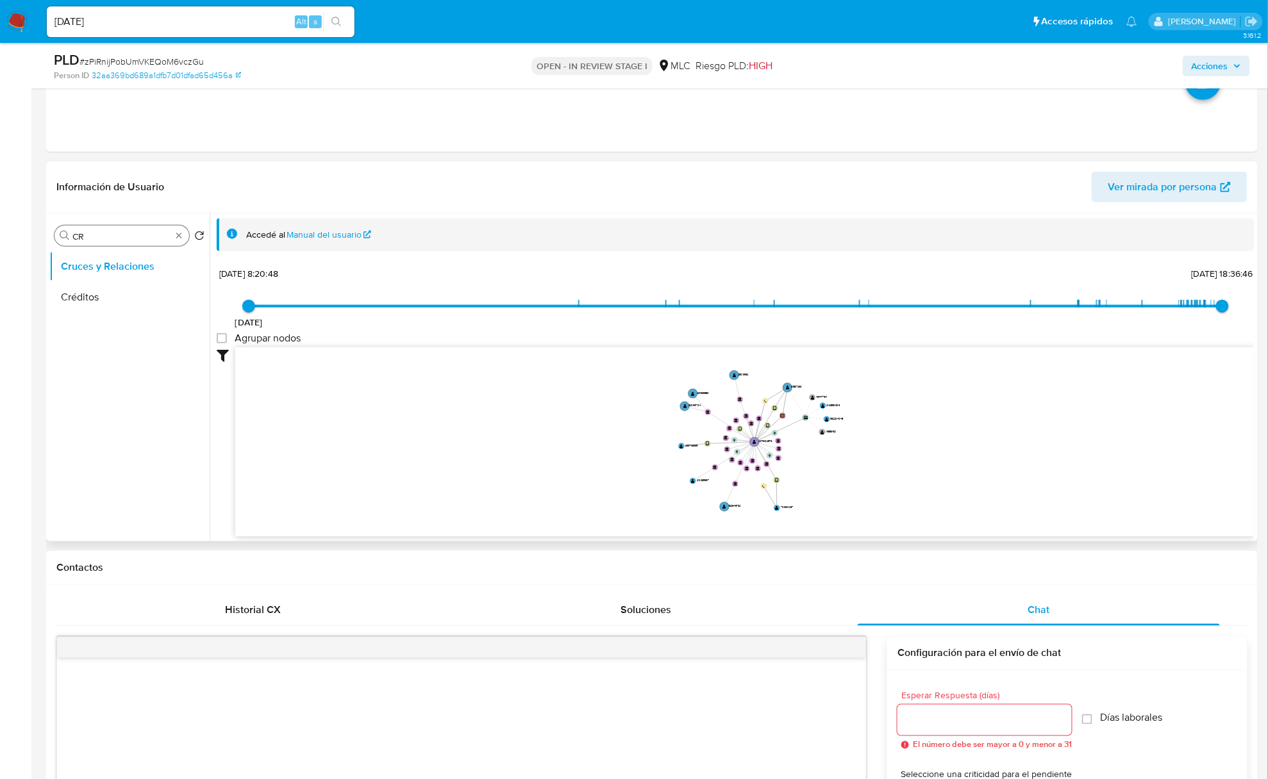
click at [134, 241] on input "CR" at bounding box center [121, 237] width 99 height 12
type input "DOC"
click at [138, 304] on button "Documentación" at bounding box center [124, 297] width 150 height 31
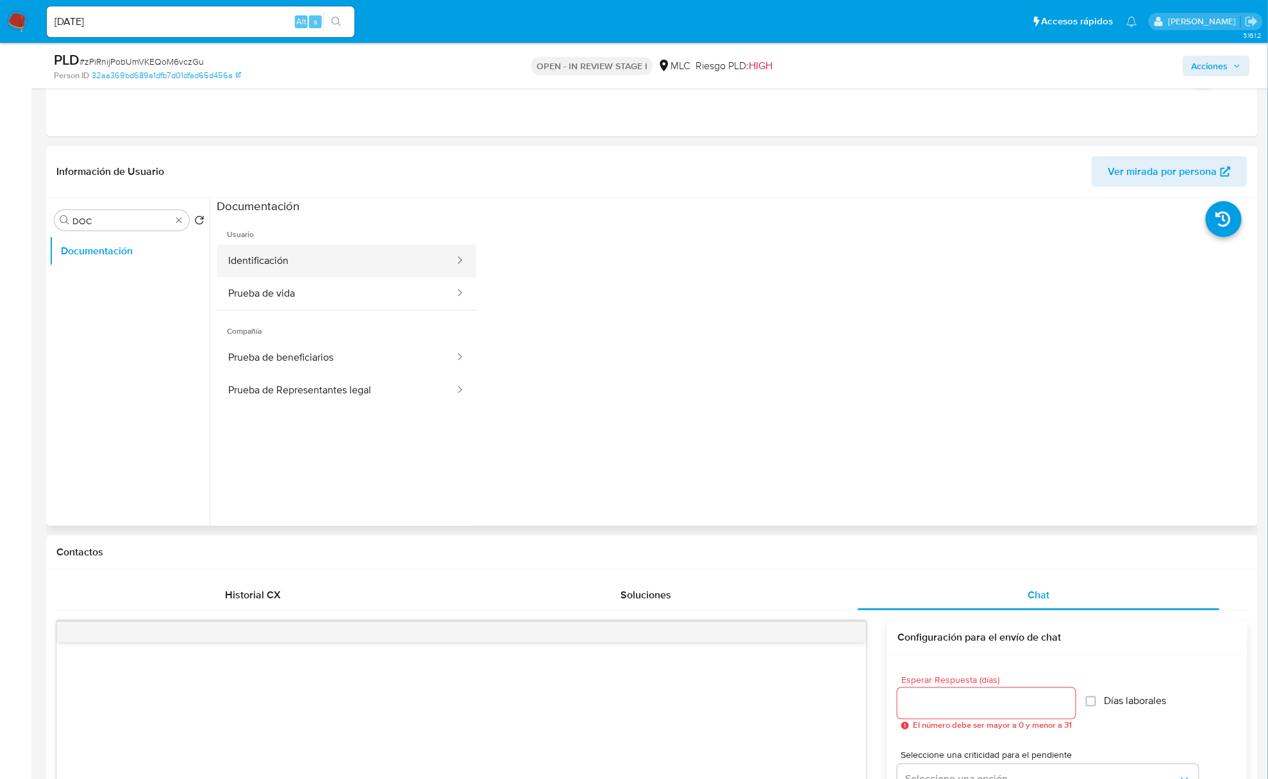
click at [406, 264] on button "Identificación" at bounding box center [336, 261] width 239 height 33
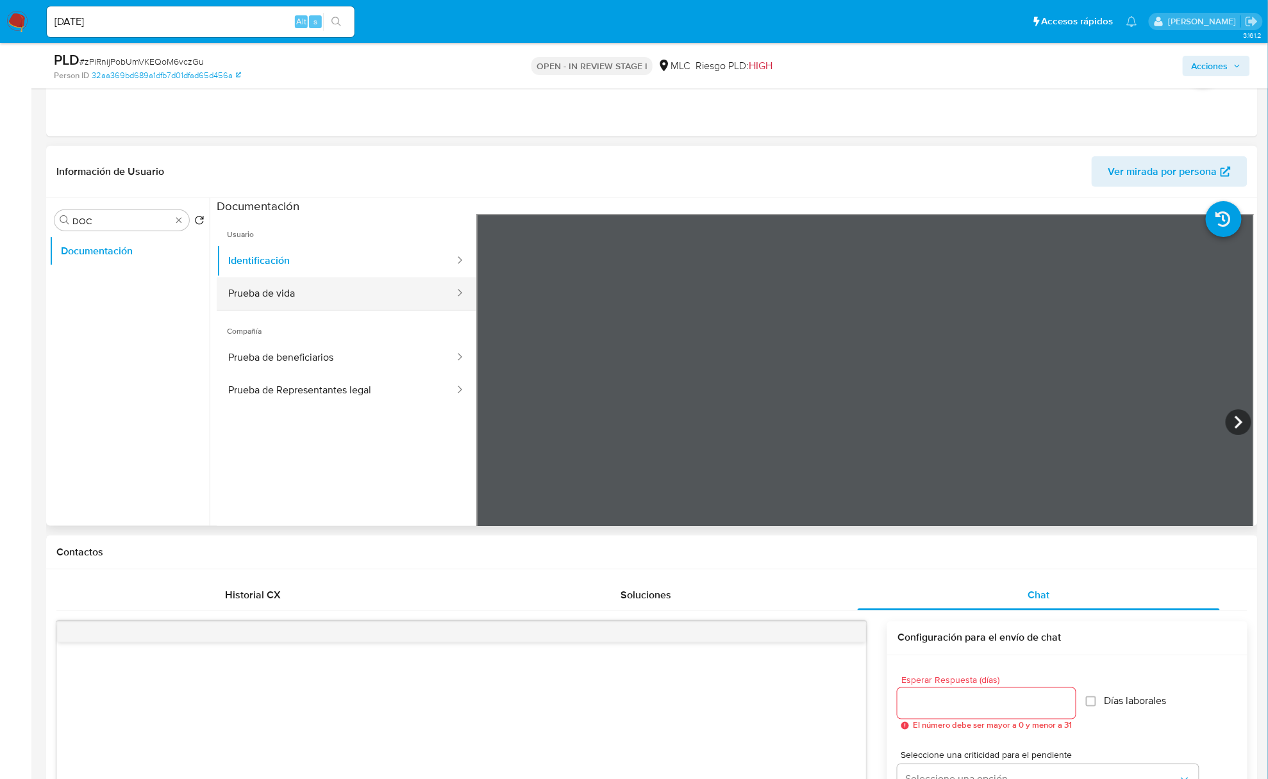
click at [303, 303] on button "Prueba de vida" at bounding box center [336, 294] width 239 height 33
click at [285, 253] on button "Identificación" at bounding box center [336, 261] width 239 height 33
click at [293, 294] on button "Prueba de vida" at bounding box center [336, 294] width 239 height 33
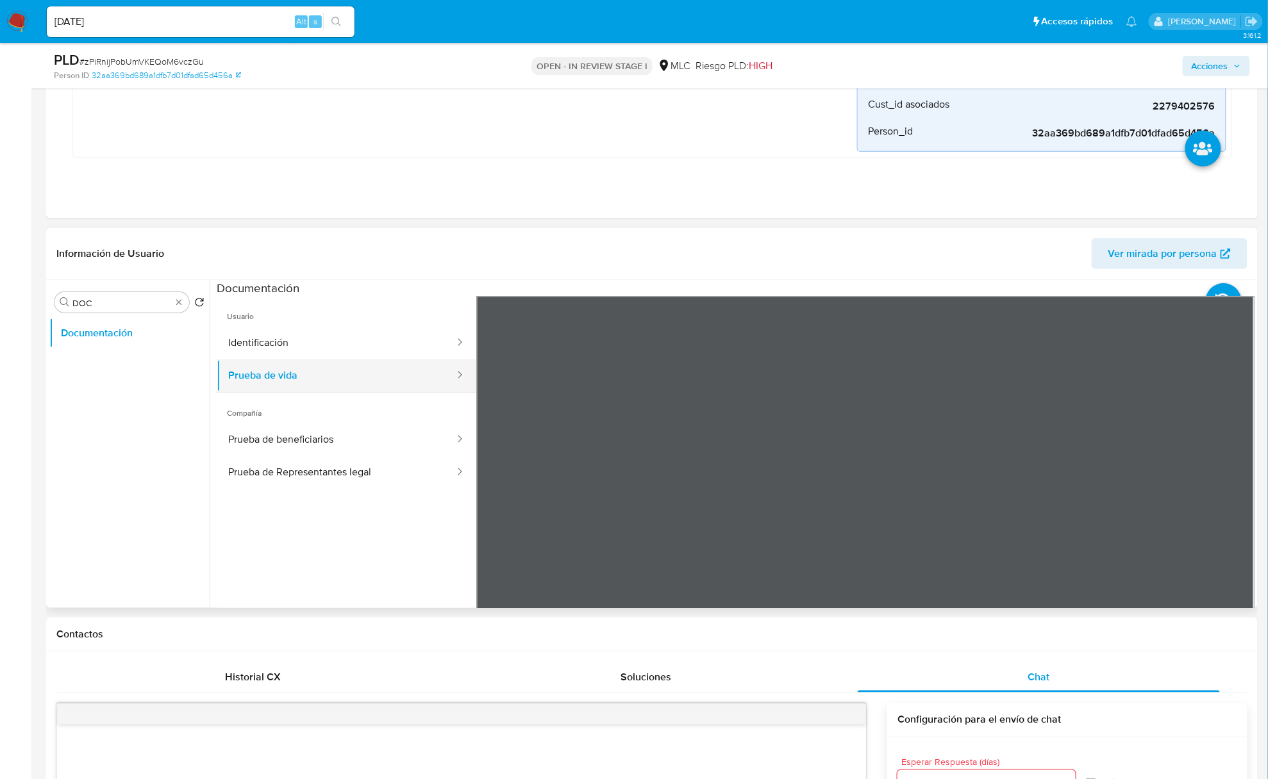
scroll to position [261, 0]
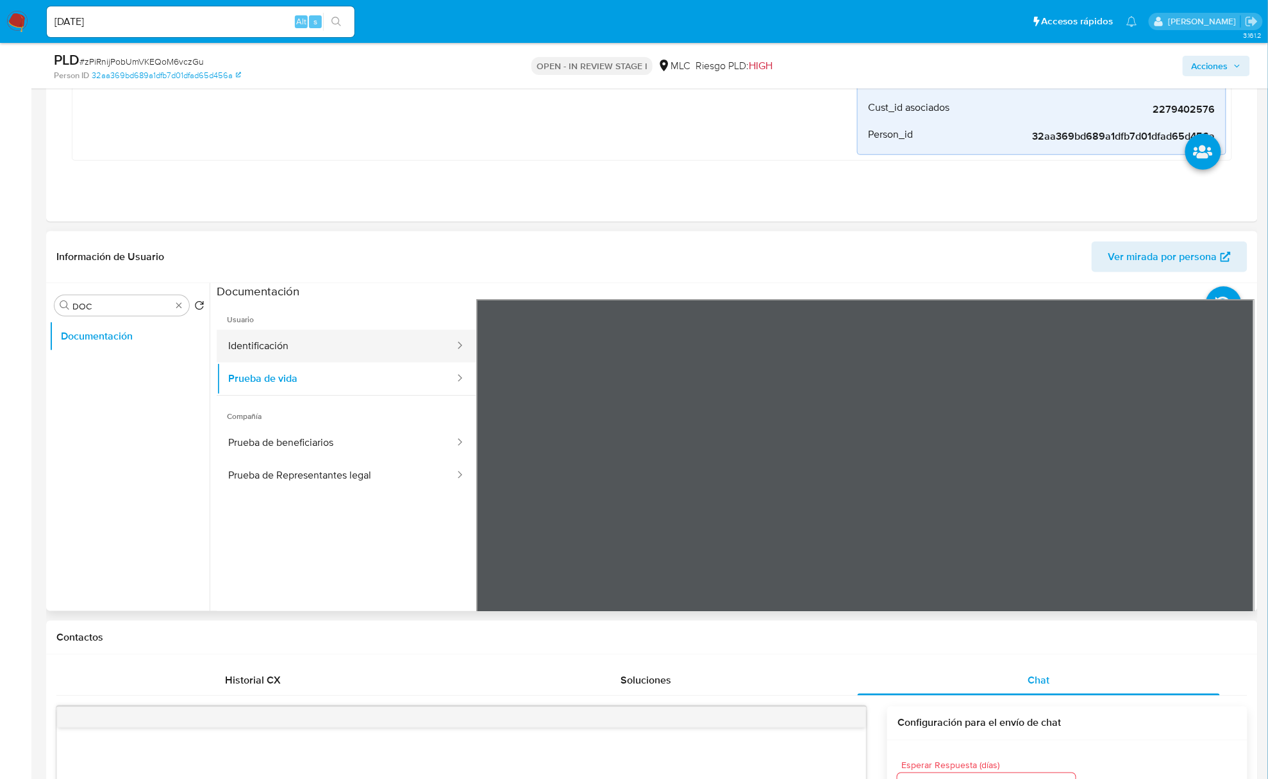
click at [347, 344] on button "Identificación" at bounding box center [336, 346] width 239 height 33
click at [309, 383] on button "Prueba de vida" at bounding box center [336, 379] width 239 height 33
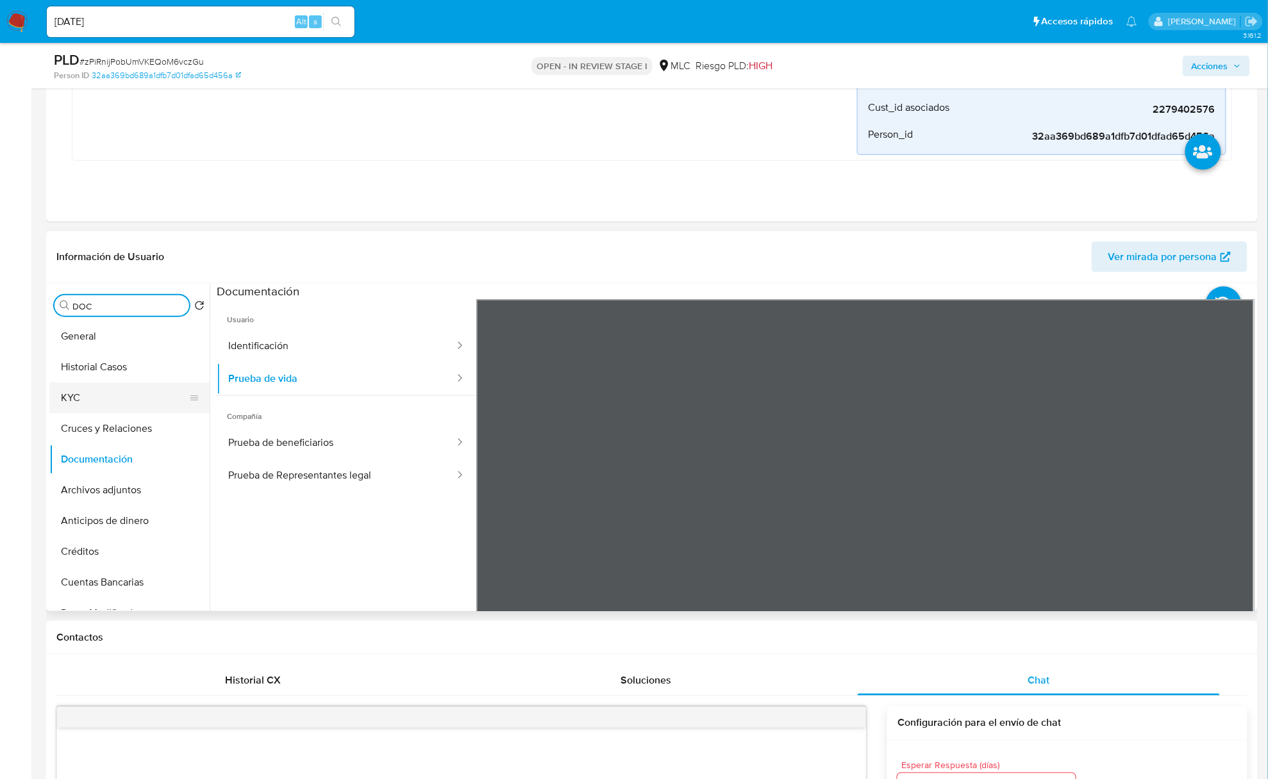
click at [129, 410] on button "KYC" at bounding box center [124, 398] width 150 height 31
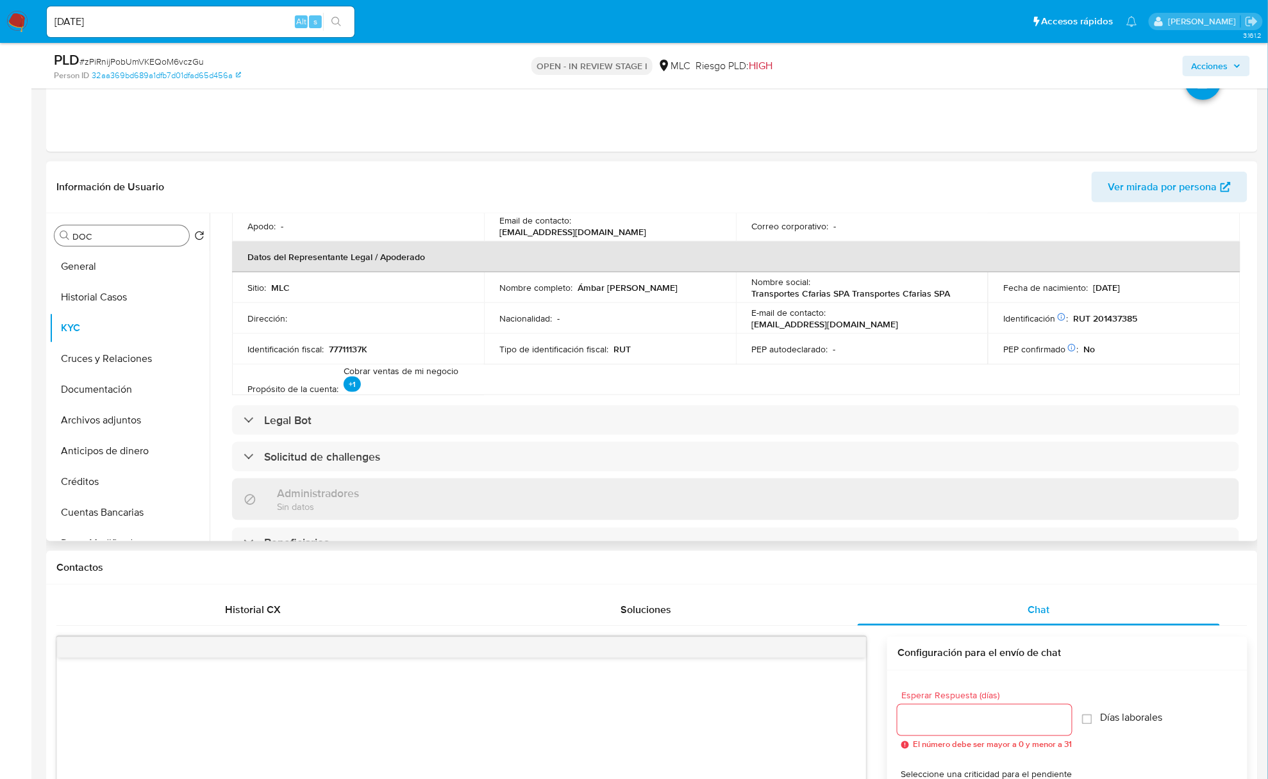
scroll to position [817, 0]
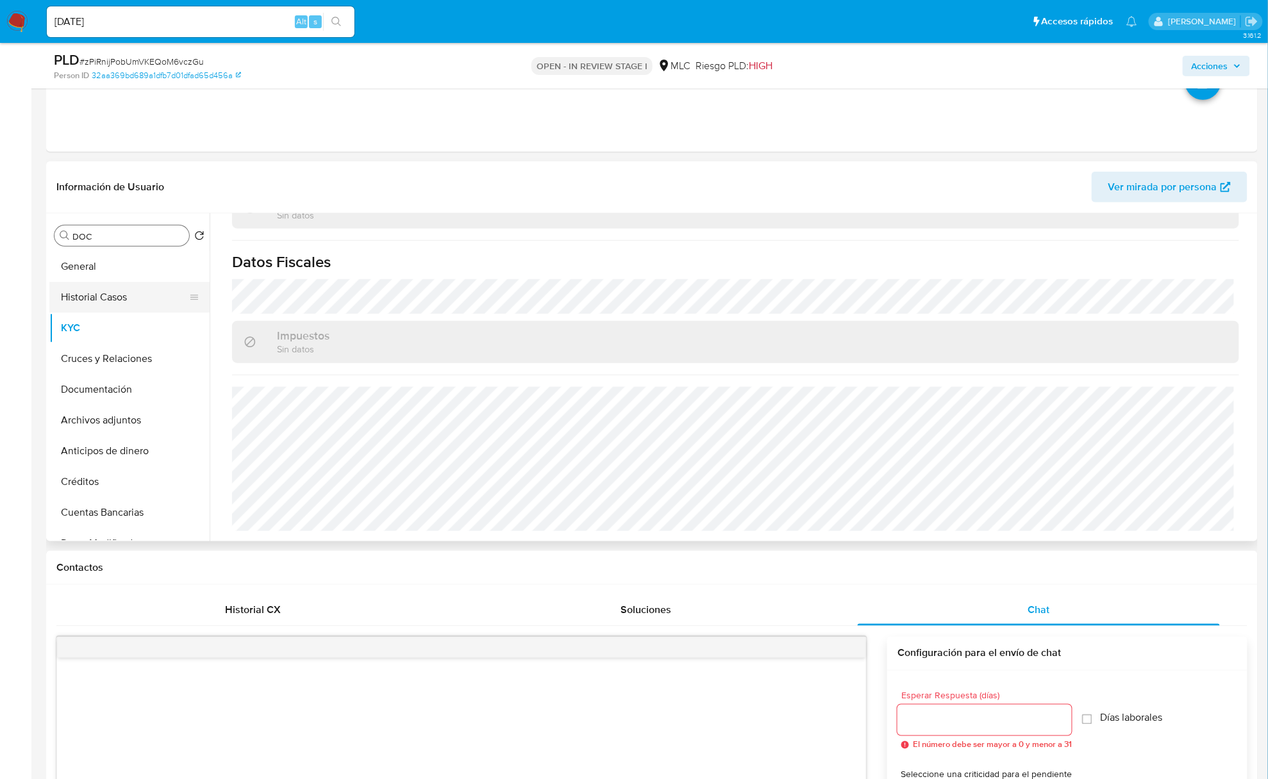
click at [103, 288] on button "Historial Casos" at bounding box center [124, 297] width 150 height 31
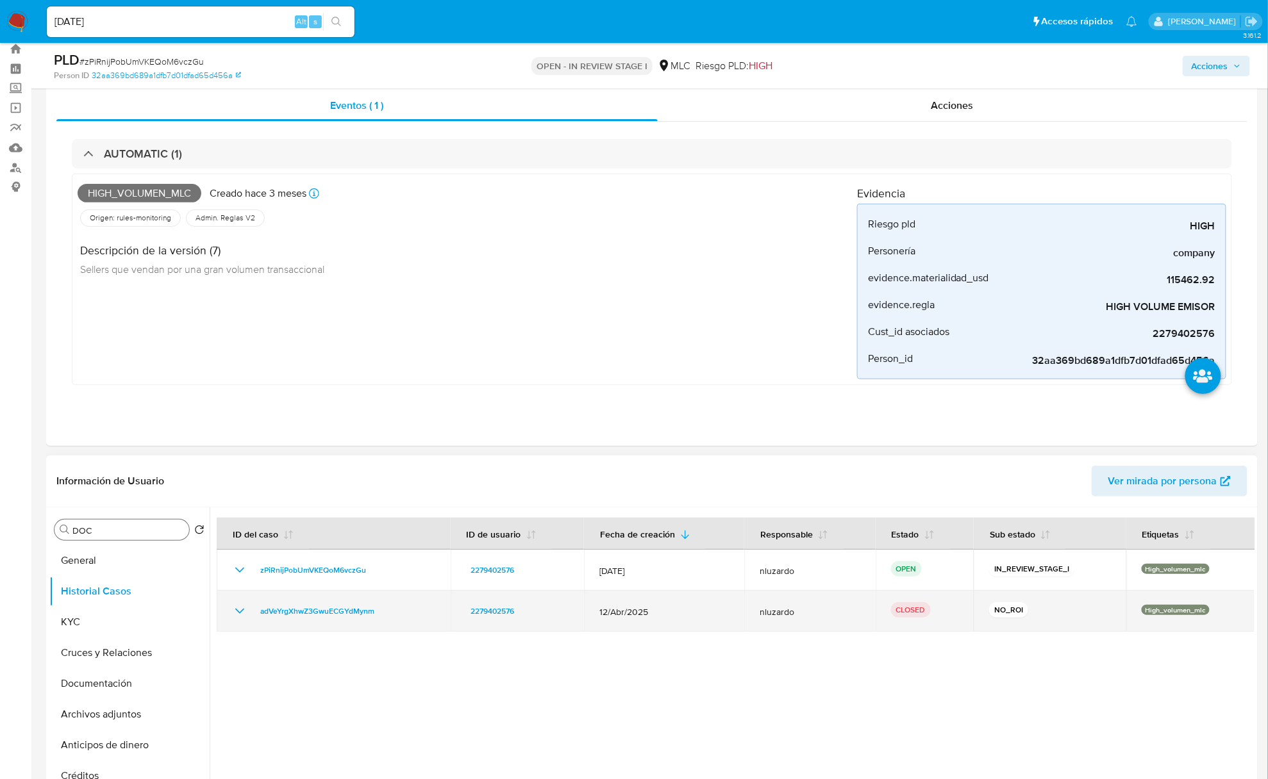
scroll to position [0, 0]
